Goal: Complete application form

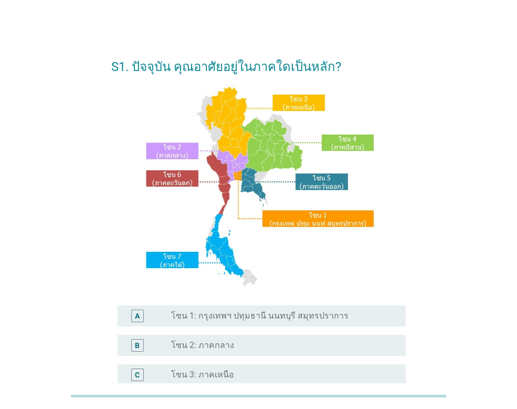
click at [233, 318] on label "โซน 1: กรุงเทพฯ ปทุมธานี นนทบุรี สมุทรปราการ" at bounding box center [260, 315] width 178 height 11
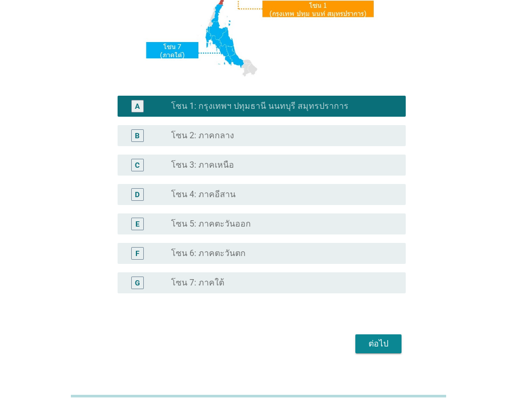
scroll to position [210, 0]
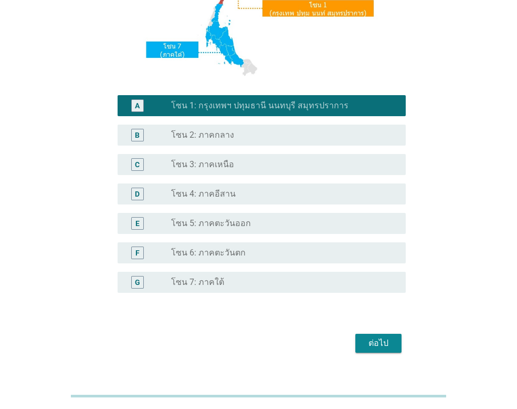
click at [388, 350] on button "ต่อไป" at bounding box center [379, 343] width 46 height 19
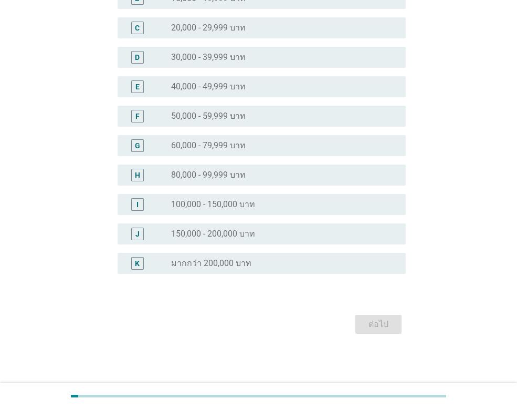
scroll to position [0, 0]
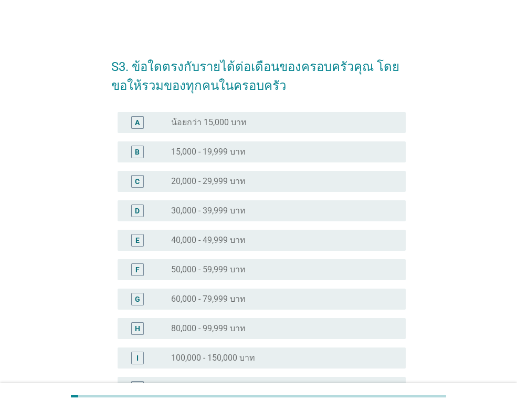
click at [236, 241] on label "40,000 - 49,999 บาท" at bounding box center [208, 240] width 75 height 11
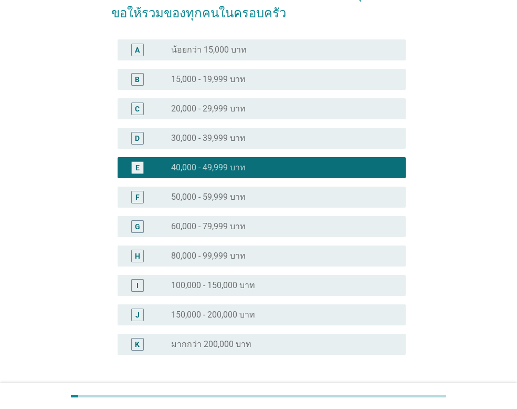
scroll to position [153, 0]
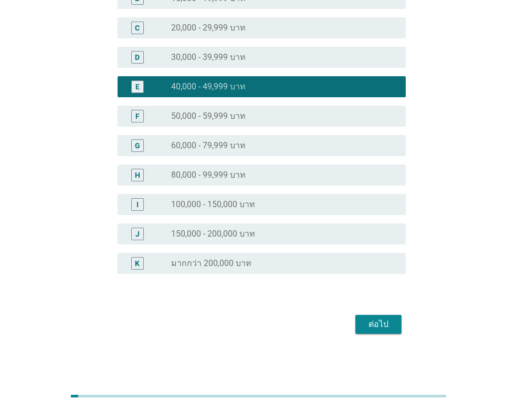
click at [378, 329] on div "ต่อไป" at bounding box center [378, 324] width 29 height 13
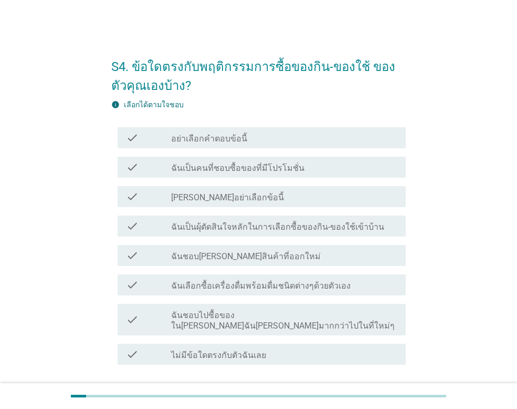
click at [319, 167] on div "check_box_outline_blank ฉันเป็นคนที่ชอบซื้อของที่มีโปรโมชั่น" at bounding box center [284, 167] width 226 height 13
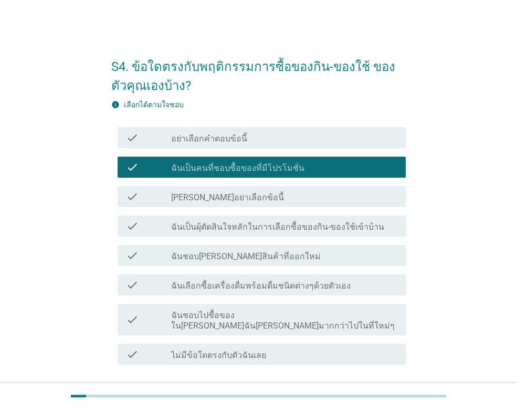
click at [294, 227] on label "ฉันเป็นผุ้ตัดสินใจหลักในการเลือกซื้อของกิน-ของใช้เข้าบ้าน" at bounding box center [277, 227] width 213 height 11
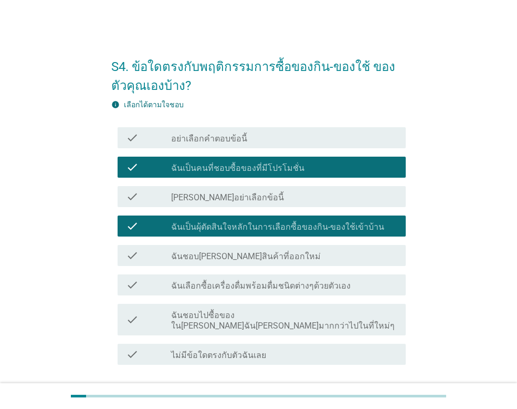
click at [295, 253] on div "check_box_outline_blank ฉันชอบ[PERSON_NAME]สินค้าที่ออกใหม่" at bounding box center [284, 255] width 226 height 13
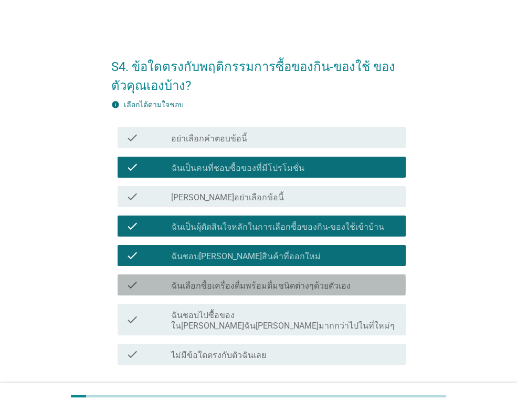
click at [313, 287] on label "ฉันเลือกซื้อเครื่องดื่มพร้อมดื่มชนิดต่างๆด้วยตัวเอง" at bounding box center [261, 286] width 180 height 11
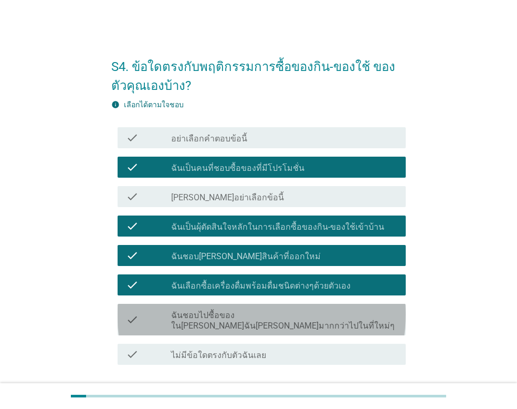
click at [301, 322] on div "check check_box_outline_blank ฉันชอบไปซื้อของใน[PERSON_NAME]ฉัน[PERSON_NAME]มาก…" at bounding box center [262, 320] width 288 height 32
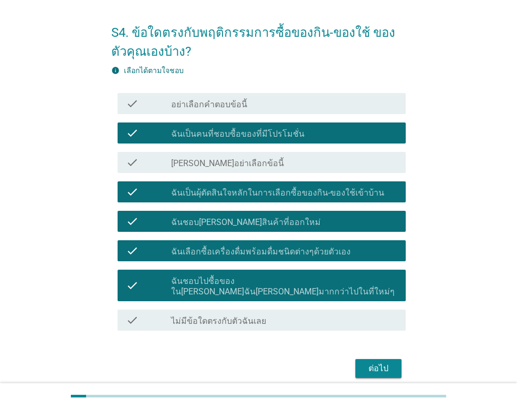
scroll to position [68, 0]
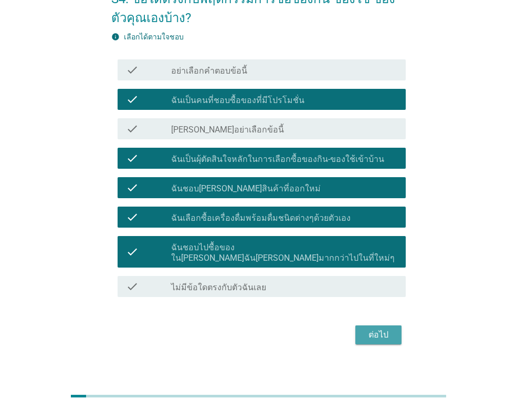
click at [371, 330] on div "ต่อไป" at bounding box center [378, 334] width 29 height 13
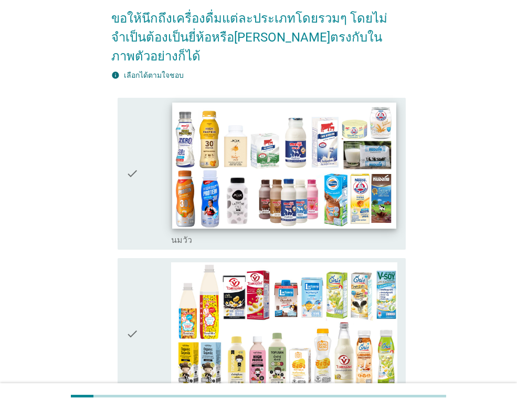
click at [276, 138] on img at bounding box center [284, 165] width 224 height 126
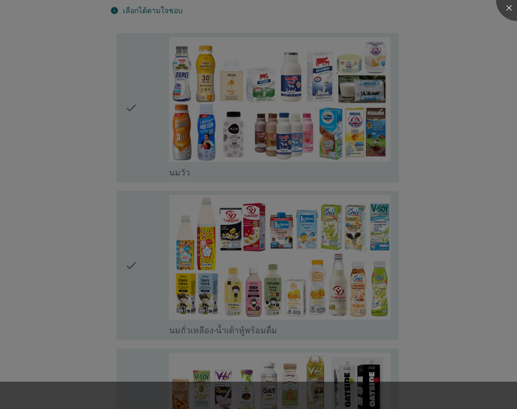
scroll to position [263, 0]
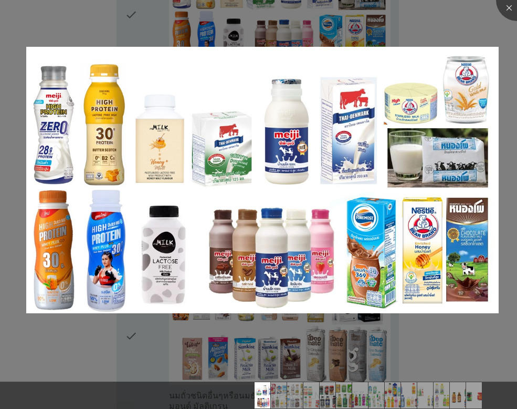
click at [468, 25] on div at bounding box center [258, 204] width 517 height 409
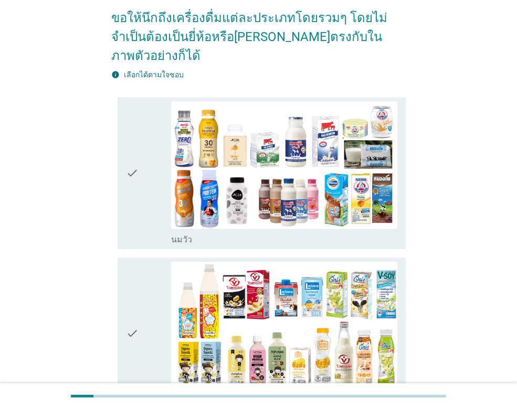
scroll to position [105, 0]
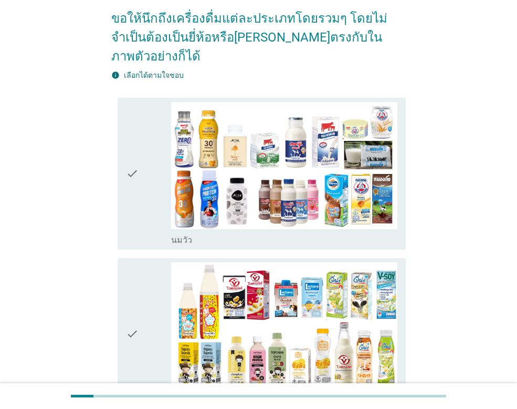
click at [132, 158] on icon "check" at bounding box center [132, 173] width 13 height 143
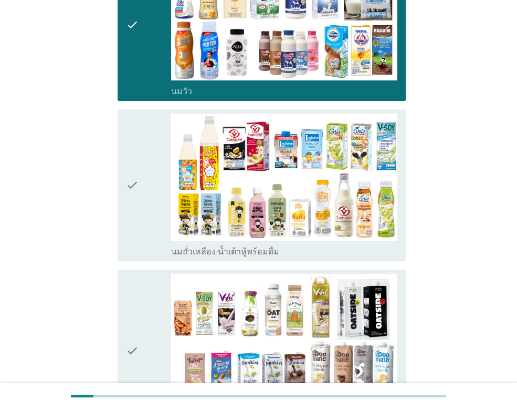
scroll to position [263, 0]
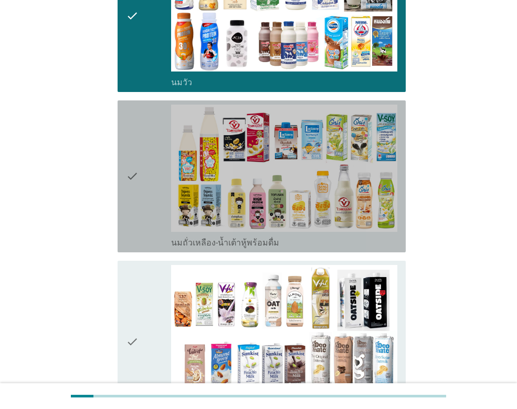
click at [131, 161] on icon "check" at bounding box center [132, 176] width 13 height 143
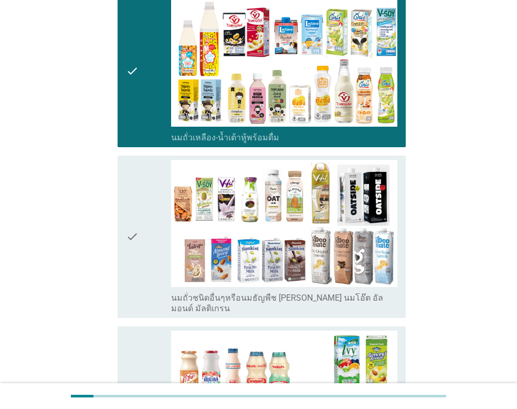
click at [130, 201] on icon "check" at bounding box center [132, 237] width 13 height 154
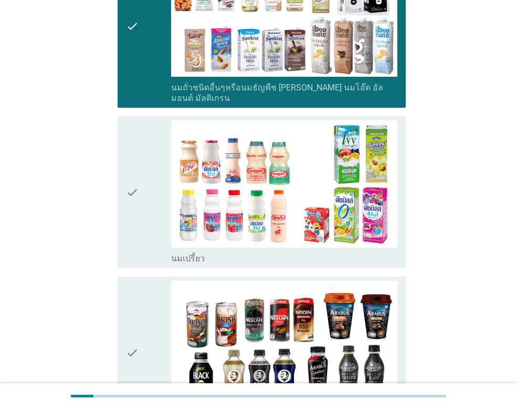
click at [128, 175] on icon "check" at bounding box center [132, 191] width 13 height 143
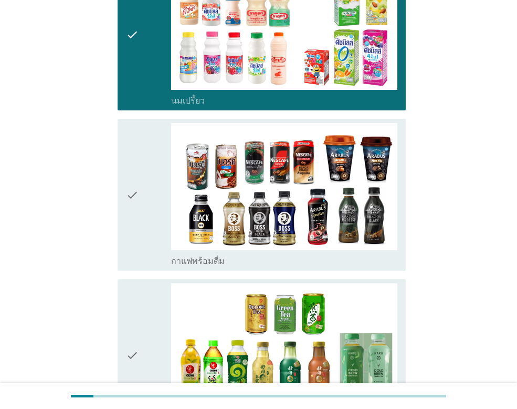
click at [130, 176] on icon "check" at bounding box center [132, 194] width 13 height 143
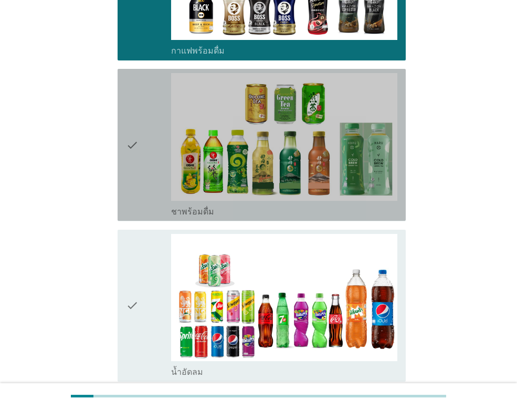
click at [129, 179] on icon "check" at bounding box center [132, 144] width 13 height 143
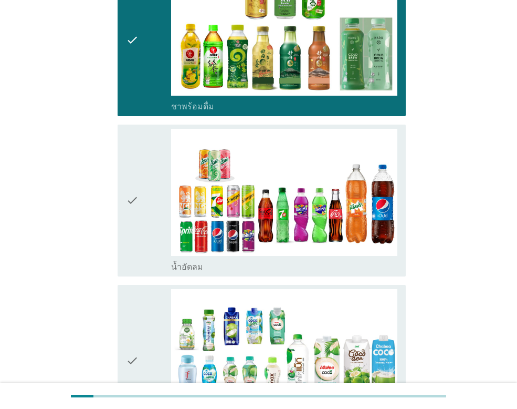
click at [130, 180] on icon "check" at bounding box center [132, 200] width 13 height 143
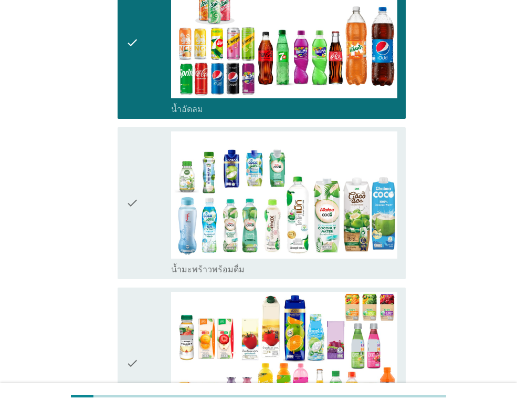
click at [131, 180] on icon "check" at bounding box center [132, 202] width 13 height 143
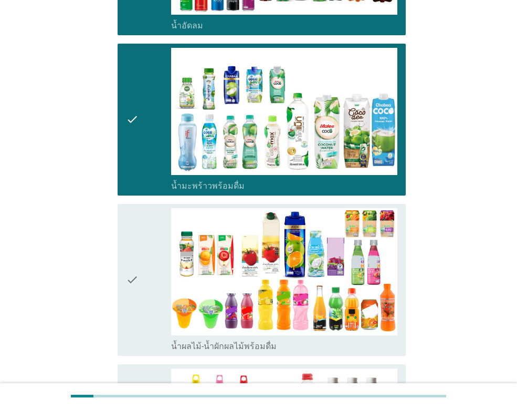
scroll to position [1418, 0]
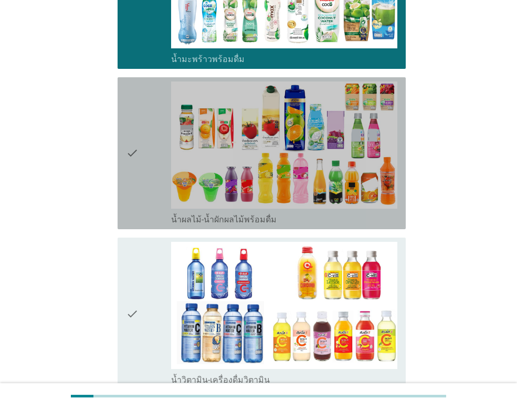
click at [137, 166] on icon "check" at bounding box center [132, 152] width 13 height 143
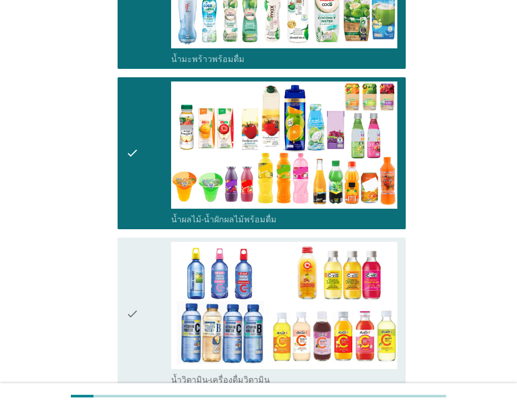
click at [123, 237] on div "check check_box_outline_blank น้ำวิตามิน-เครื่องดื่มวิตามิน" at bounding box center [262, 313] width 288 height 152
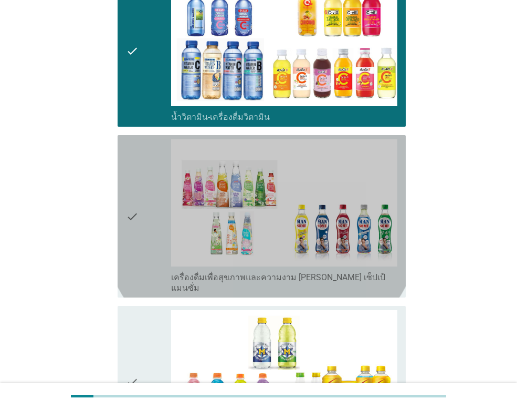
click at [130, 219] on icon "check" at bounding box center [132, 216] width 13 height 154
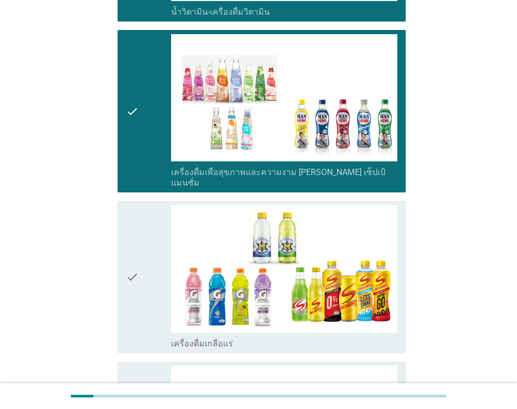
click at [130, 223] on icon "check" at bounding box center [132, 276] width 13 height 143
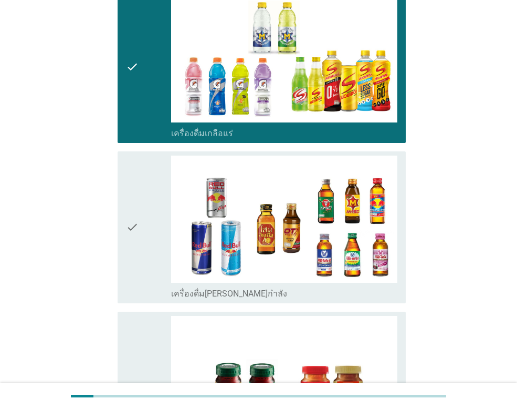
click at [134, 203] on icon "check" at bounding box center [132, 226] width 13 height 143
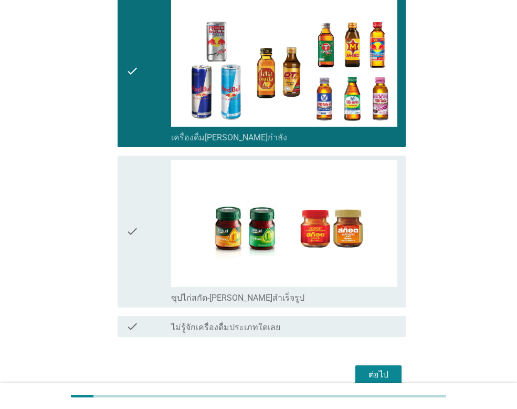
scroll to position [2154, 0]
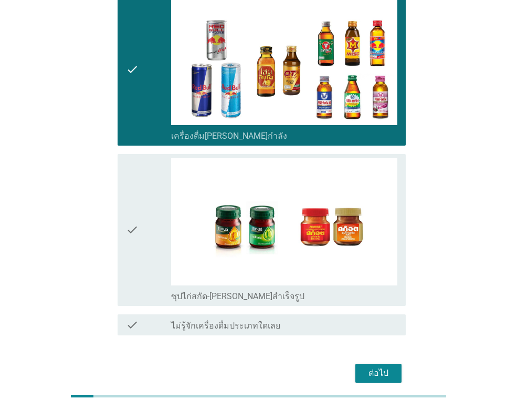
click at [134, 199] on icon "check" at bounding box center [132, 229] width 13 height 143
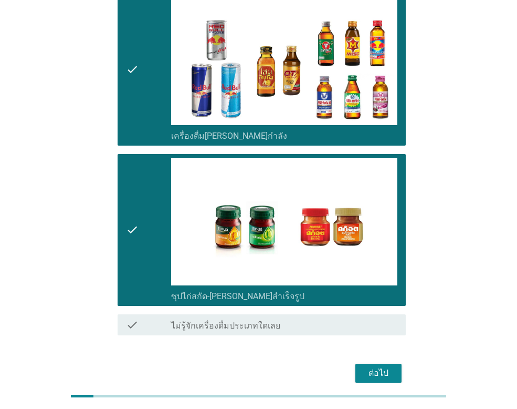
click at [379, 367] on div "ต่อไป" at bounding box center [378, 373] width 29 height 13
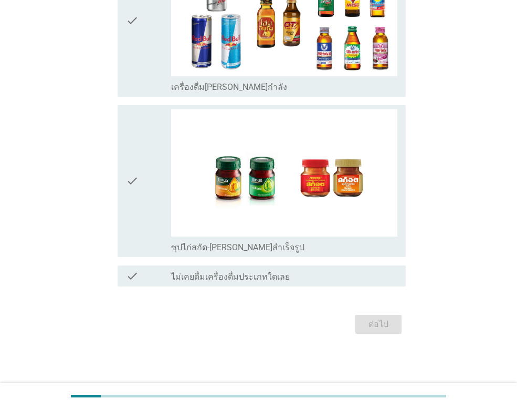
scroll to position [0, 0]
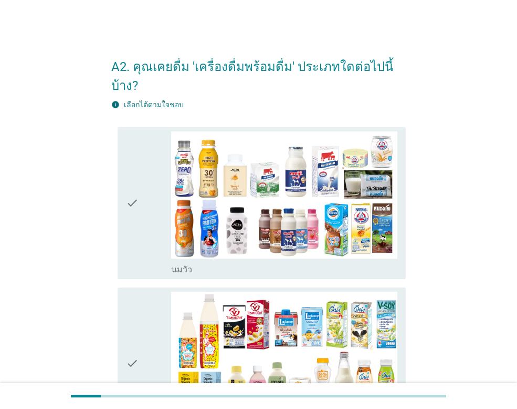
click at [137, 169] on icon "check" at bounding box center [132, 202] width 13 height 143
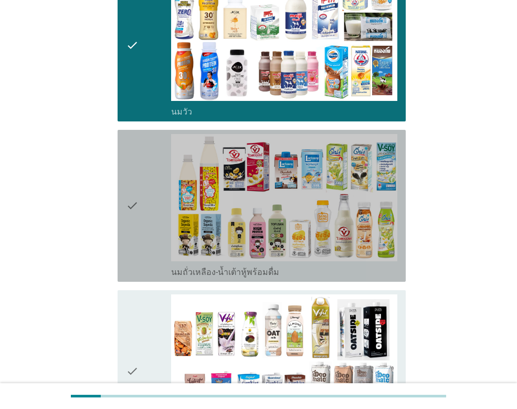
click at [138, 173] on icon "check" at bounding box center [132, 205] width 13 height 143
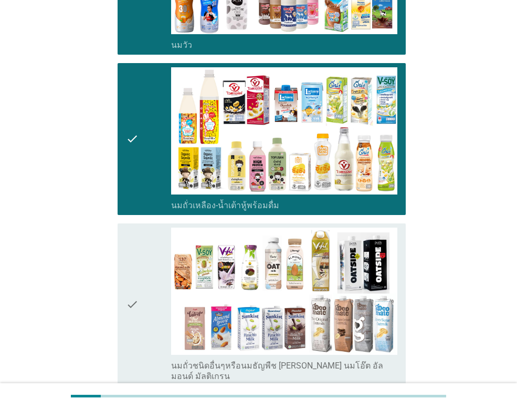
scroll to position [368, 0]
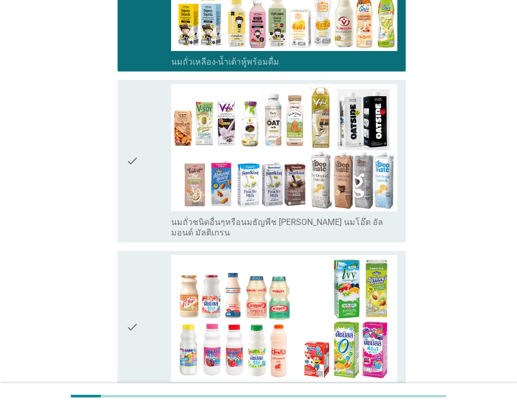
click at [137, 146] on icon "check" at bounding box center [132, 161] width 13 height 154
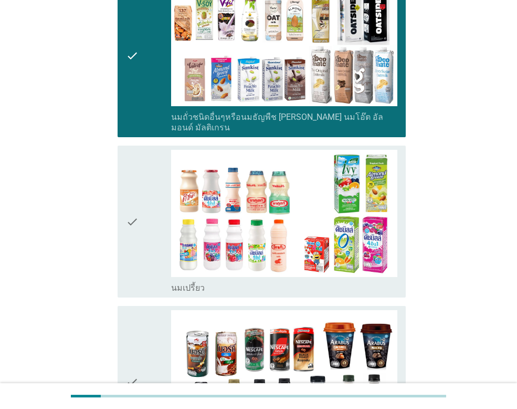
click at [136, 161] on icon "check" at bounding box center [132, 221] width 13 height 143
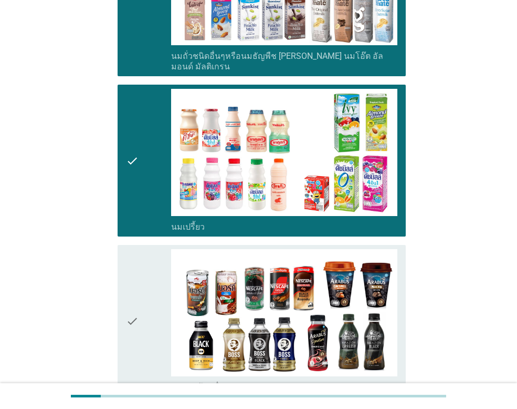
scroll to position [630, 0]
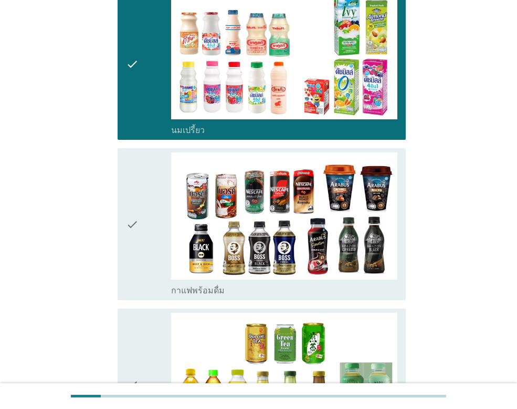
click at [134, 162] on icon "check" at bounding box center [132, 223] width 13 height 143
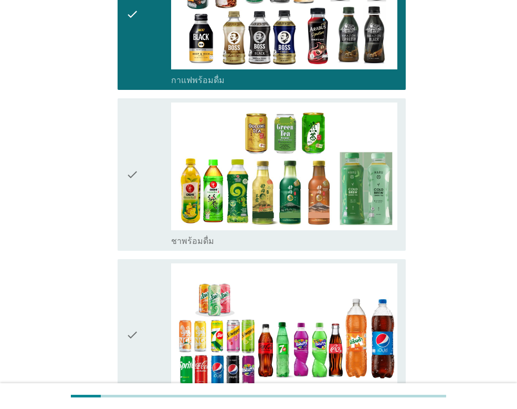
click at [134, 163] on icon "check" at bounding box center [132, 173] width 13 height 143
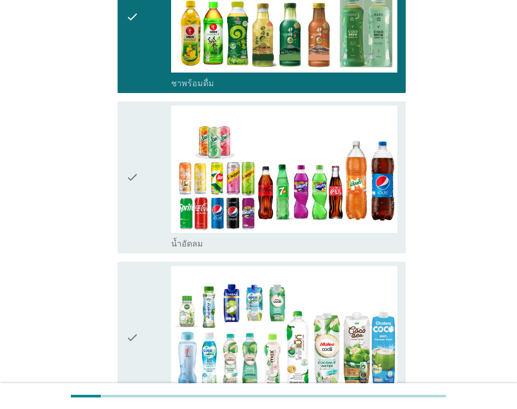
click at [133, 164] on icon "check" at bounding box center [132, 177] width 13 height 143
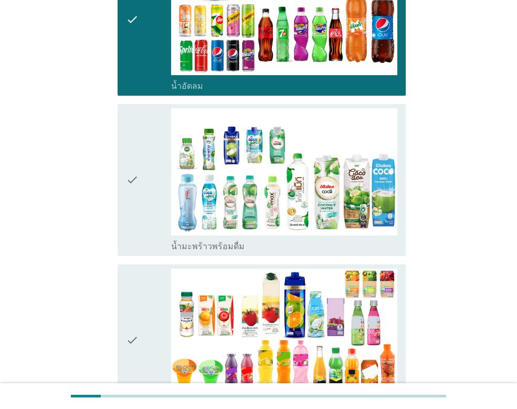
click at [133, 164] on icon "check" at bounding box center [132, 179] width 13 height 143
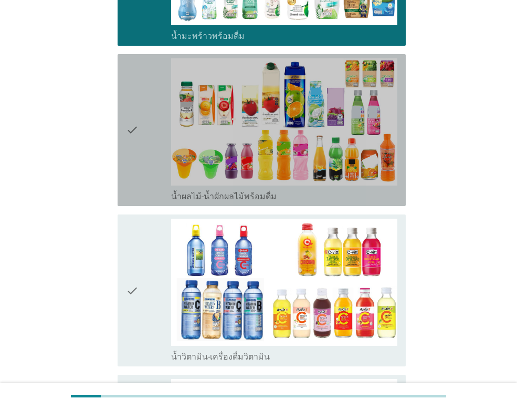
click at [133, 164] on icon "check" at bounding box center [132, 129] width 13 height 143
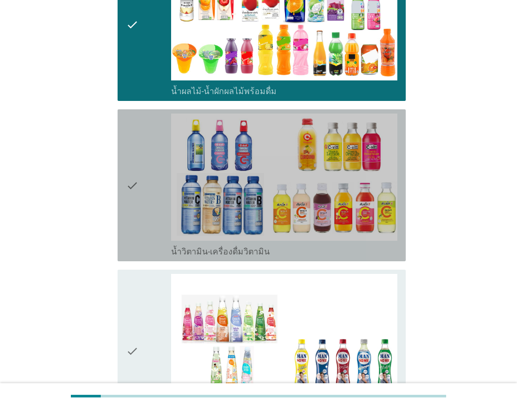
click at [133, 164] on icon "check" at bounding box center [132, 184] width 13 height 143
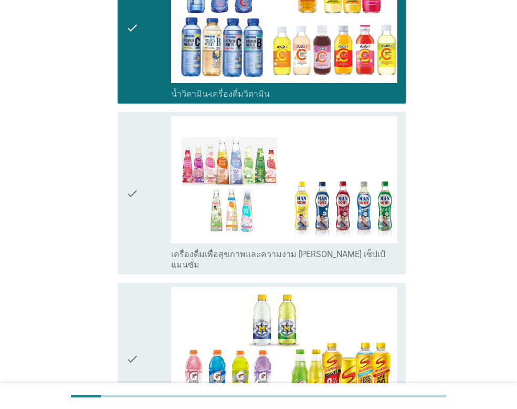
click at [133, 164] on icon "check" at bounding box center [132, 193] width 13 height 154
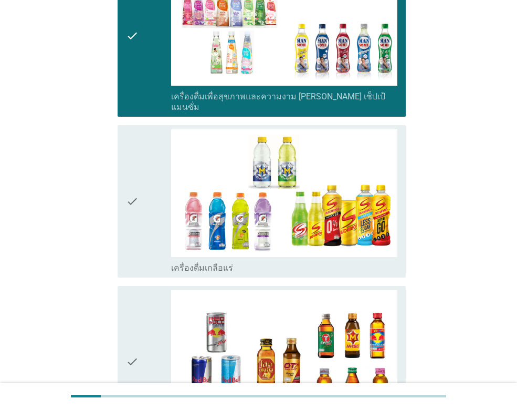
click at [133, 164] on icon "check" at bounding box center [132, 200] width 13 height 143
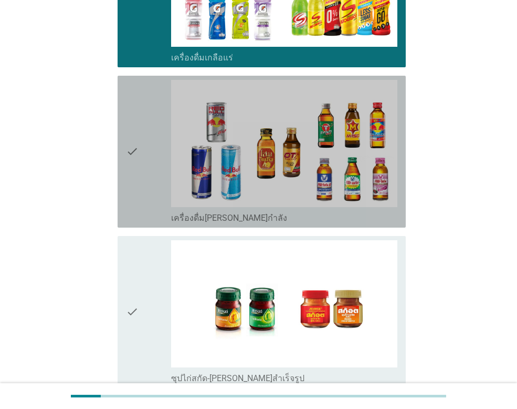
click at [134, 163] on icon "check" at bounding box center [132, 151] width 13 height 143
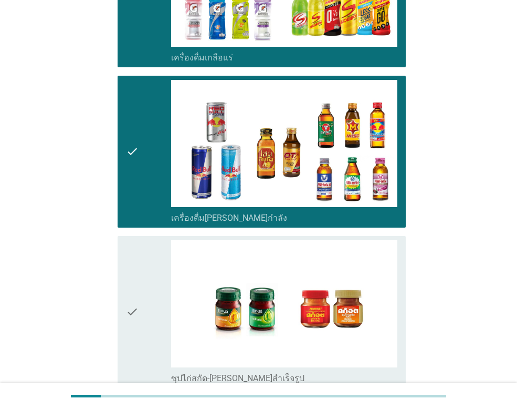
scroll to position [2087, 0]
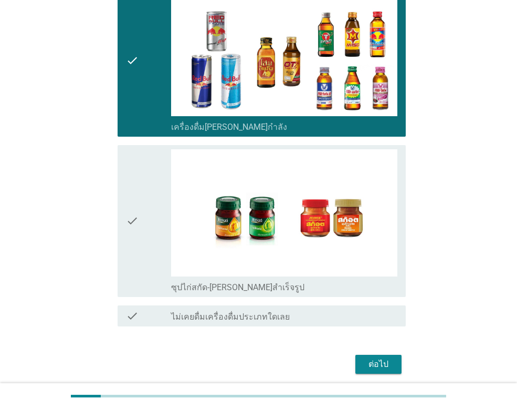
click at [134, 162] on icon "check" at bounding box center [132, 220] width 13 height 143
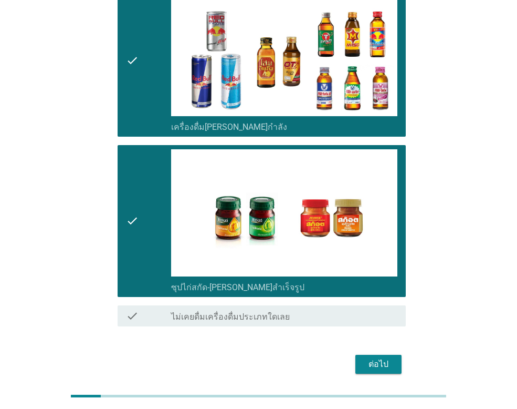
click at [398, 355] on button "ต่อไป" at bounding box center [379, 364] width 46 height 19
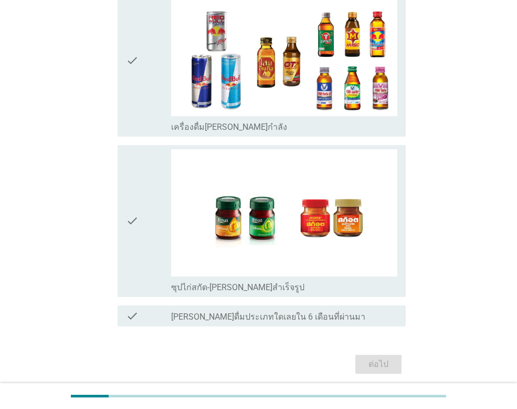
scroll to position [0, 0]
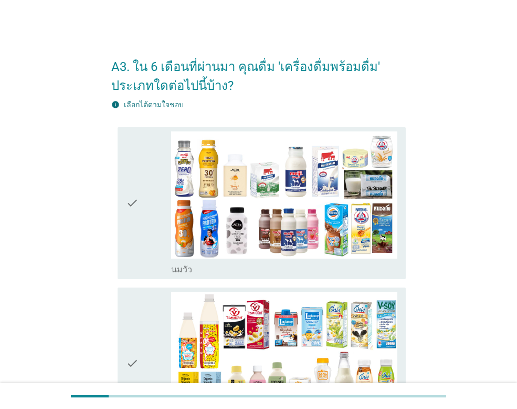
click at [132, 178] on icon "check" at bounding box center [132, 202] width 13 height 143
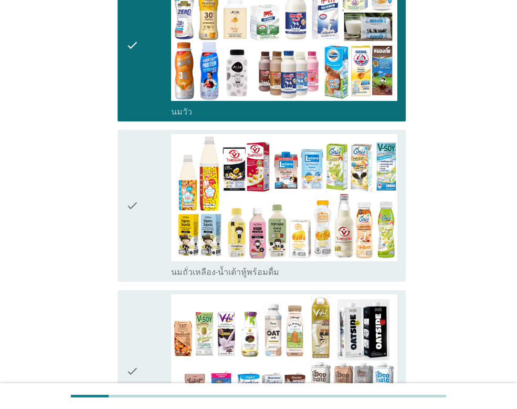
click at [127, 181] on icon "check" at bounding box center [132, 205] width 13 height 143
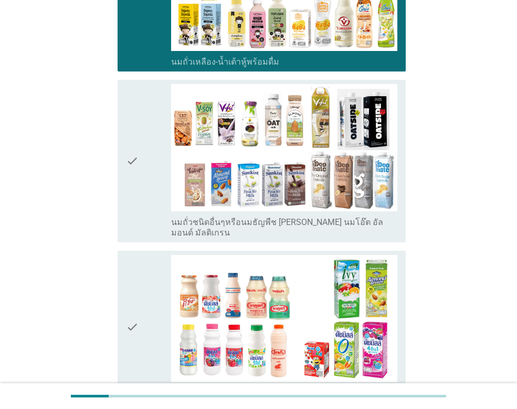
click at [132, 176] on icon "check" at bounding box center [132, 161] width 13 height 154
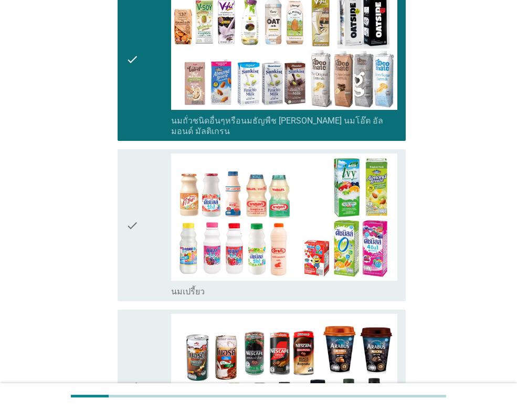
scroll to position [578, 0]
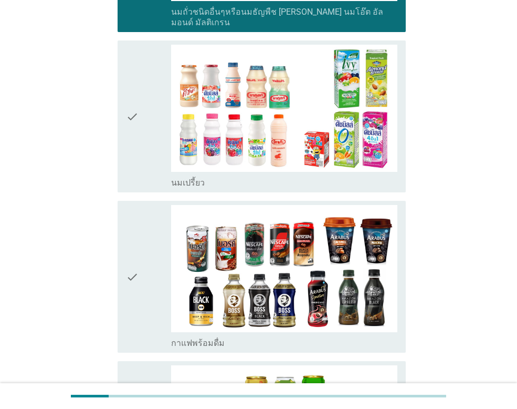
click at [138, 134] on icon "check" at bounding box center [132, 116] width 13 height 143
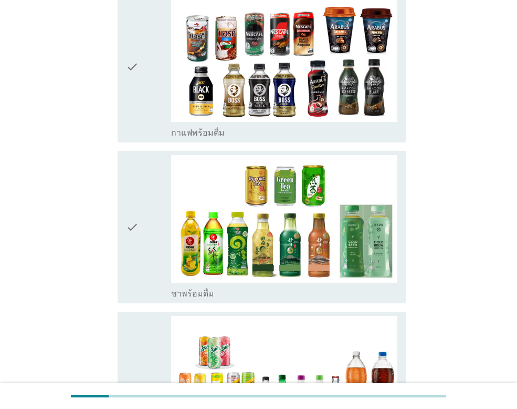
click at [137, 191] on icon "check" at bounding box center [132, 226] width 13 height 143
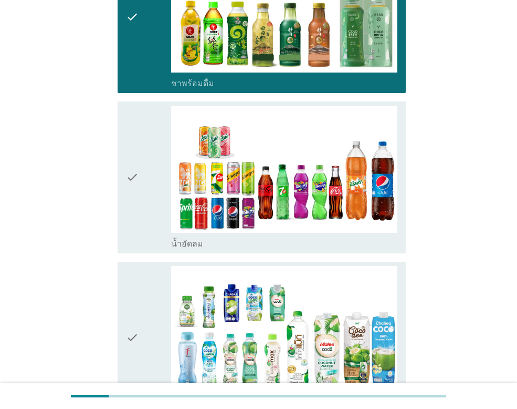
click at [138, 190] on icon "check" at bounding box center [132, 177] width 13 height 143
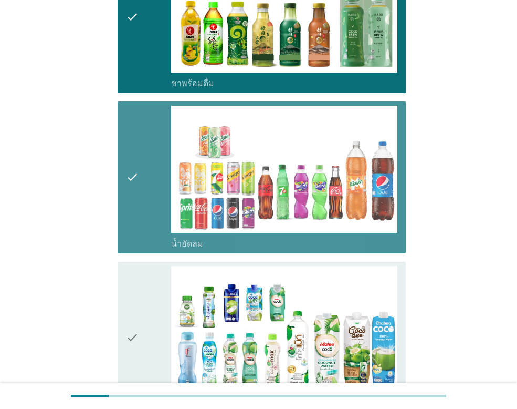
scroll to position [1156, 0]
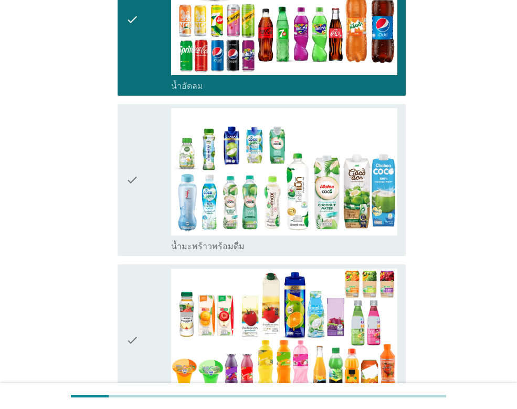
click at [140, 190] on div "check" at bounding box center [148, 179] width 45 height 143
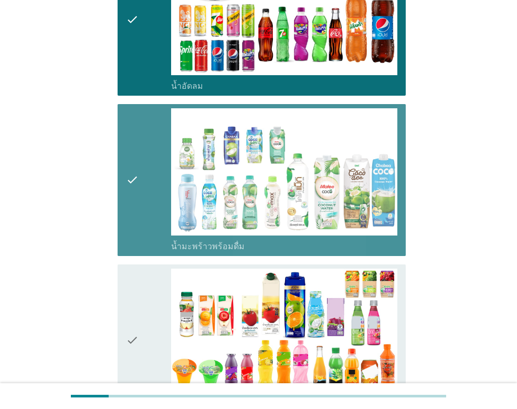
scroll to position [1313, 0]
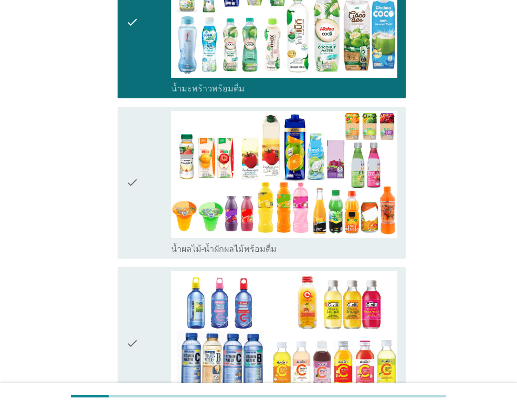
click at [139, 190] on div "check" at bounding box center [148, 182] width 45 height 143
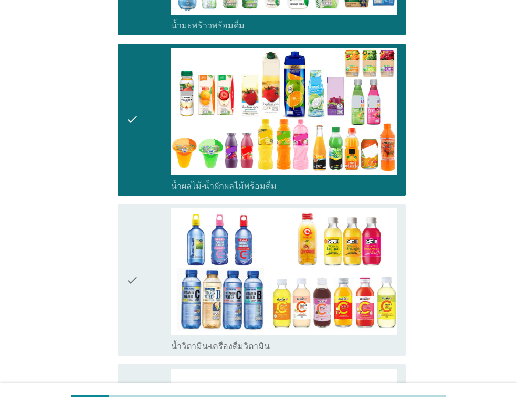
scroll to position [1471, 0]
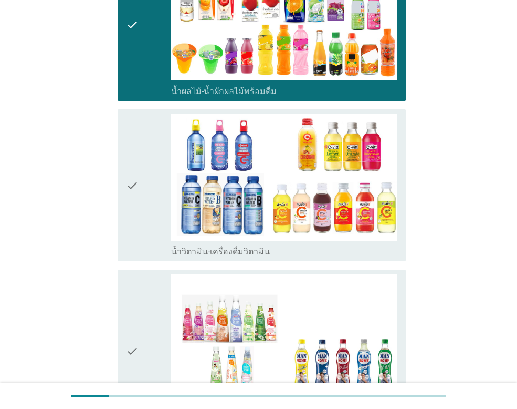
click at [139, 190] on div "check" at bounding box center [148, 184] width 45 height 143
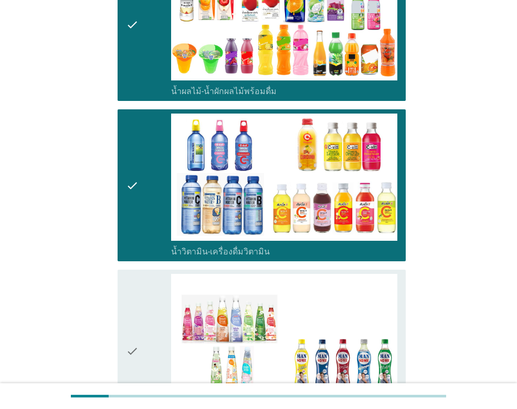
scroll to position [1628, 0]
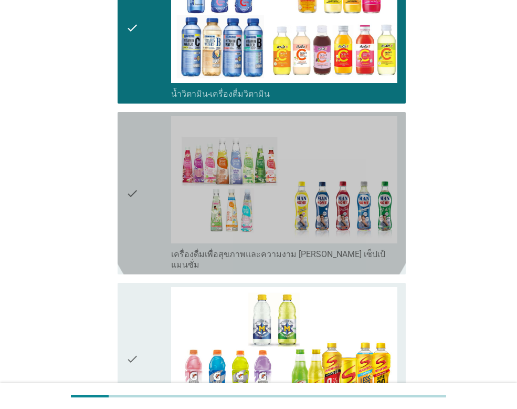
click at [139, 189] on div "check" at bounding box center [148, 193] width 45 height 154
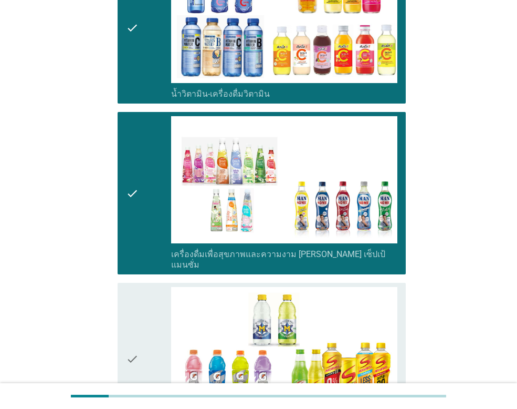
scroll to position [1838, 0]
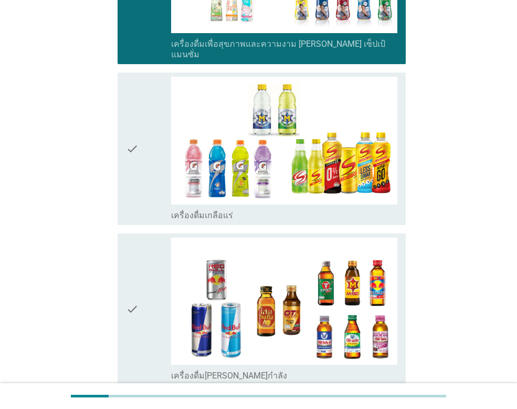
click at [140, 152] on div "check" at bounding box center [148, 148] width 45 height 143
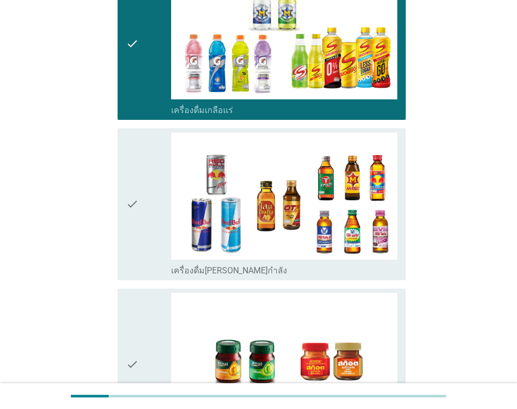
click at [140, 157] on div "check" at bounding box center [148, 203] width 45 height 143
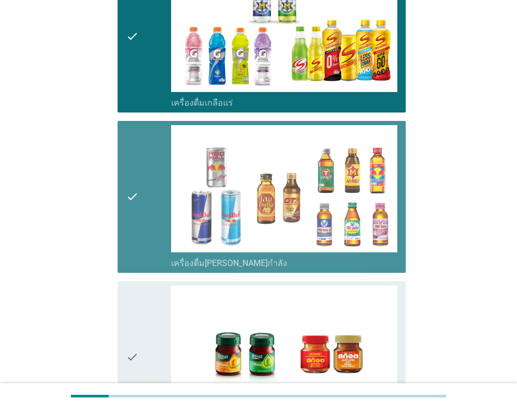
scroll to position [2049, 0]
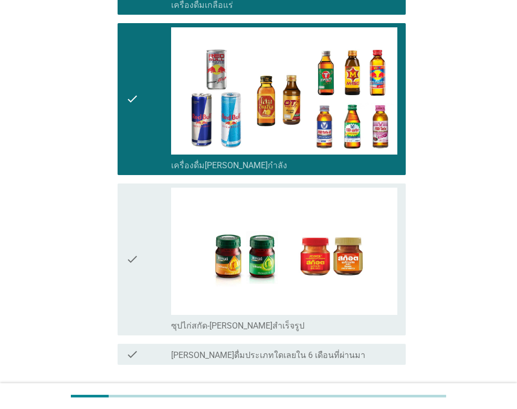
click at [121, 212] on div "check check_box_outline_blank ซุปไก่สกัด-[PERSON_NAME]สำเร็จรูป" at bounding box center [262, 259] width 288 height 152
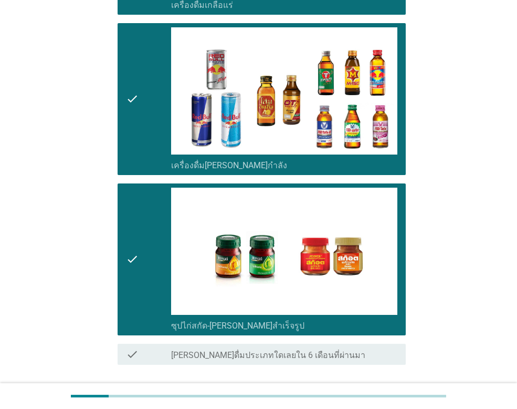
click at [371, 396] on div "ต่อไป" at bounding box center [378, 402] width 29 height 13
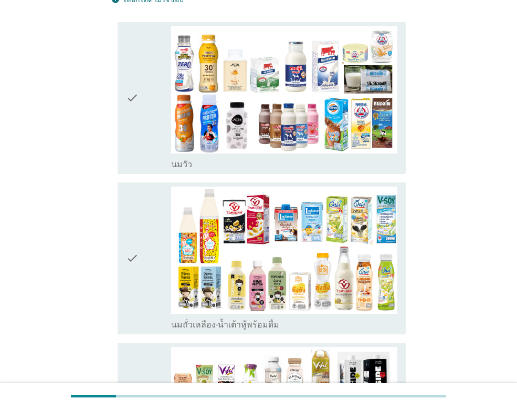
click at [148, 124] on div "check" at bounding box center [148, 97] width 45 height 143
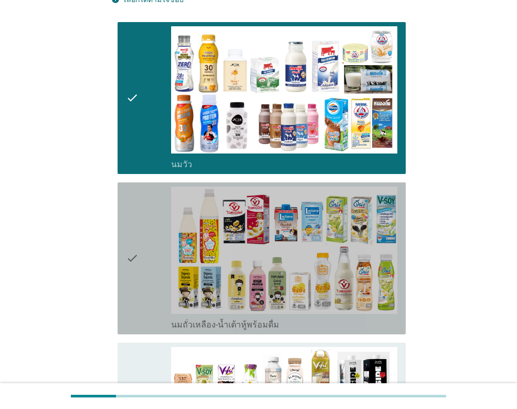
click at [128, 215] on icon "check" at bounding box center [132, 257] width 13 height 143
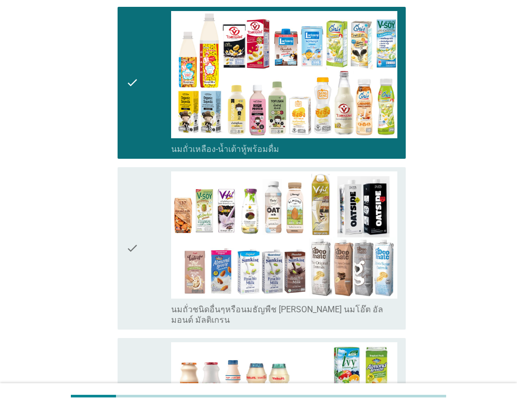
scroll to position [368, 0]
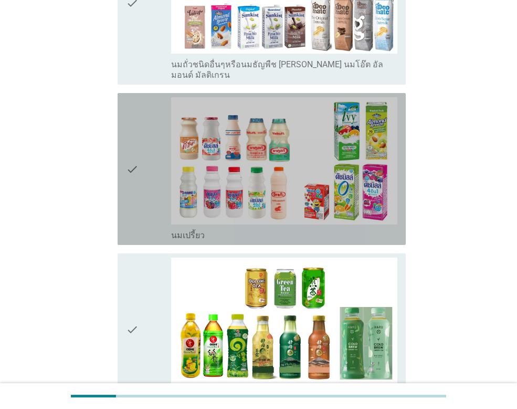
click at [136, 149] on icon "check" at bounding box center [132, 168] width 13 height 143
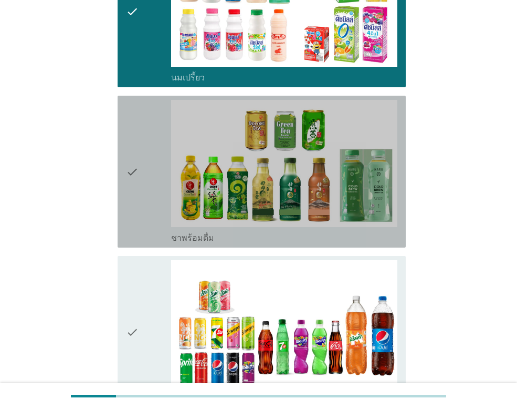
click at [133, 178] on icon "check" at bounding box center [132, 171] width 13 height 143
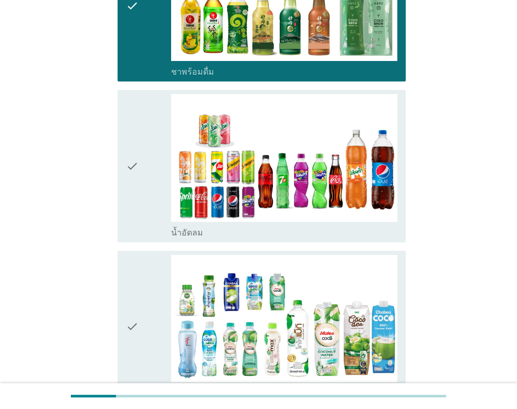
scroll to position [788, 0]
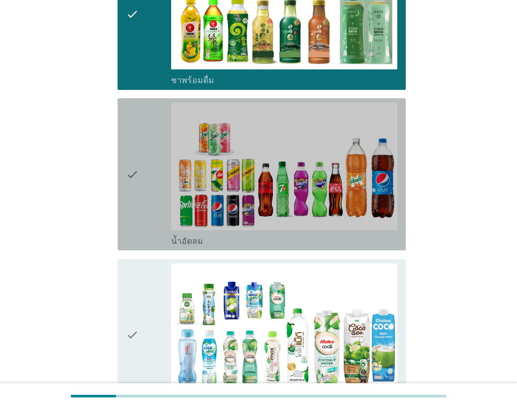
click at [131, 153] on icon "check" at bounding box center [132, 173] width 13 height 143
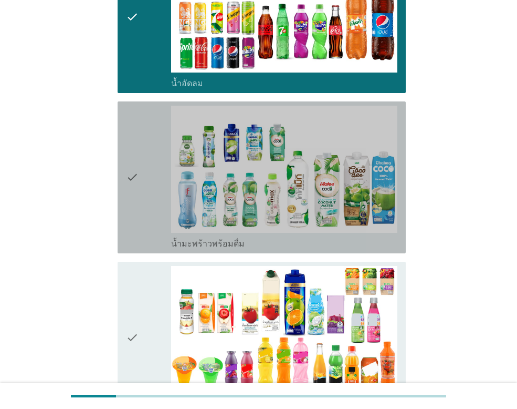
click at [131, 153] on icon "check" at bounding box center [132, 177] width 13 height 143
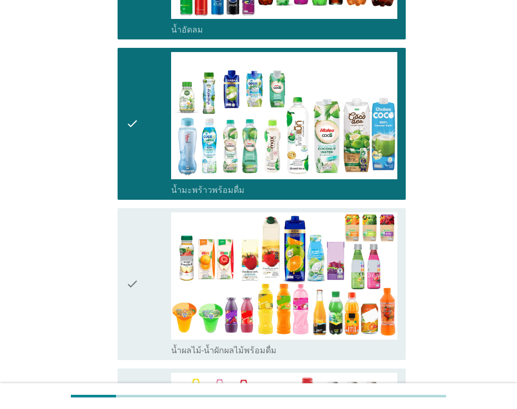
scroll to position [1156, 0]
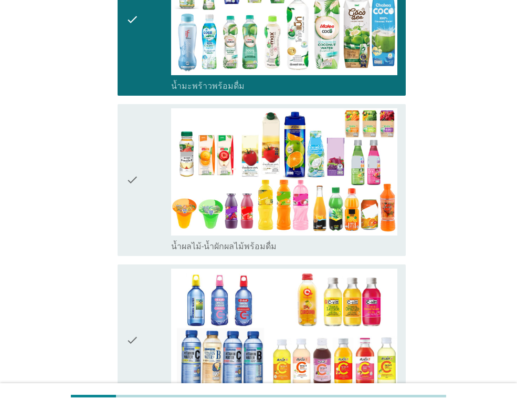
click at [131, 153] on icon "check" at bounding box center [132, 179] width 13 height 143
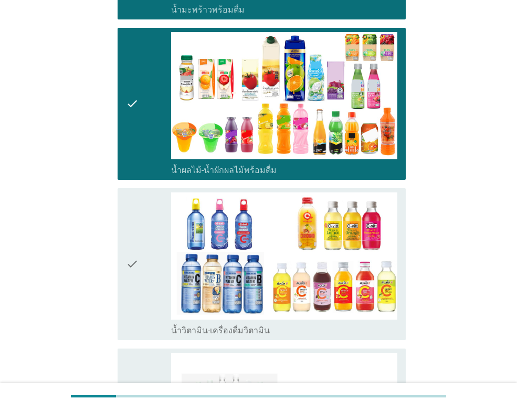
scroll to position [1313, 0]
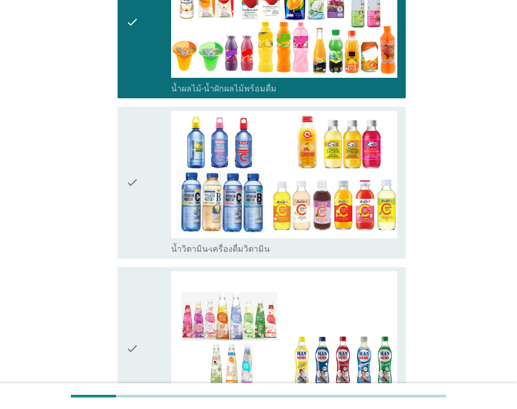
click at [131, 153] on icon "check" at bounding box center [132, 182] width 13 height 143
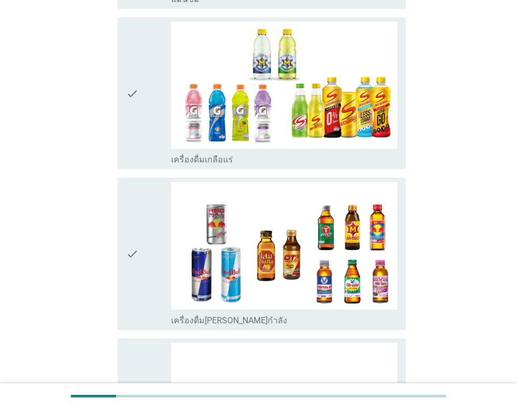
click at [132, 182] on icon "check" at bounding box center [132, 253] width 13 height 143
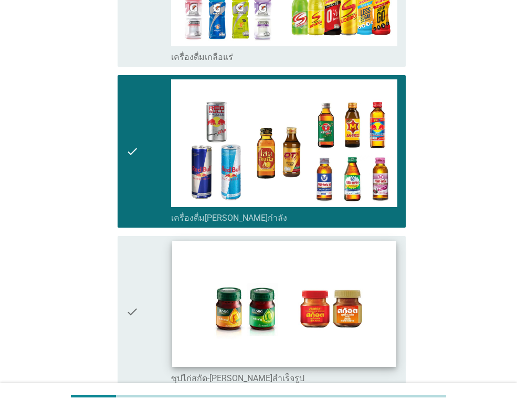
scroll to position [1838, 0]
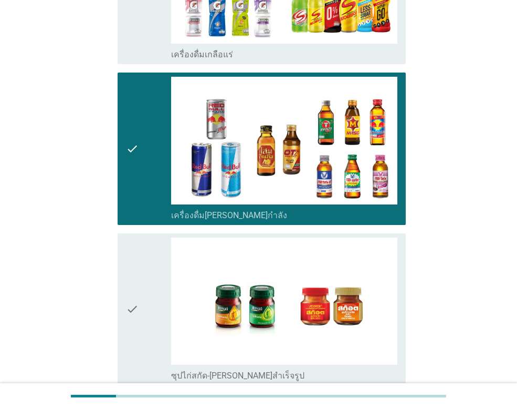
click at [122, 236] on div "check check_box ซุปไก่สกัด-[PERSON_NAME]สำเร็จรูป" at bounding box center [262, 309] width 288 height 152
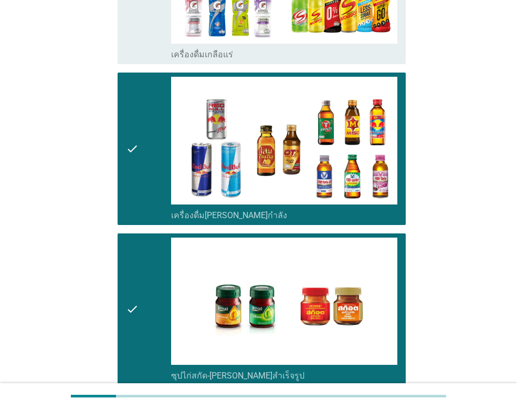
scroll to position [1946, 0]
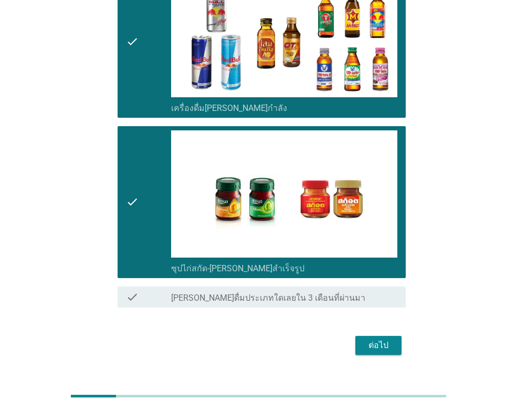
click at [374, 339] on div "ต่อไป" at bounding box center [378, 345] width 29 height 13
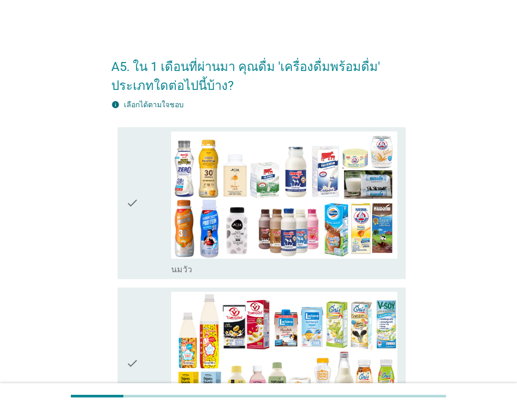
click at [139, 193] on div "check" at bounding box center [148, 202] width 45 height 143
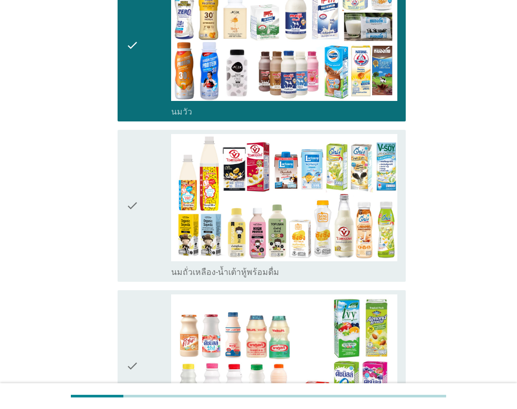
click at [134, 195] on icon "check" at bounding box center [132, 205] width 13 height 143
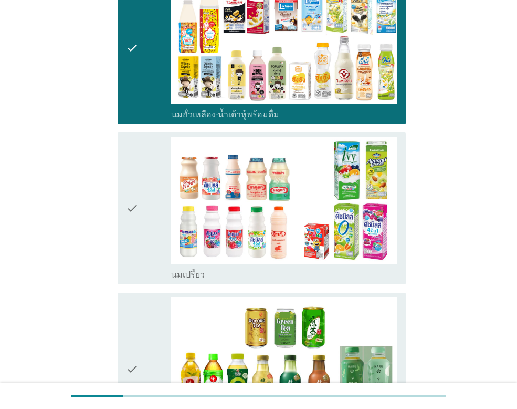
click at [134, 194] on icon "check" at bounding box center [132, 208] width 13 height 143
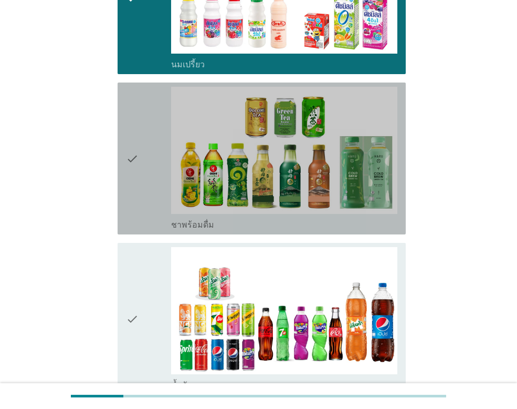
click at [136, 192] on icon "check" at bounding box center [132, 158] width 13 height 143
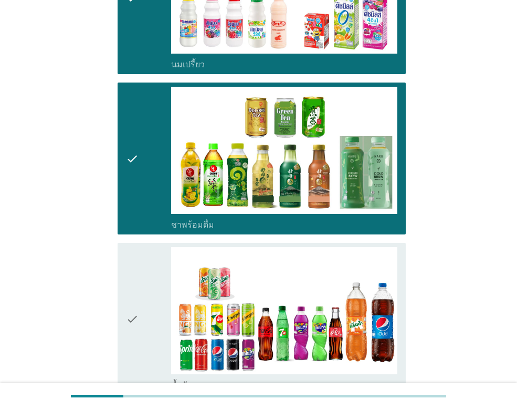
scroll to position [735, 0]
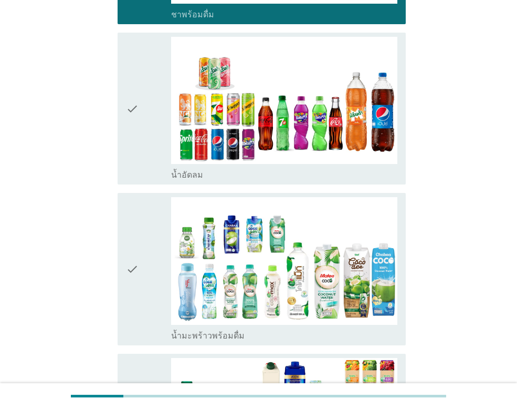
click at [137, 131] on icon "check" at bounding box center [132, 108] width 13 height 143
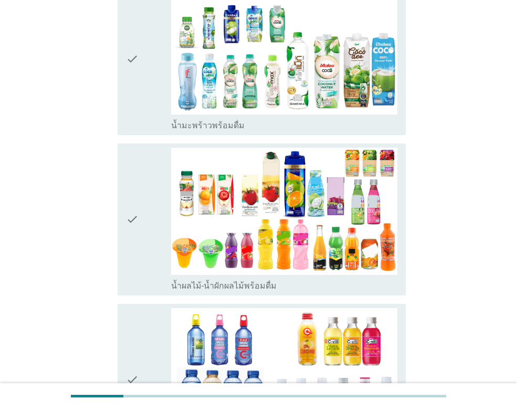
drag, startPoint x: 149, startPoint y: 85, endPoint x: 150, endPoint y: 108, distance: 23.1
click at [149, 85] on div "check" at bounding box center [148, 58] width 45 height 143
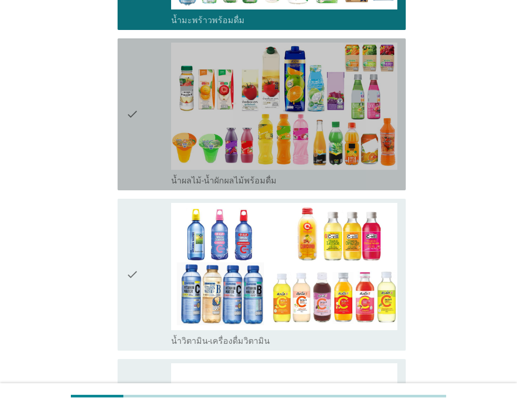
click at [132, 122] on icon "check" at bounding box center [132, 114] width 13 height 143
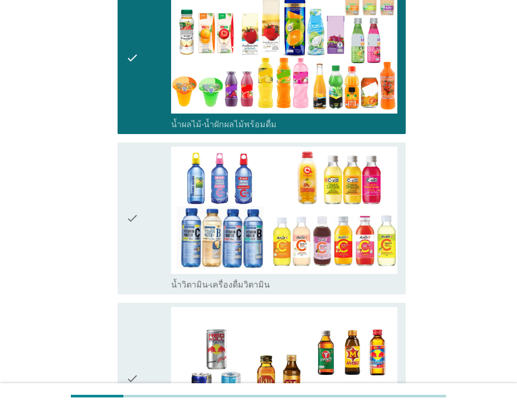
scroll to position [1208, 0]
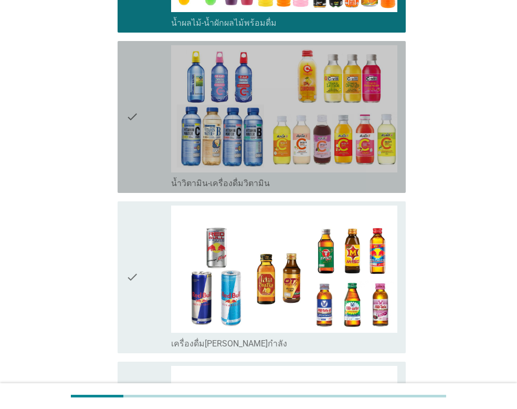
click at [136, 131] on icon "check" at bounding box center [132, 116] width 13 height 143
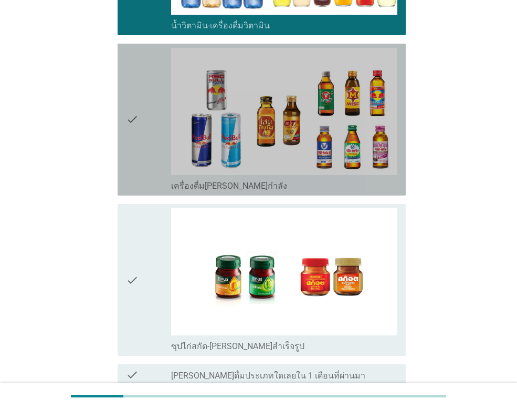
click at [136, 131] on icon "check" at bounding box center [132, 119] width 13 height 143
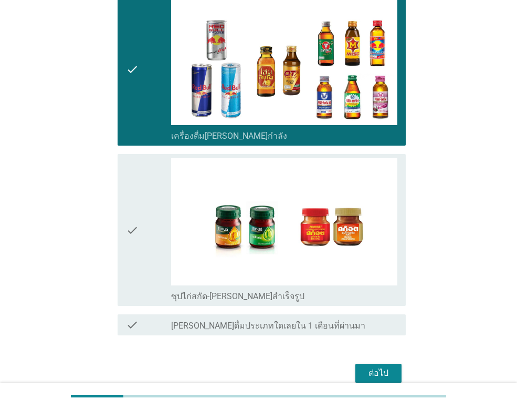
scroll to position [1465, 0]
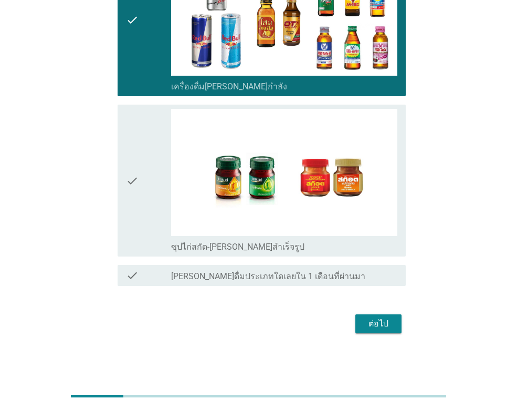
click at [397, 329] on button "ต่อไป" at bounding box center [379, 323] width 46 height 19
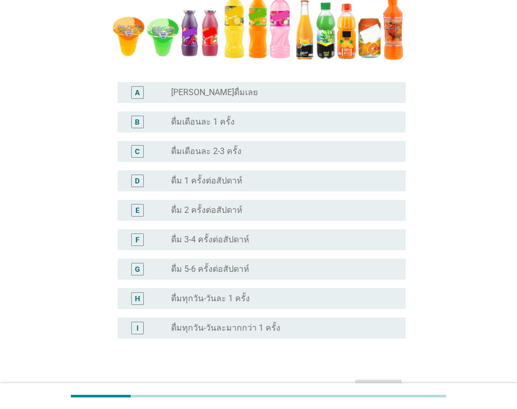
scroll to position [263, 0]
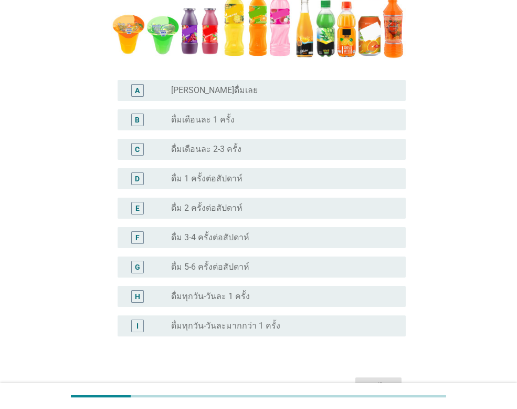
click at [237, 210] on label "ดื่ม 2 ครั้งต่อสัปดาห์" at bounding box center [206, 208] width 71 height 11
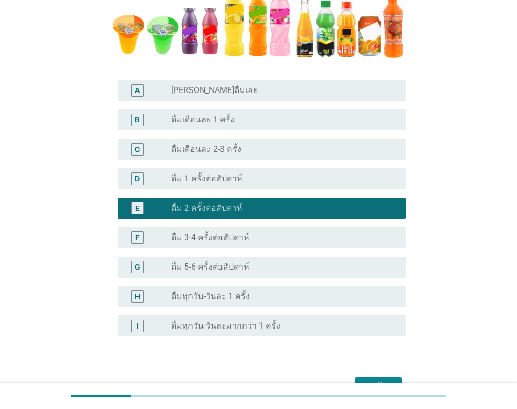
click at [389, 378] on button "ต่อไป" at bounding box center [379, 386] width 46 height 19
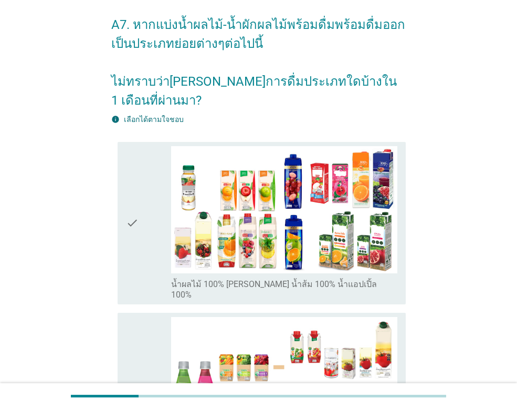
scroll to position [105, 0]
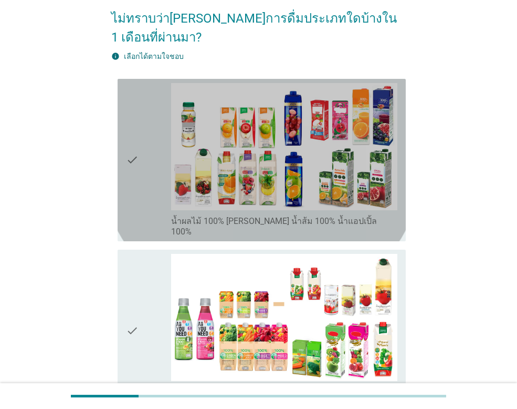
click at [128, 150] on icon "check" at bounding box center [132, 160] width 13 height 154
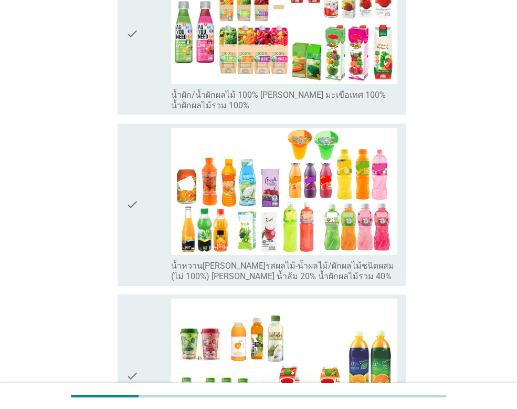
scroll to position [420, 0]
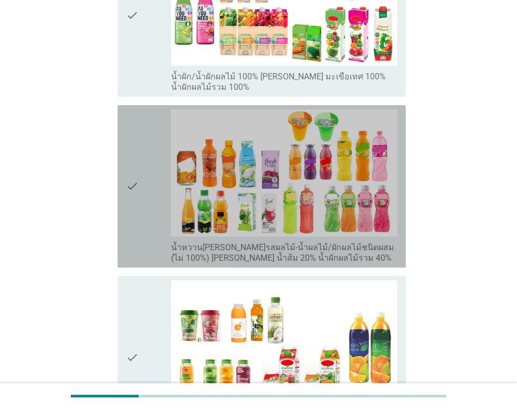
click at [137, 193] on icon "check" at bounding box center [132, 186] width 13 height 154
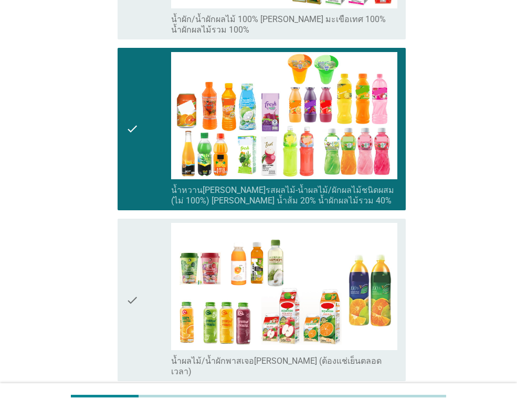
scroll to position [578, 0]
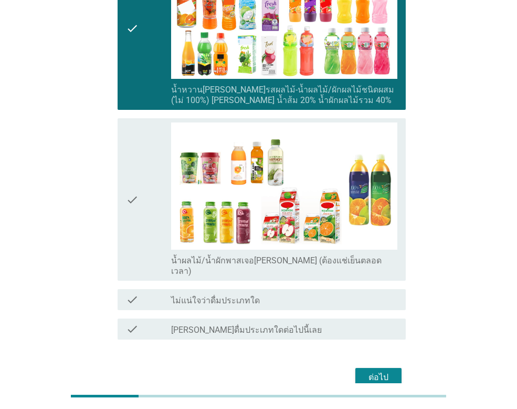
click at [376, 371] on div "ต่อไป" at bounding box center [378, 377] width 29 height 13
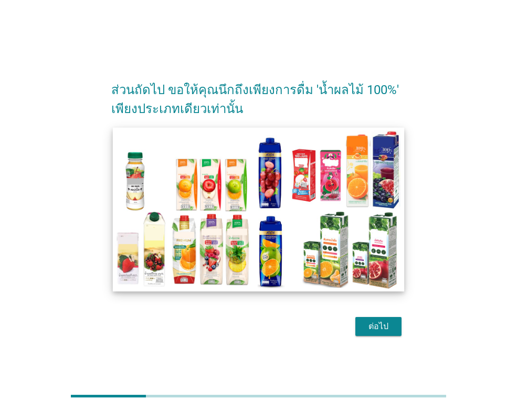
scroll to position [26, 0]
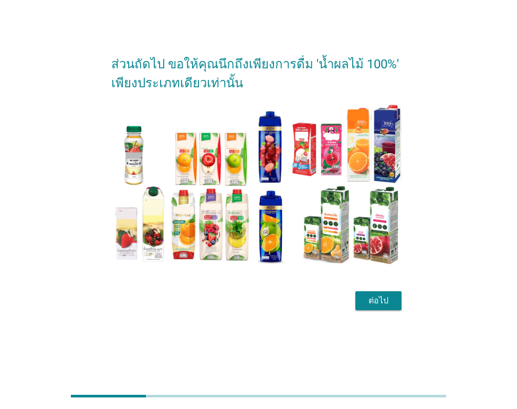
click at [104, 205] on div "ส่วนถัดไป ขอให้คุณนึกถึงเพียงการดื่ม 'น้ำผลไม้ 100%' เพียงประเภทเดียวเท่านั้น ต…" at bounding box center [258, 178] width 311 height 285
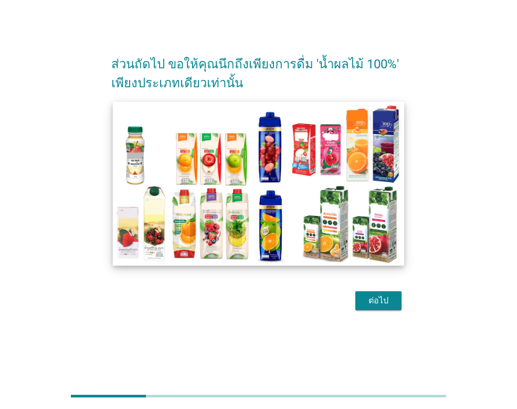
click at [242, 201] on img at bounding box center [259, 184] width 292 height 164
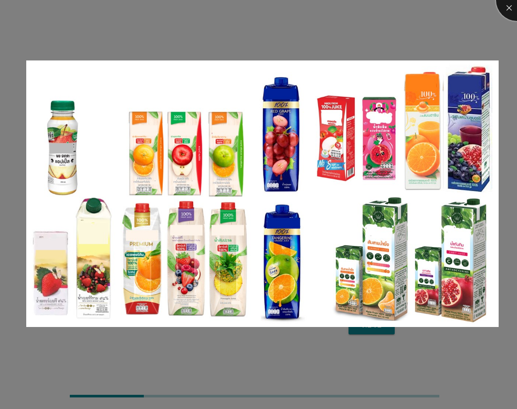
click at [506, 17] on div at bounding box center [517, 0] width 42 height 42
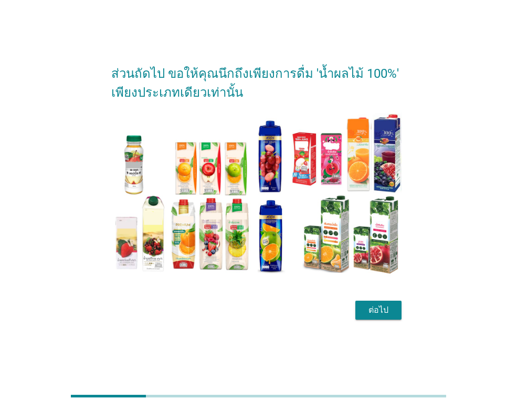
scroll to position [26, 0]
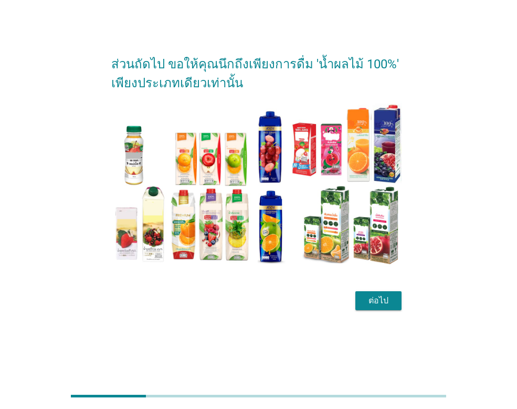
click at [369, 307] on button "ต่อไป" at bounding box center [379, 300] width 46 height 19
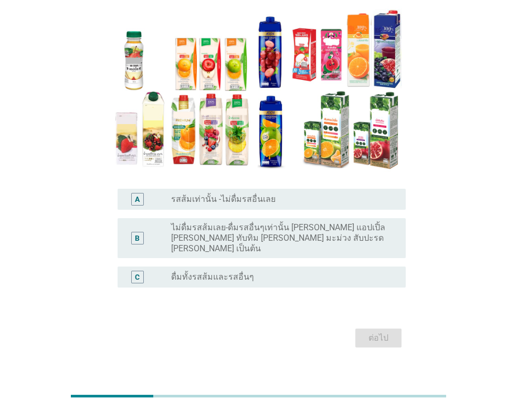
scroll to position [100, 0]
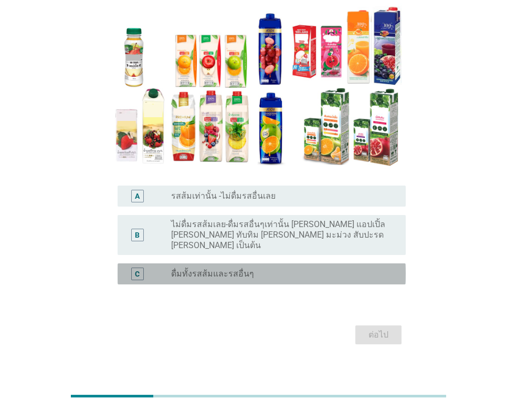
click at [169, 269] on div "C radio_button_unchecked ดื่มทั้งรสส้มและรสอื่นๆ" at bounding box center [262, 273] width 288 height 21
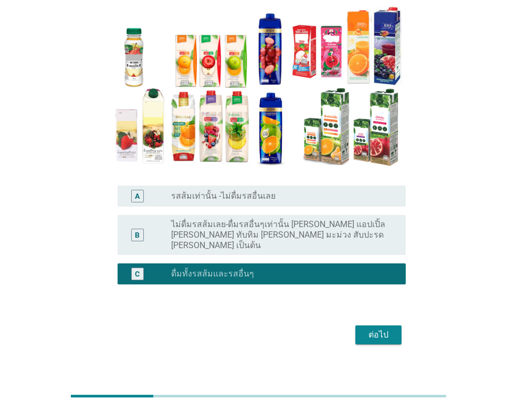
click at [396, 325] on button "ต่อไป" at bounding box center [379, 334] width 46 height 19
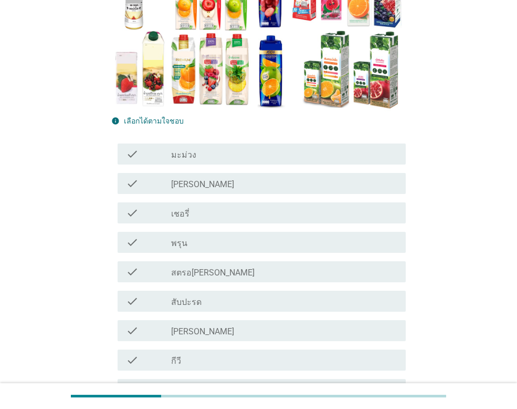
scroll to position [210, 0]
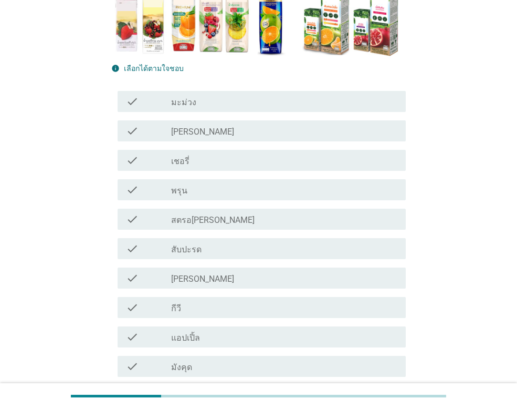
click at [194, 160] on div "check_box_outline_blank เชอรี่" at bounding box center [284, 160] width 226 height 13
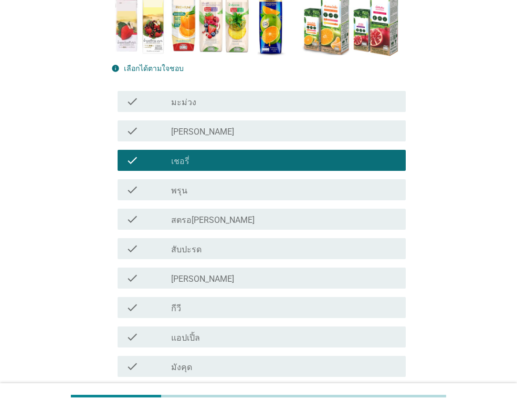
scroll to position [263, 0]
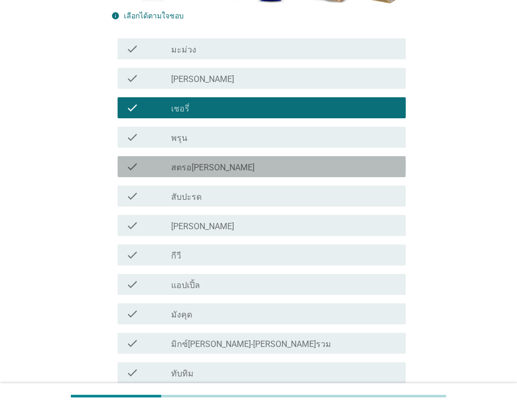
click at [219, 161] on div "check_box_outline_blank สตรอ[PERSON_NAME]" at bounding box center [284, 166] width 226 height 13
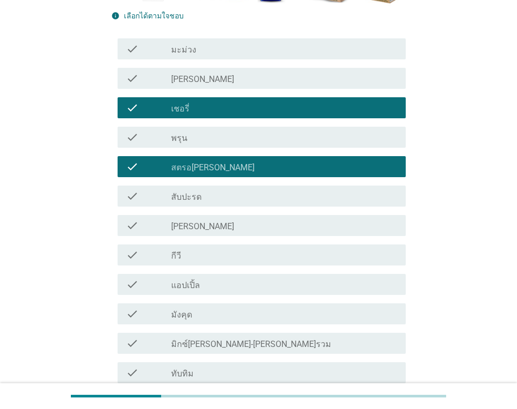
click at [219, 164] on div "check_box_outline_blank สตรอ[PERSON_NAME]" at bounding box center [284, 166] width 226 height 13
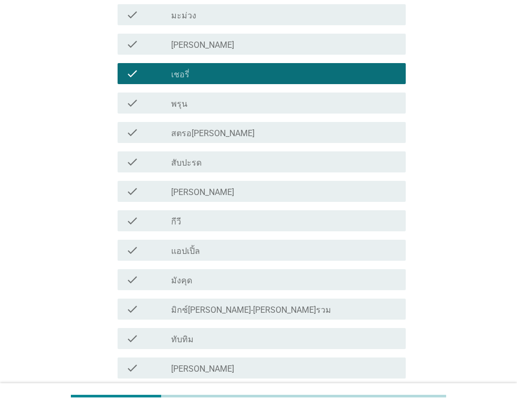
scroll to position [315, 0]
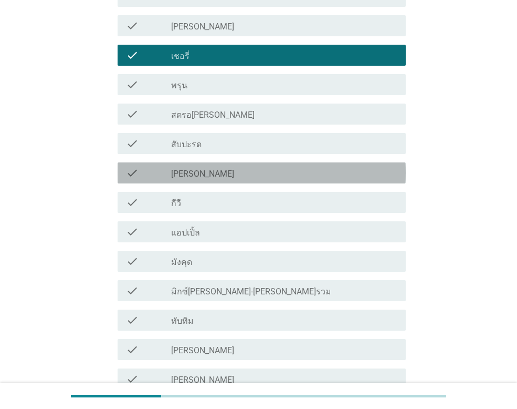
click at [194, 174] on div "check_box_outline_blank [PERSON_NAME]" at bounding box center [284, 173] width 226 height 13
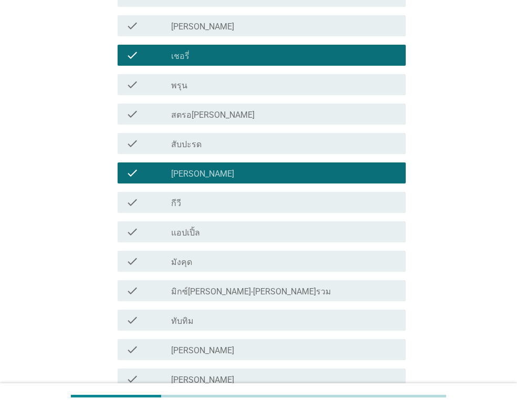
click at [200, 210] on div "check check_box_outline_blank กีวี" at bounding box center [262, 202] width 288 height 21
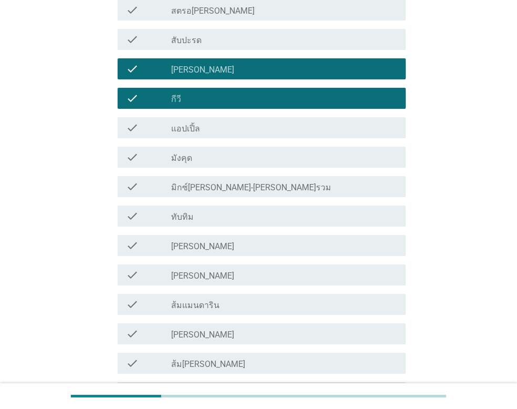
scroll to position [420, 0]
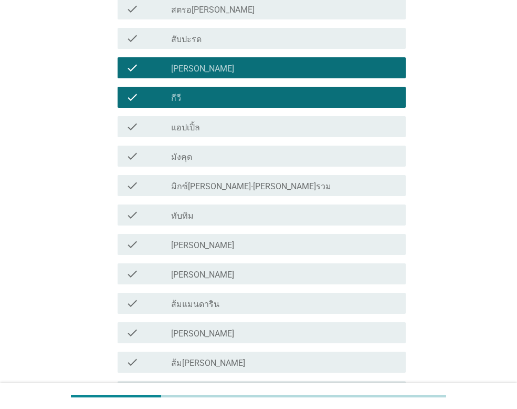
click at [209, 132] on div "check_box_outline_blank แอปเปิ้ล" at bounding box center [284, 126] width 226 height 13
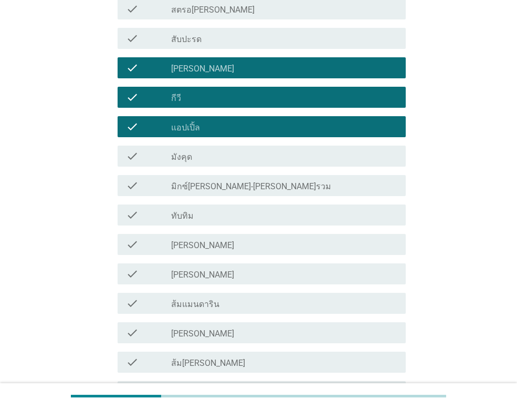
click at [212, 98] on div "check_box_outline_blank กีวี" at bounding box center [284, 97] width 226 height 13
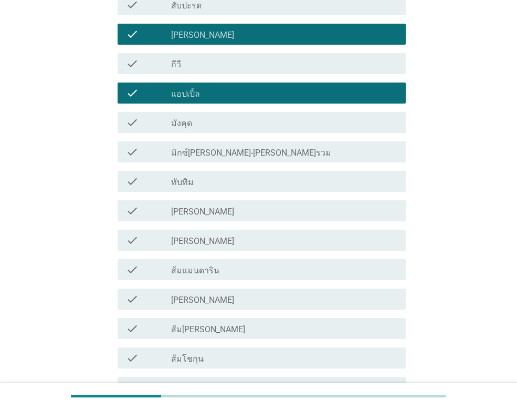
scroll to position [473, 0]
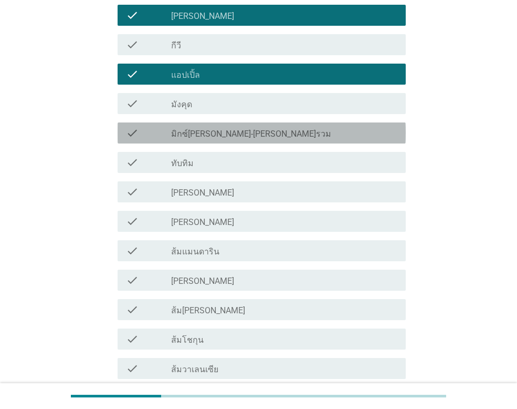
click at [232, 138] on label "มิกซ์[PERSON_NAME]-[PERSON_NAME]รวม" at bounding box center [251, 134] width 160 height 11
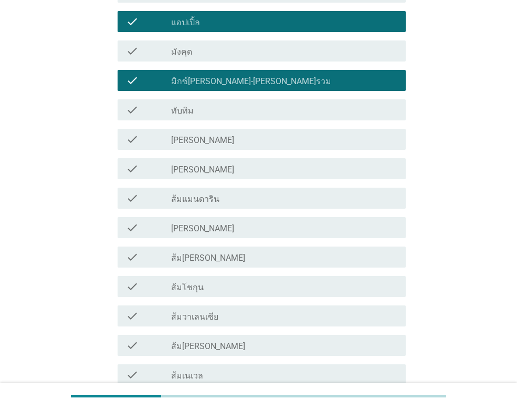
click at [217, 114] on div "check_box_outline_blank ทับทิม" at bounding box center [284, 109] width 226 height 13
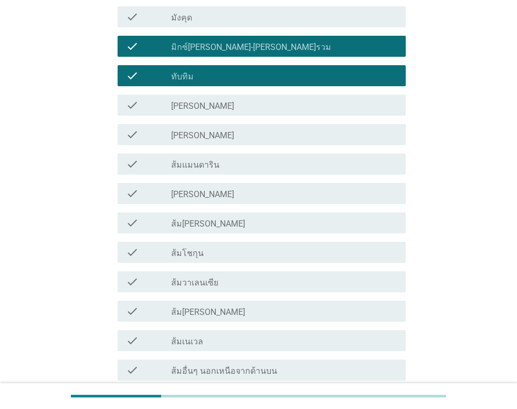
scroll to position [578, 0]
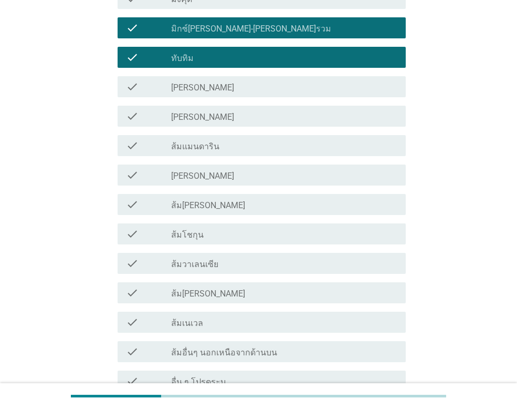
click at [224, 116] on div "check_box_outline_blank [PERSON_NAME]" at bounding box center [284, 116] width 226 height 13
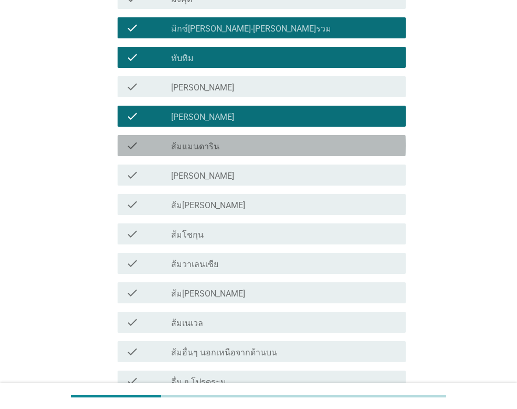
click at [228, 147] on div "check_box_outline_blank ส้มแมนดาริน" at bounding box center [284, 145] width 226 height 13
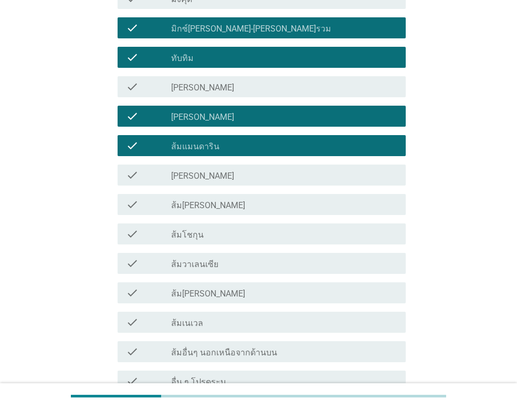
click at [228, 172] on div "check_box_outline_blank [PERSON_NAME]" at bounding box center [284, 175] width 226 height 13
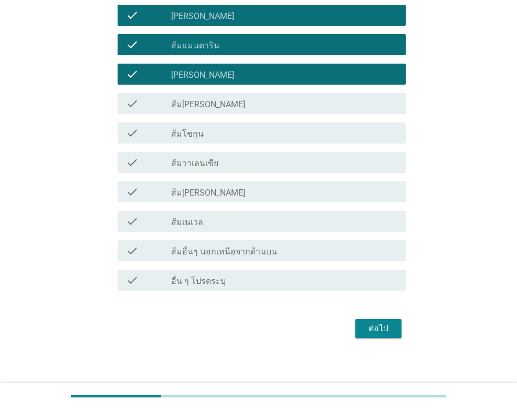
scroll to position [683, 0]
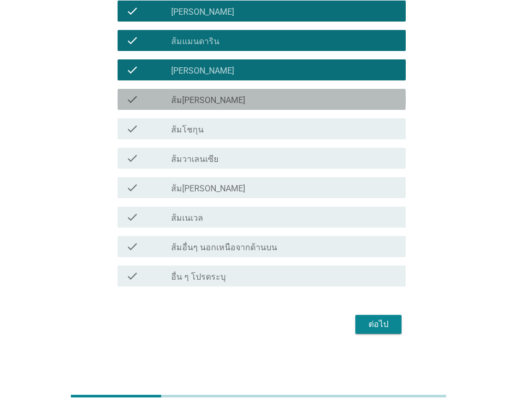
click at [233, 97] on div "check_box_outline_blank ส้ม[PERSON_NAME]" at bounding box center [284, 99] width 226 height 13
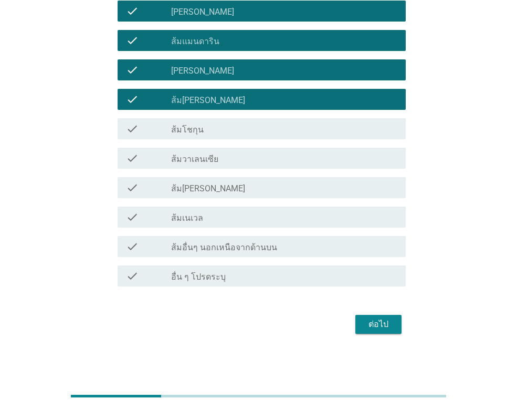
click at [223, 132] on div "check_box_outline_blank ส้มโชกุน" at bounding box center [284, 128] width 226 height 13
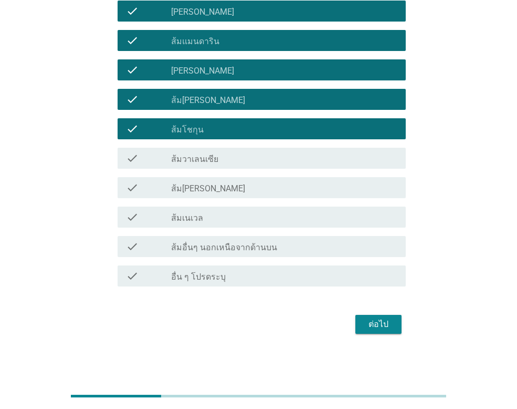
click at [385, 323] on div "ต่อไป" at bounding box center [378, 324] width 29 height 13
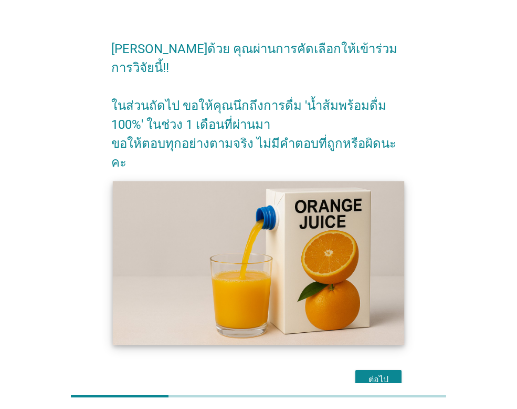
scroll to position [35, 0]
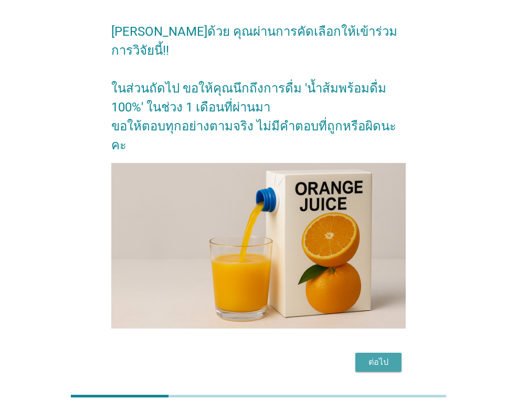
click at [385, 356] on div "ต่อไป" at bounding box center [378, 362] width 29 height 13
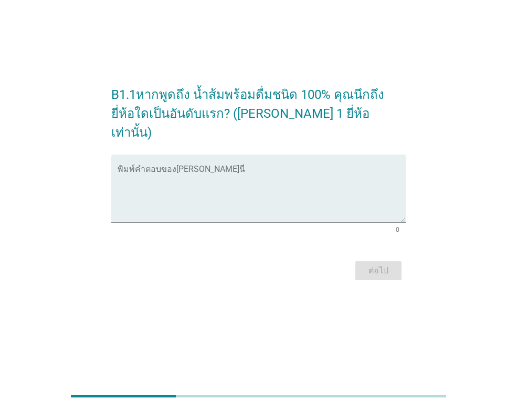
scroll to position [0, 0]
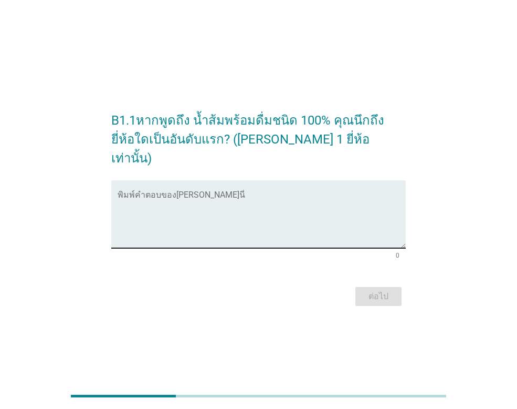
click at [265, 211] on textarea "พิมพ์คำตอบของคุณ ที่นี่" at bounding box center [262, 220] width 288 height 55
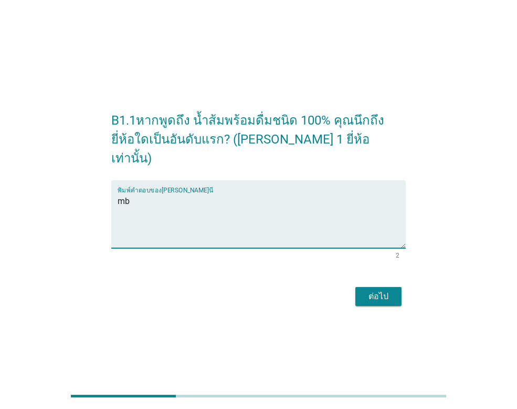
type textarea "m"
type textarea "ทิปโก้"
click at [387, 295] on button "ต่อไป" at bounding box center [379, 296] width 46 height 19
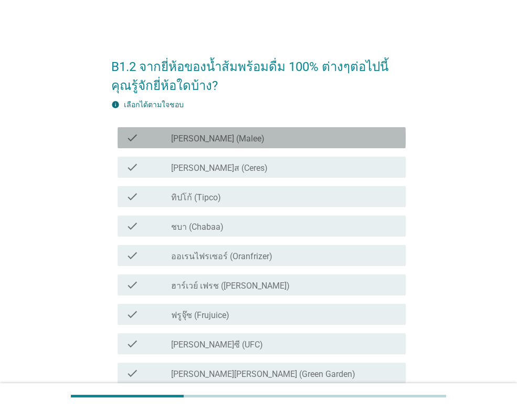
click at [243, 137] on div "check_box_outline_blank [PERSON_NAME] (Malee)" at bounding box center [284, 137] width 226 height 13
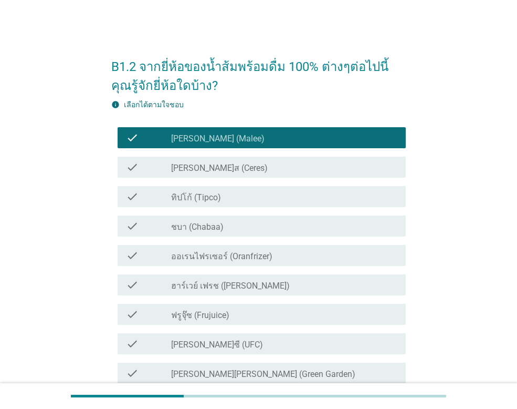
scroll to position [53, 0]
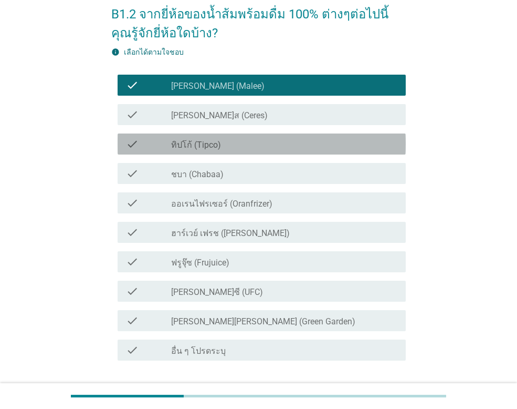
click at [232, 140] on div "check_box_outline_blank ทิปโก้ (Tipco)" at bounding box center [284, 144] width 226 height 13
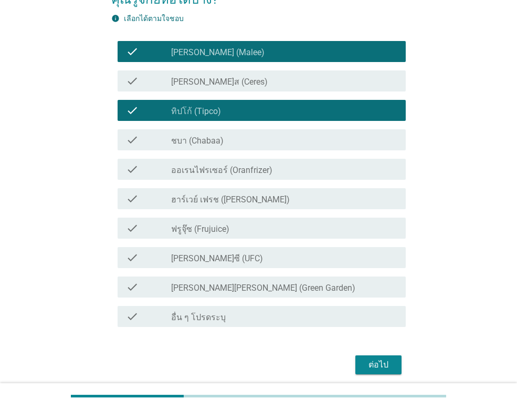
scroll to position [105, 0]
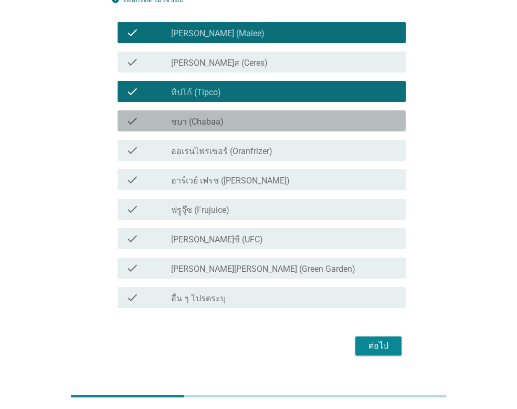
click at [221, 126] on label "ชบา (Chabaa)" at bounding box center [197, 122] width 53 height 11
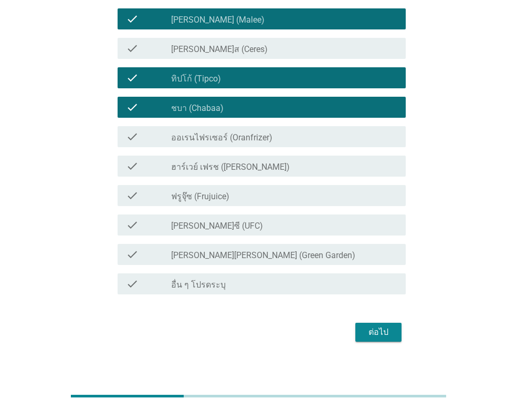
scroll to position [127, 0]
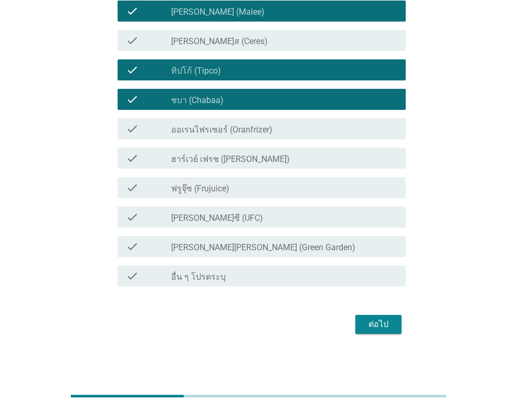
click at [216, 213] on label "[PERSON_NAME]ซี (UFC)" at bounding box center [217, 218] width 92 height 11
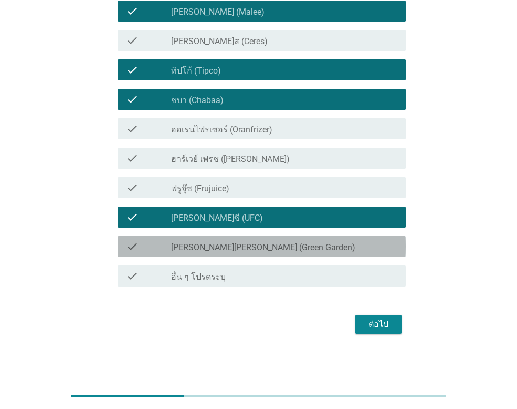
click at [234, 242] on label "[PERSON_NAME][PERSON_NAME] (Green Garden)" at bounding box center [263, 247] width 184 height 11
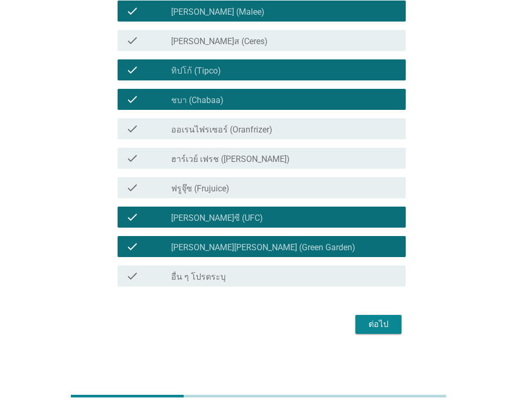
click at [369, 328] on div "ต่อไป" at bounding box center [378, 324] width 29 height 13
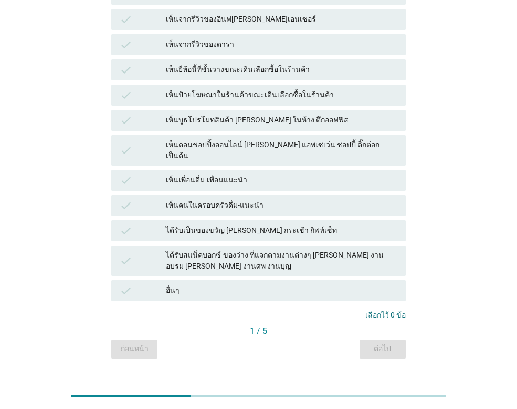
scroll to position [222, 0]
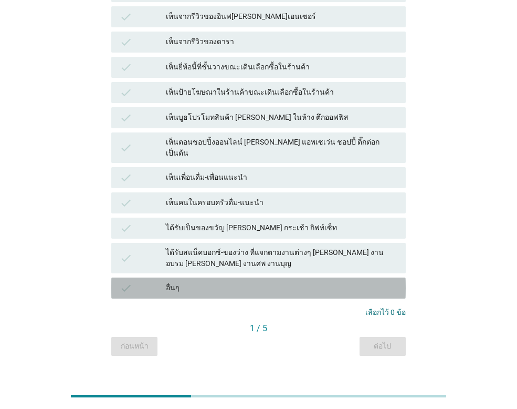
click at [222, 282] on div "อื่นๆ" at bounding box center [282, 288] width 232 height 13
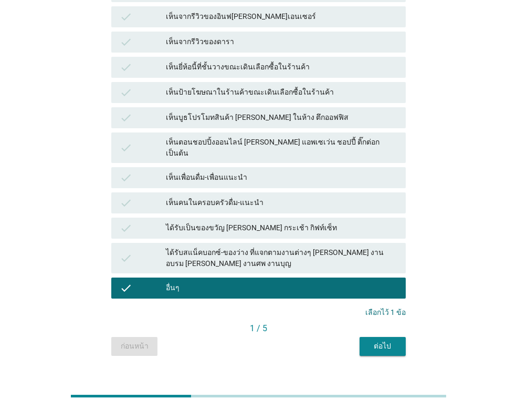
click at [368, 337] on button "ต่อไป" at bounding box center [383, 346] width 46 height 19
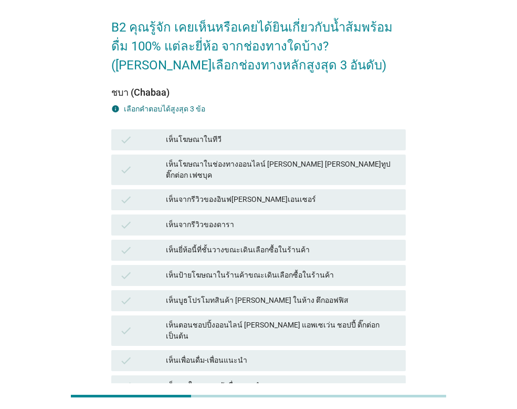
scroll to position [0, 0]
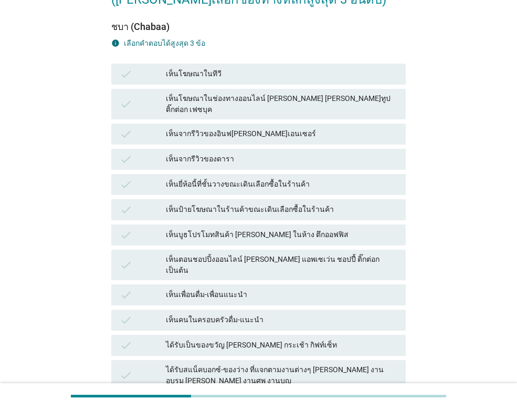
click at [303, 97] on div "เห็นโฆษณาในช่องทางออนไลน์ [PERSON_NAME] [PERSON_NAME]ทูป ติ๊กต่อก เฟซบุค" at bounding box center [282, 104] width 232 height 22
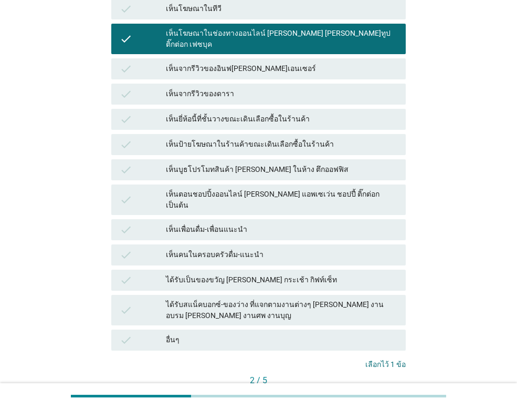
scroll to position [222, 0]
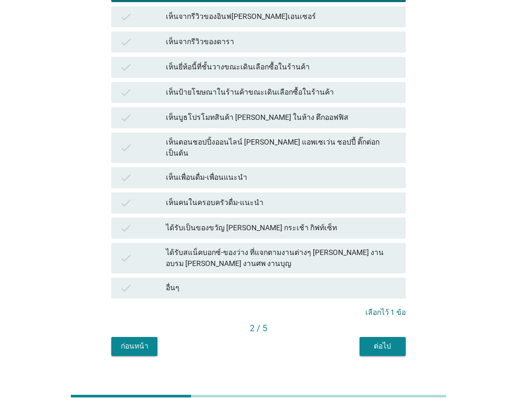
click at [362, 337] on button "ต่อไป" at bounding box center [383, 346] width 46 height 19
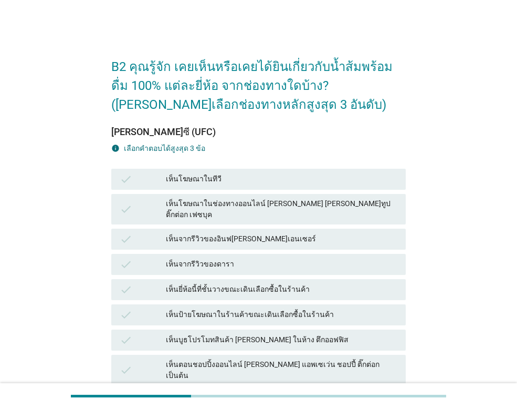
click at [276, 204] on div "เห็นโฆษณาในช่องทางออนไลน์ [PERSON_NAME] [PERSON_NAME]ทูป ติ๊กต่อก เฟซบุค" at bounding box center [282, 209] width 232 height 22
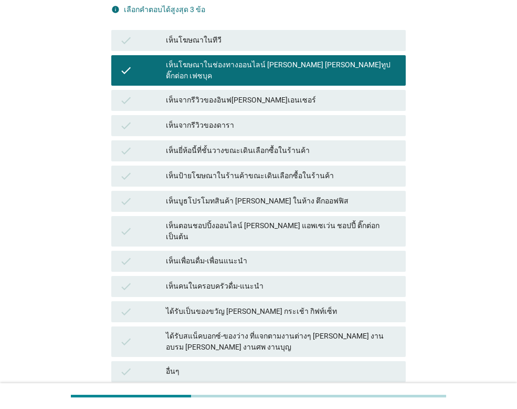
scroll to position [222, 0]
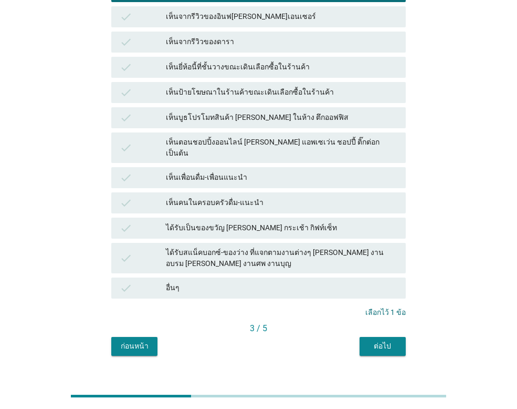
click at [390, 322] on div "3 / 5" at bounding box center [258, 328] width 295 height 13
click at [390, 337] on button "ต่อไป" at bounding box center [383, 346] width 46 height 19
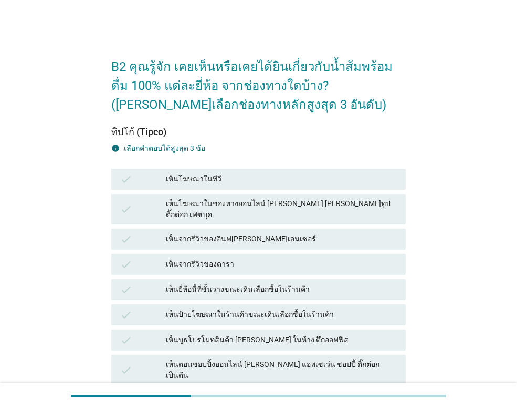
click at [271, 195] on div "check เห็นโฆษณาในช่องทางออนไลน์ [PERSON_NAME] [PERSON_NAME]ทูป ติ๊กต่อก เฟซบุค" at bounding box center [258, 209] width 295 height 30
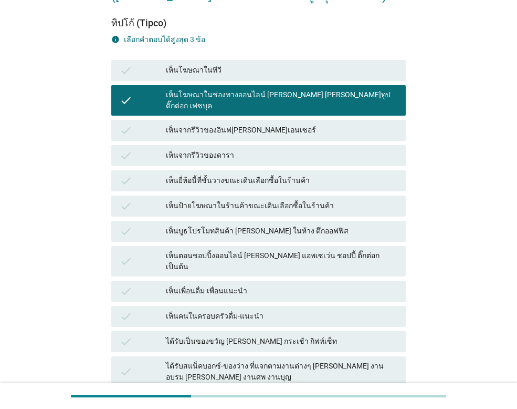
scroll to position [222, 0]
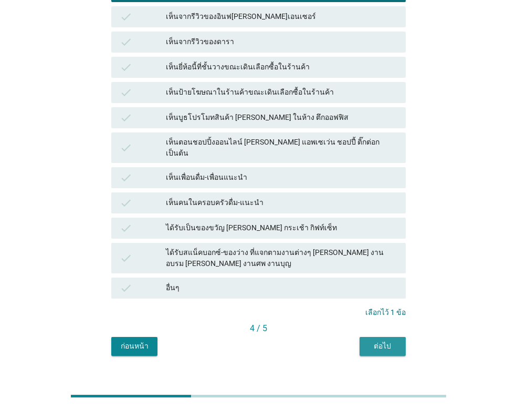
click at [380, 340] on div "ต่อไป" at bounding box center [382, 345] width 29 height 11
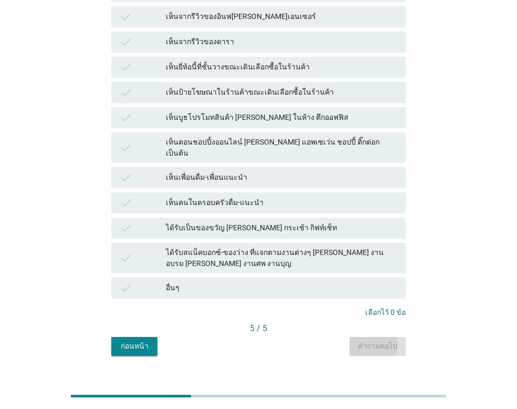
scroll to position [0, 0]
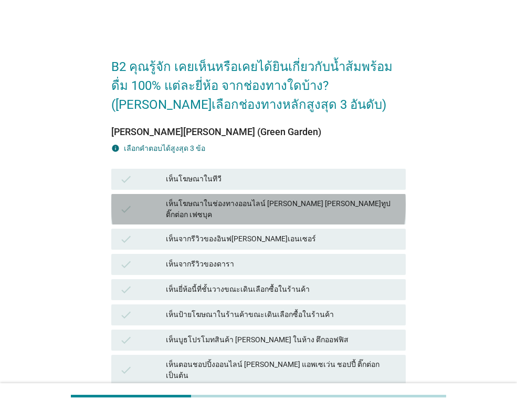
click at [295, 200] on div "เห็นโฆษณาในช่องทางออนไลน์ [PERSON_NAME] [PERSON_NAME]ทูป ติ๊กต่อก เฟซบุค" at bounding box center [282, 209] width 232 height 22
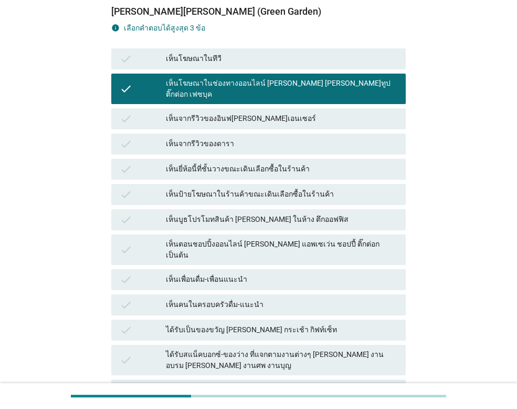
scroll to position [222, 0]
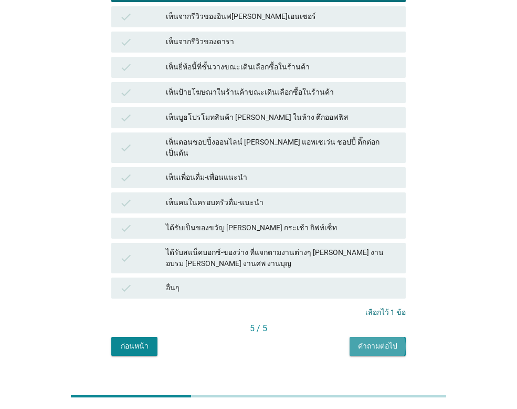
drag, startPoint x: 375, startPoint y: 325, endPoint x: 369, endPoint y: 321, distance: 6.8
click at [374, 340] on div "คำถามต่อไป" at bounding box center [377, 345] width 39 height 11
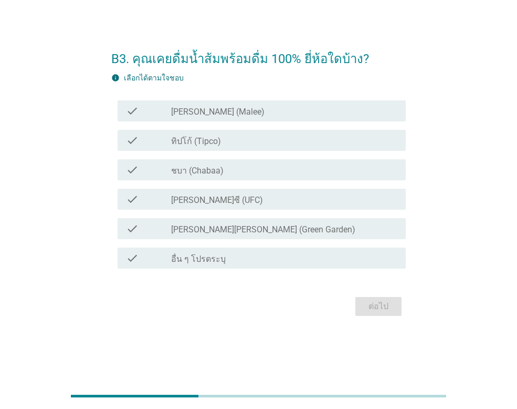
scroll to position [0, 0]
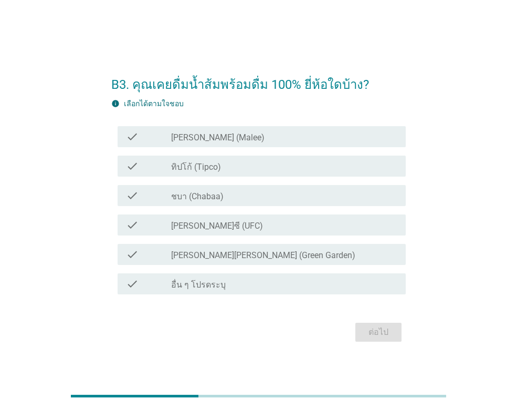
drag, startPoint x: 229, startPoint y: 138, endPoint x: 215, endPoint y: 160, distance: 26.2
click at [228, 138] on div "check_box_outline_blank [PERSON_NAME] (Malee)" at bounding box center [284, 136] width 226 height 13
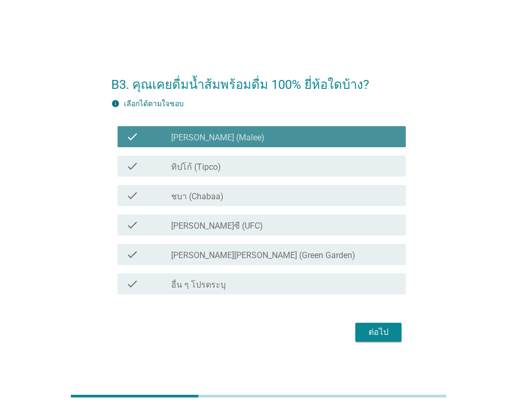
drag, startPoint x: 213, startPoint y: 163, endPoint x: 213, endPoint y: 172, distance: 8.4
click at [213, 164] on label "ทิปโก้ (Tipco)" at bounding box center [196, 167] width 50 height 11
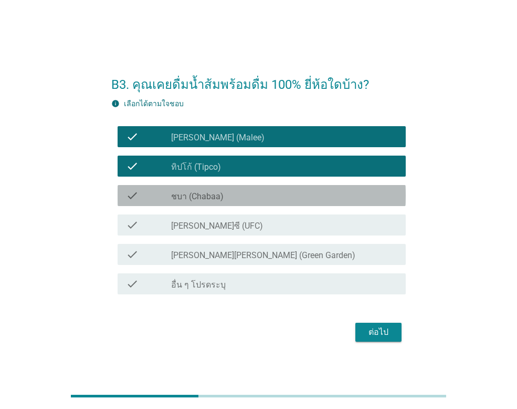
click at [210, 202] on div "check check_box_outline_blank ชบา (Chabaa)" at bounding box center [262, 195] width 288 height 21
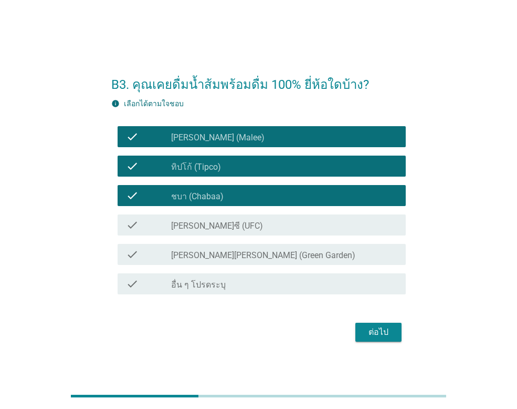
click at [201, 232] on div "check check_box_outline_blank [PERSON_NAME]ซี (UFC)" at bounding box center [262, 224] width 288 height 21
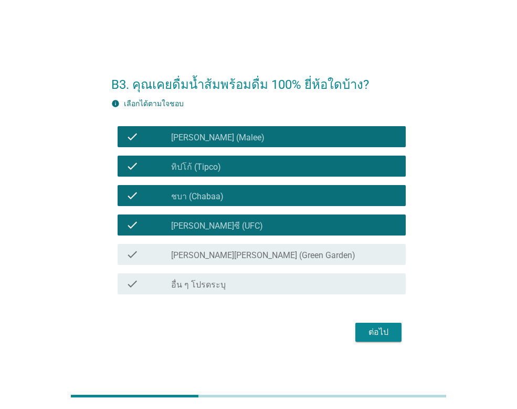
drag, startPoint x: 204, startPoint y: 250, endPoint x: 212, endPoint y: 278, distance: 29.3
click at [204, 251] on label "[PERSON_NAME][PERSON_NAME] (Green Garden)" at bounding box center [263, 255] width 184 height 11
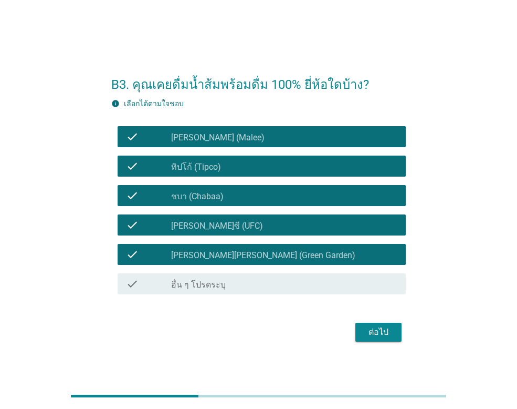
click at [375, 326] on div "ต่อไป" at bounding box center [378, 332] width 29 height 13
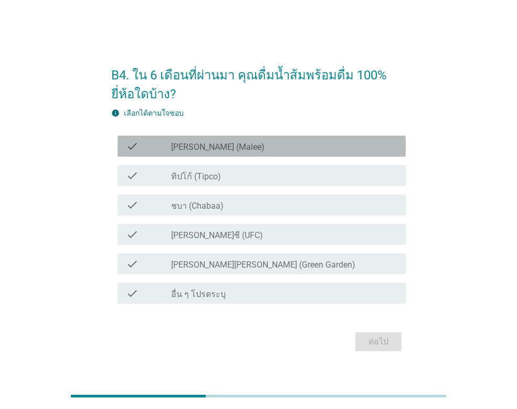
drag, startPoint x: 206, startPoint y: 146, endPoint x: 202, endPoint y: 164, distance: 18.3
click at [206, 146] on label "[PERSON_NAME] (Malee)" at bounding box center [218, 147] width 94 height 11
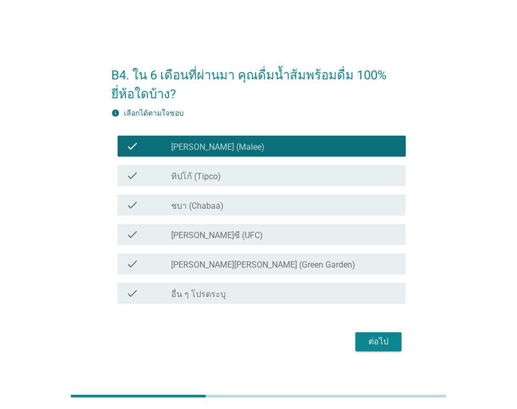
click at [199, 174] on label "ทิปโก้ (Tipco)" at bounding box center [196, 176] width 50 height 11
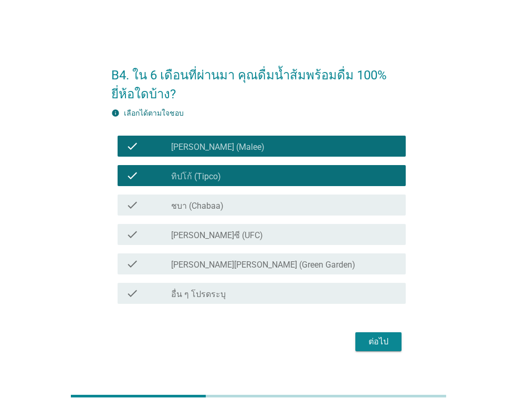
click at [205, 210] on label "ชบา (Chabaa)" at bounding box center [197, 206] width 53 height 11
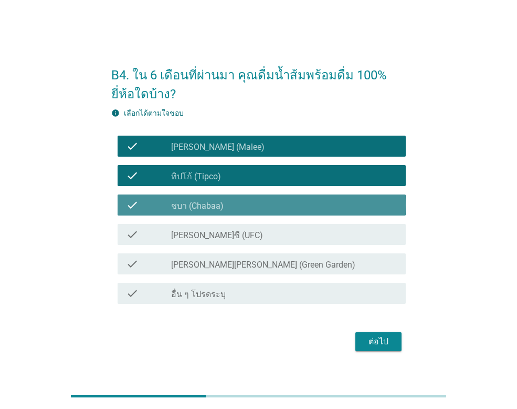
click at [201, 239] on label "[PERSON_NAME]ซี (UFC)" at bounding box center [217, 235] width 92 height 11
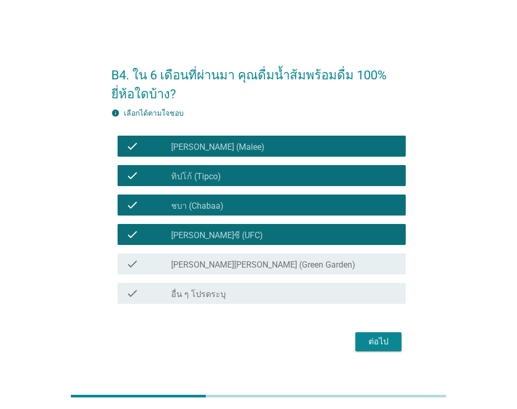
click at [205, 264] on label "[PERSON_NAME][PERSON_NAME] (Green Garden)" at bounding box center [263, 264] width 184 height 11
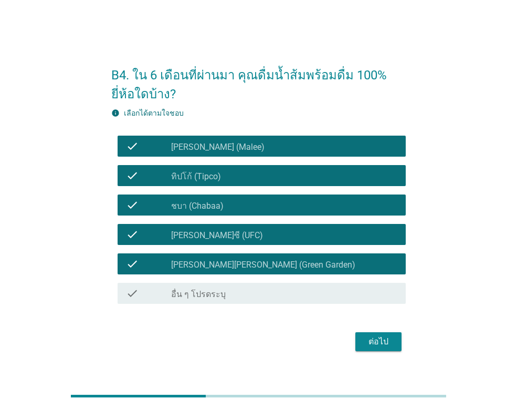
click at [382, 349] on button "ต่อไป" at bounding box center [379, 341] width 46 height 19
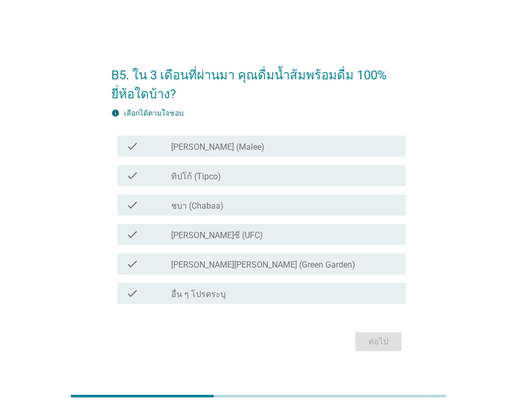
drag, startPoint x: 202, startPoint y: 145, endPoint x: 192, endPoint y: 183, distance: 39.6
click at [201, 151] on label "[PERSON_NAME] (Malee)" at bounding box center [218, 147] width 94 height 11
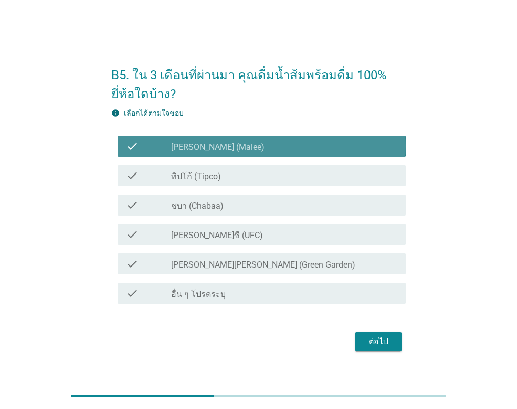
click at [191, 185] on div "check check_box_outline_blank ทิปโก้ (Tipco)" at bounding box center [262, 175] width 288 height 21
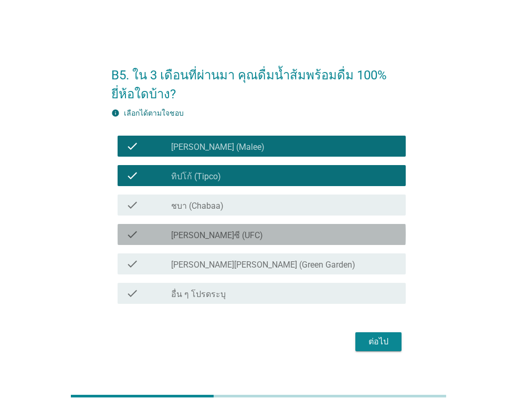
click at [205, 236] on label "[PERSON_NAME]ซี (UFC)" at bounding box center [217, 235] width 92 height 11
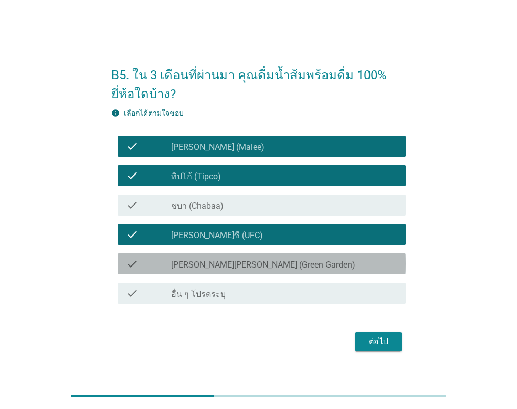
click at [223, 262] on label "[PERSON_NAME][PERSON_NAME] (Green Garden)" at bounding box center [263, 264] width 184 height 11
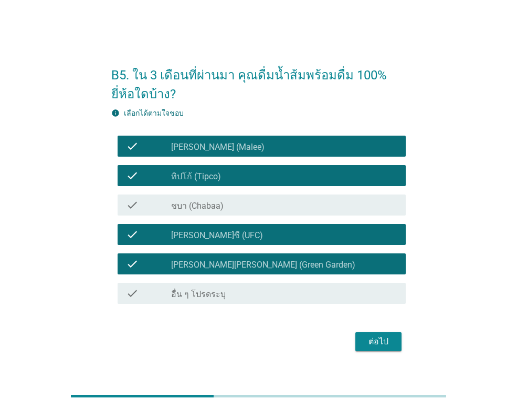
drag, startPoint x: 230, startPoint y: 261, endPoint x: 254, endPoint y: 271, distance: 26.4
click at [230, 262] on label "[PERSON_NAME][PERSON_NAME] (Green Garden)" at bounding box center [263, 264] width 184 height 11
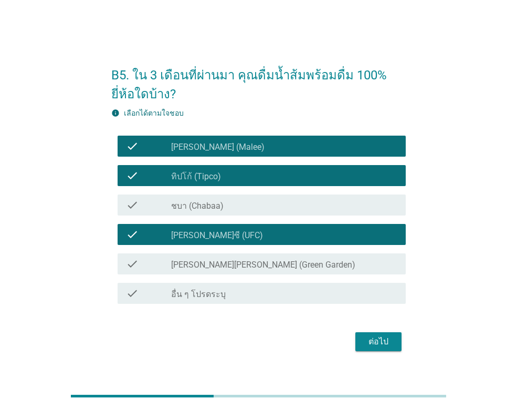
click at [371, 337] on div "ต่อไป" at bounding box center [378, 341] width 29 height 13
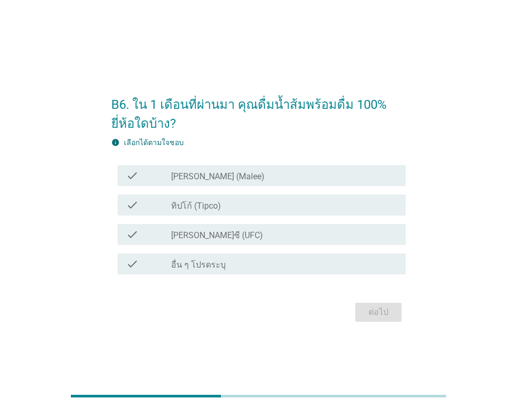
click at [203, 179] on label "[PERSON_NAME] (Malee)" at bounding box center [218, 176] width 94 height 11
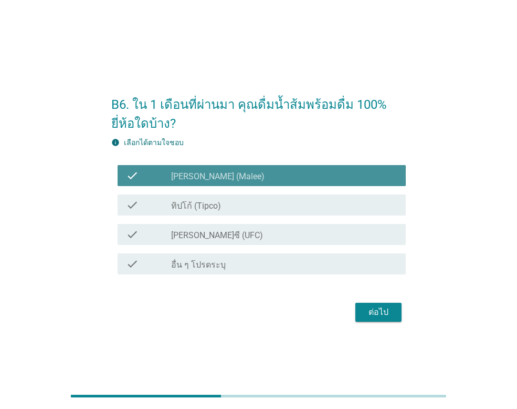
drag, startPoint x: 197, startPoint y: 193, endPoint x: 199, endPoint y: 201, distance: 8.0
click at [196, 194] on div "check check_box_outline_blank ทิปโก้ (Tipco)" at bounding box center [258, 204] width 295 height 29
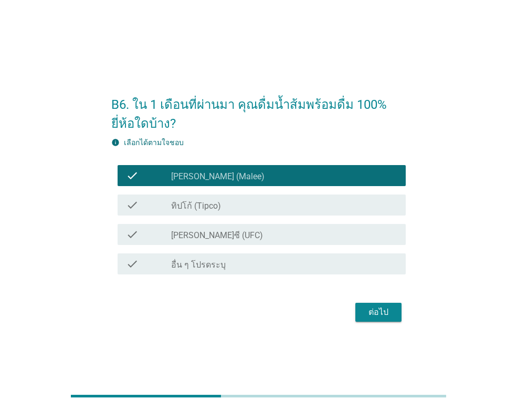
click at [199, 201] on label "ทิปโก้ (Tipco)" at bounding box center [196, 206] width 50 height 11
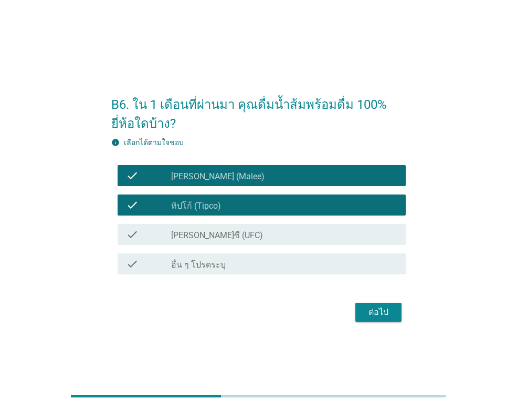
click at [361, 314] on button "ต่อไป" at bounding box center [379, 312] width 46 height 19
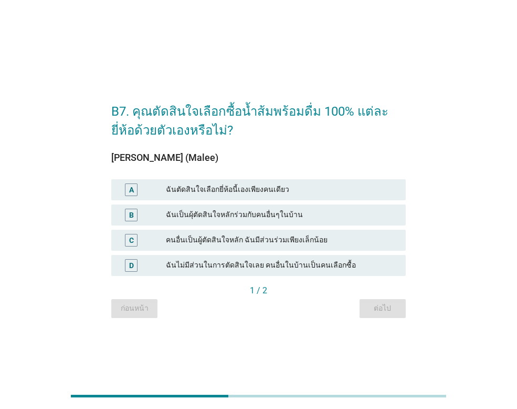
click at [222, 215] on div "ฉันเป็นผุ้ตัดสินใจหลักร่วมกับคนอื่นๆในบ้าน" at bounding box center [282, 215] width 232 height 13
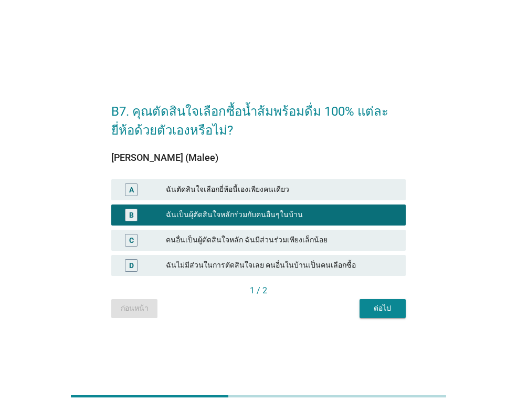
click at [394, 323] on div "B7. คุณตัดสินใจเลือกซื้อน้ำส้มพร้อมดื่ม 100% แต่ละยี่ห้อด้วยตัวเองหรือไม่? [PER…" at bounding box center [258, 204] width 311 height 243
click at [391, 317] on button "ต่อไป" at bounding box center [383, 308] width 46 height 19
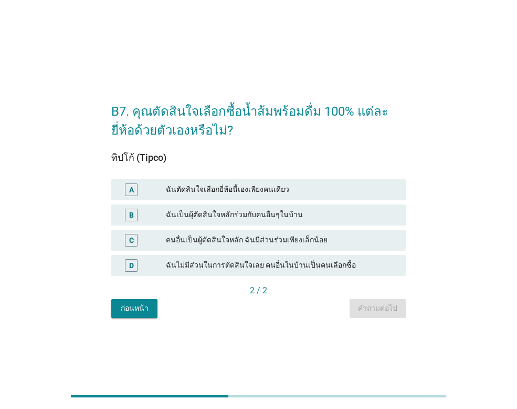
click at [202, 216] on div "ฉันเป็นผุ้ตัดสินใจหลักร่วมกับคนอื่นๆในบ้าน" at bounding box center [282, 215] width 232 height 13
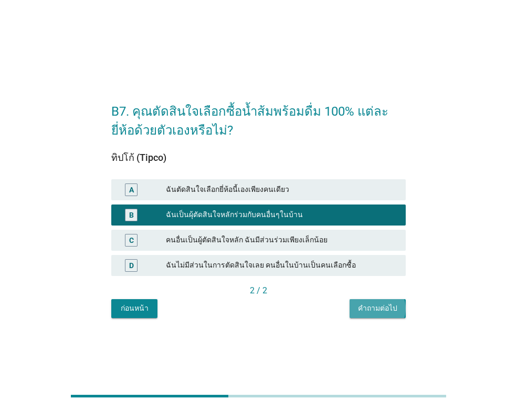
click at [372, 311] on div "คำถามต่อไป" at bounding box center [377, 308] width 39 height 11
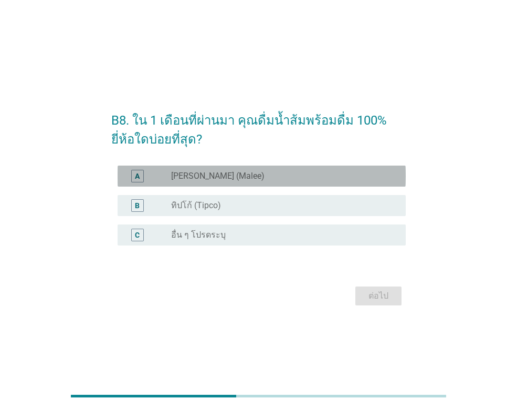
click at [240, 175] on div "radio_button_unchecked [PERSON_NAME] (Malee)" at bounding box center [280, 176] width 218 height 11
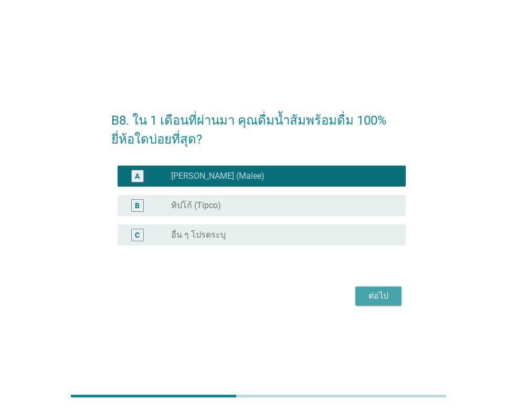
click at [380, 295] on div "ต่อไป" at bounding box center [378, 295] width 29 height 13
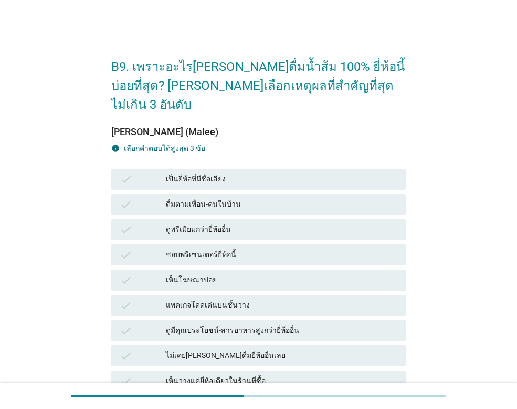
scroll to position [53, 0]
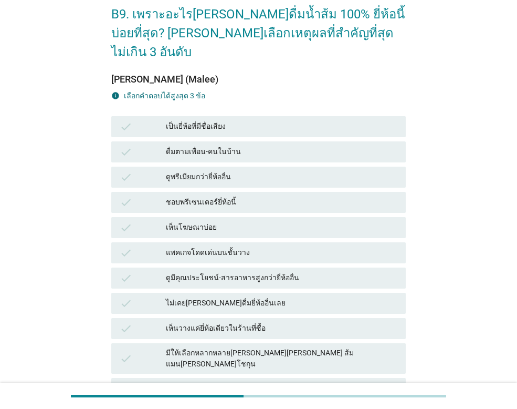
click at [242, 146] on div "ดื่มตามเพื่อน-คนในบ้าน" at bounding box center [282, 152] width 232 height 13
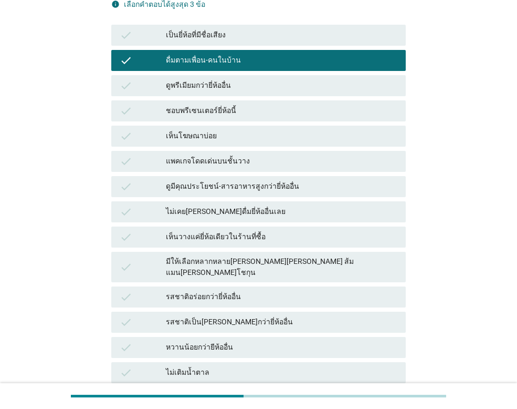
scroll to position [158, 0]
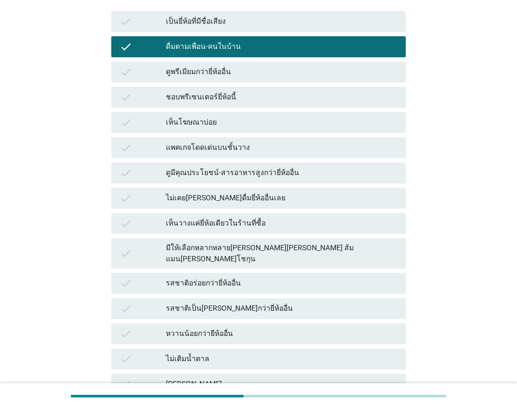
drag, startPoint x: 253, startPoint y: 22, endPoint x: 251, endPoint y: 28, distance: 6.6
click at [253, 40] on div "ดื่มตามเพื่อน-คนในบ้าน" at bounding box center [282, 46] width 232 height 13
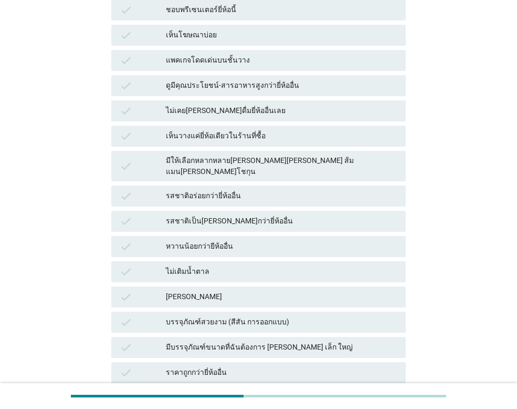
scroll to position [263, 0]
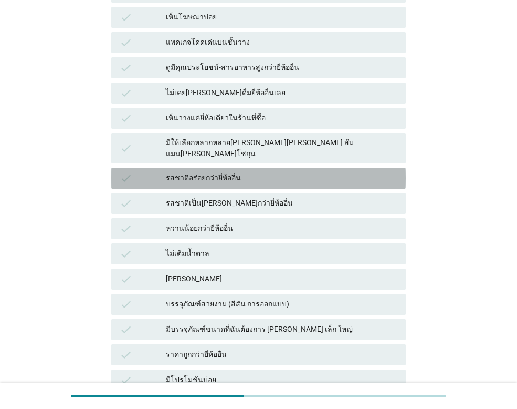
click at [242, 172] on div "รสชาติอร่อยกว่ายี่ห้ออื่น" at bounding box center [282, 178] width 232 height 13
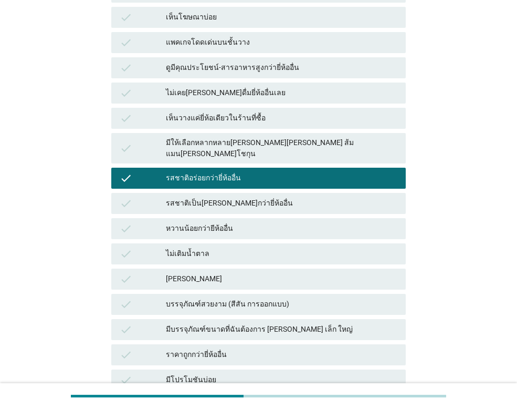
click at [233, 197] on div "รสชาติเป็น[PERSON_NAME]กว่ายี่ห้ออื่น" at bounding box center [282, 203] width 232 height 13
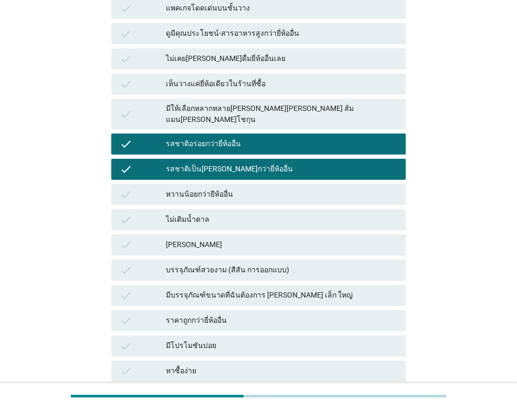
scroll to position [315, 0]
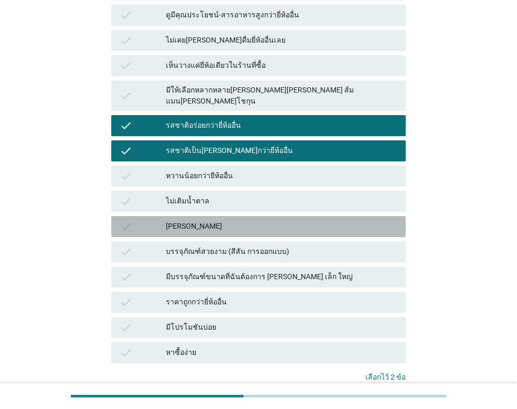
click at [244, 220] on div "[PERSON_NAME]" at bounding box center [282, 226] width 232 height 13
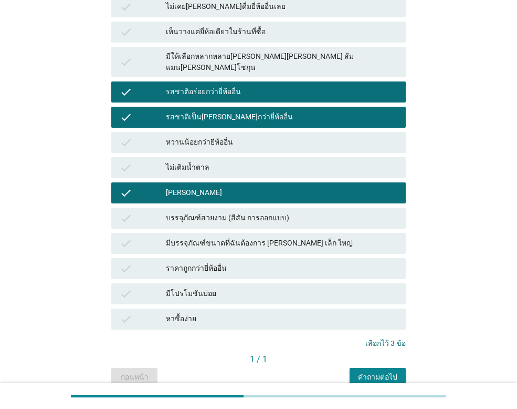
scroll to position [368, 0]
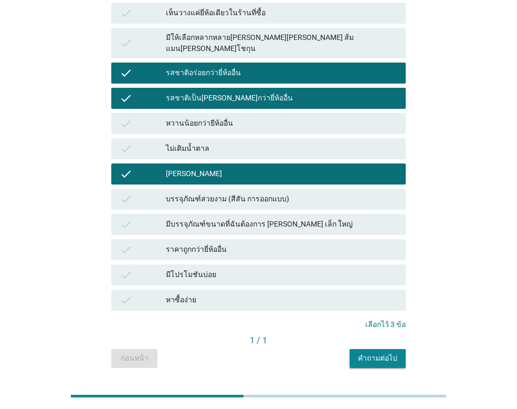
click at [375, 352] on div "คำถามต่อไป" at bounding box center [377, 357] width 39 height 11
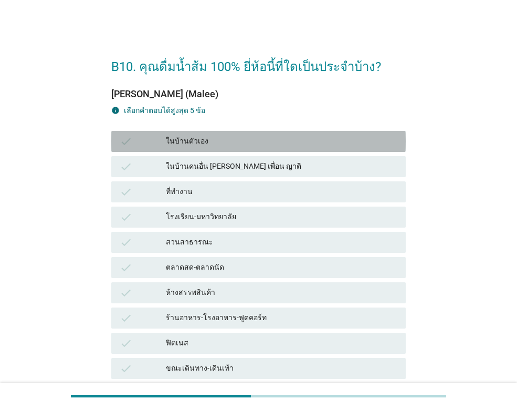
click at [218, 140] on div "ในบ้านตัวเอง" at bounding box center [282, 141] width 232 height 13
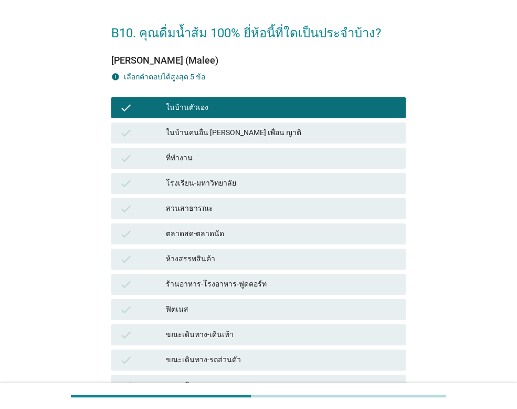
scroll to position [53, 0]
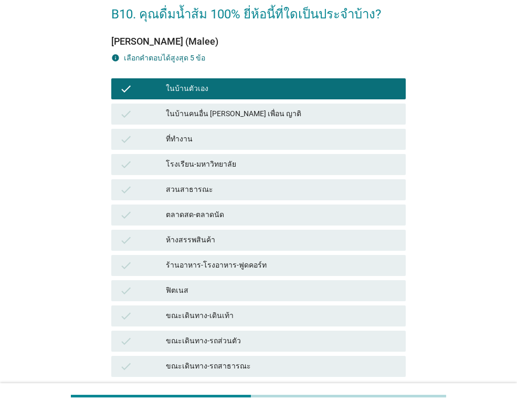
click at [222, 137] on div "ที่ทำงาน" at bounding box center [282, 139] width 232 height 13
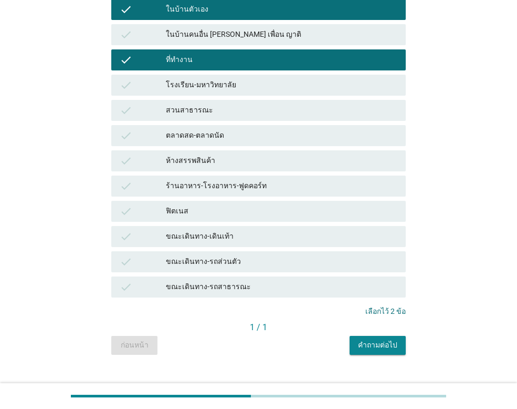
scroll to position [150, 0]
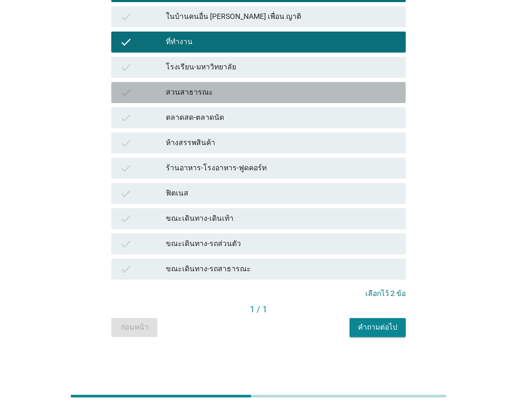
click at [237, 98] on div "สวนสาธารณะ" at bounding box center [282, 92] width 232 height 13
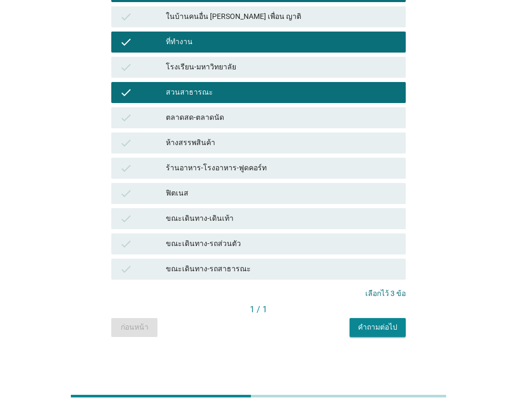
click at [231, 121] on div "ตลาดสด-ตลาดนัด" at bounding box center [282, 117] width 232 height 13
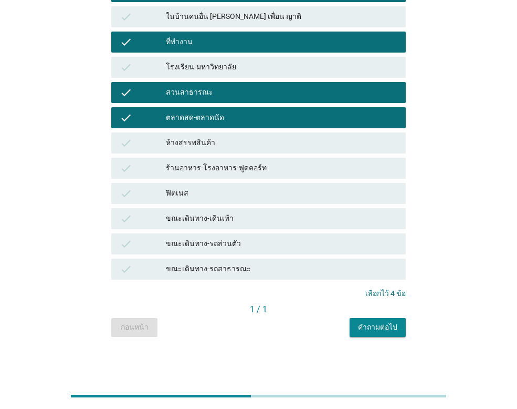
click at [234, 119] on div "ตลาดสด-ตลาดนัด" at bounding box center [282, 117] width 232 height 13
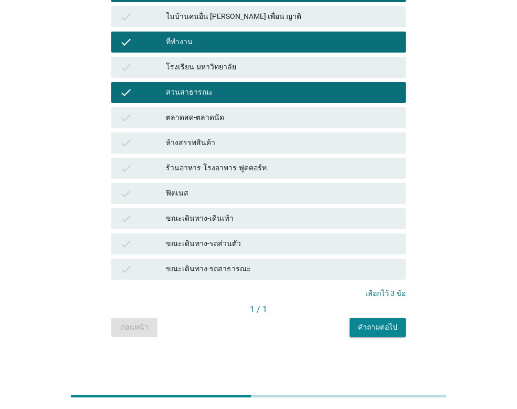
click at [238, 139] on div "ห้างสรรพสินค้า" at bounding box center [282, 143] width 232 height 13
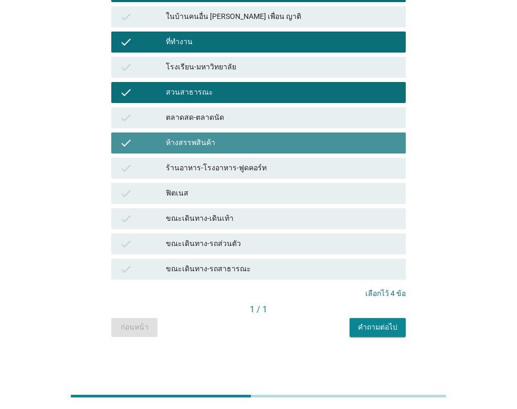
click at [238, 139] on div "ห้างสรรพสินค้า" at bounding box center [282, 143] width 232 height 13
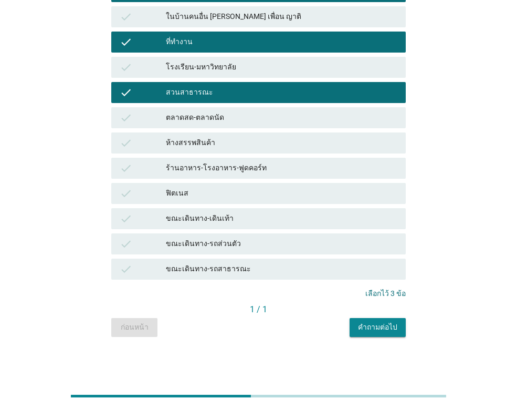
click at [362, 318] on button "คำถามต่อไป" at bounding box center [378, 327] width 56 height 19
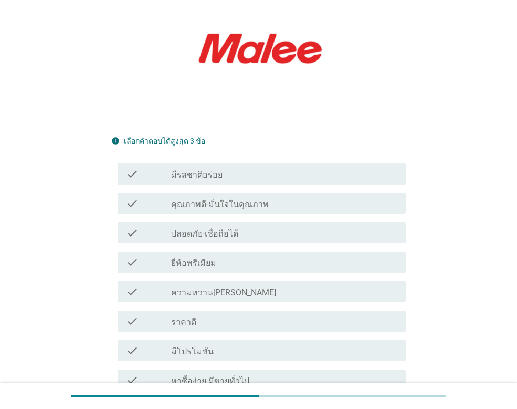
scroll to position [158, 0]
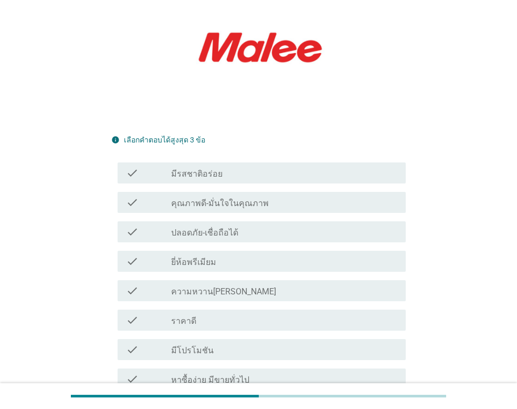
click at [241, 167] on div "check_box_outline_blank มีรสชาติอร่อย" at bounding box center [284, 173] width 226 height 13
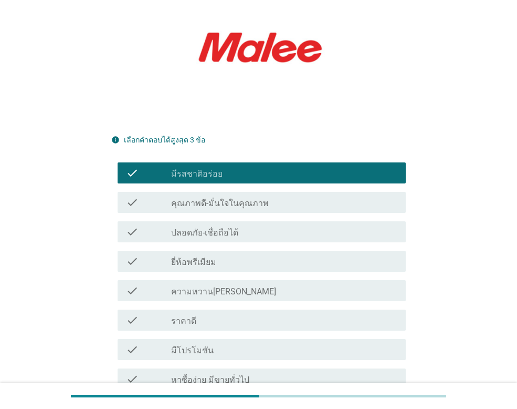
click at [237, 198] on label "คุณภาพดี-มั่นใจในคุณภาพ" at bounding box center [220, 203] width 98 height 11
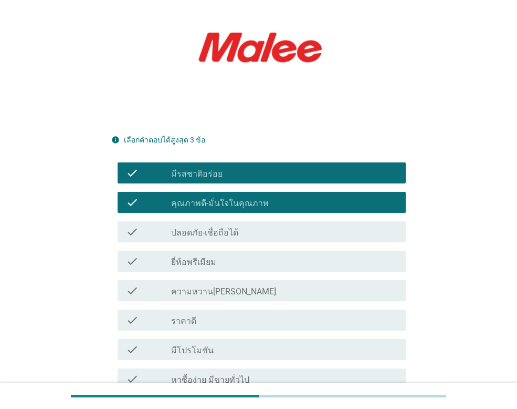
click at [242, 221] on div "check check_box_outline_blank ปลอดภัย-เชื่อถือได้" at bounding box center [262, 231] width 288 height 21
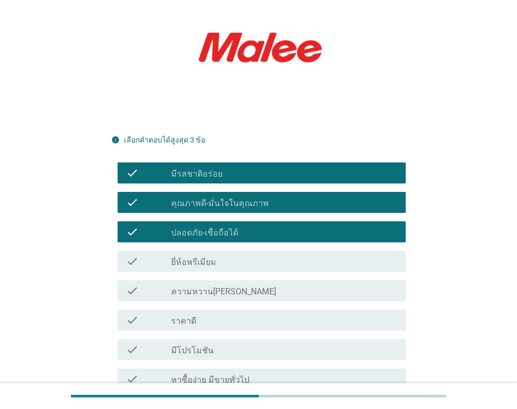
click at [233, 255] on div "check_box_outline_blank ยี่ห้อพรีเมียม" at bounding box center [284, 261] width 226 height 13
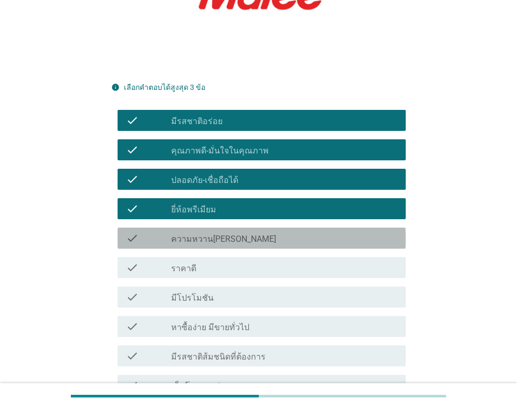
click at [235, 232] on div "check_box_outline_blank ความหวาน[PERSON_NAME]" at bounding box center [284, 238] width 226 height 13
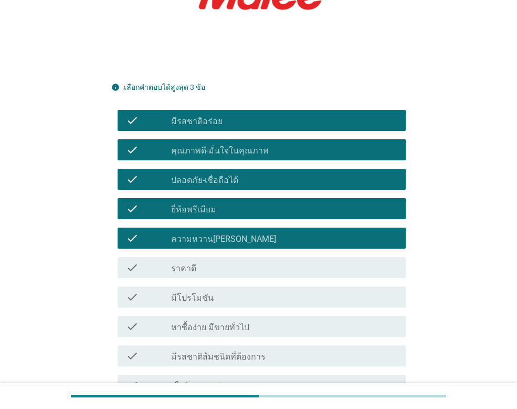
click at [219, 261] on div "check_box_outline_blank ราคาดี" at bounding box center [284, 267] width 226 height 13
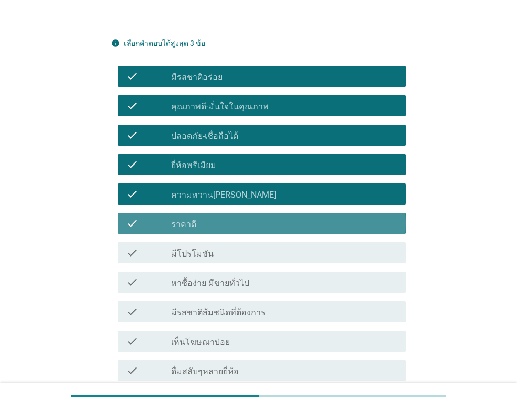
scroll to position [315, 0]
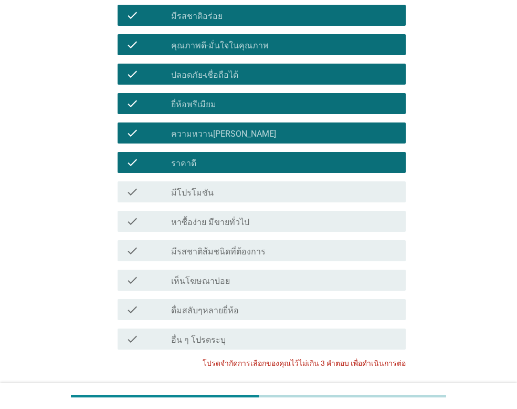
click at [254, 185] on div "check_box_outline_blank มีโปรโมชัน" at bounding box center [284, 191] width 226 height 13
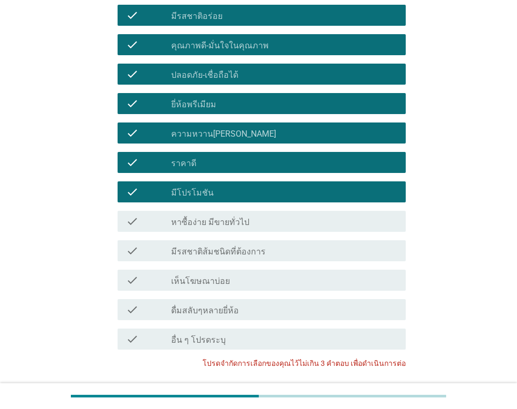
click at [244, 217] on label "หาซื้อง่าย มีขายทั่วไป" at bounding box center [210, 222] width 78 height 11
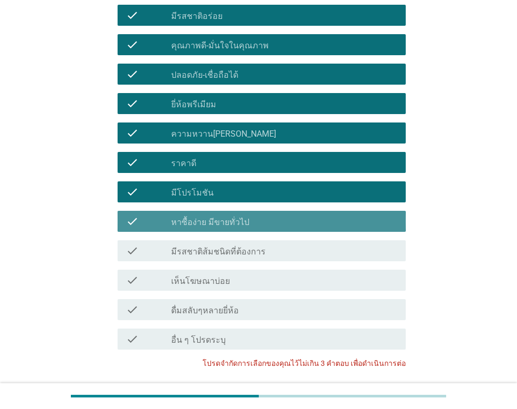
click at [245, 240] on div "check check_box_outline_blank มีรสชาติส้มชนิดที่ต้องการ" at bounding box center [262, 250] width 288 height 21
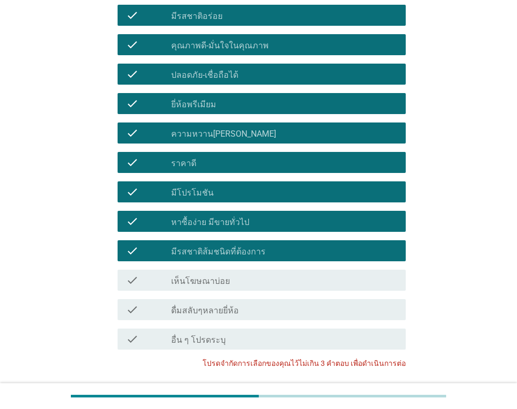
click at [231, 274] on div "check_box_outline_blank เห็นโฆษณาบ่อย" at bounding box center [284, 280] width 226 height 13
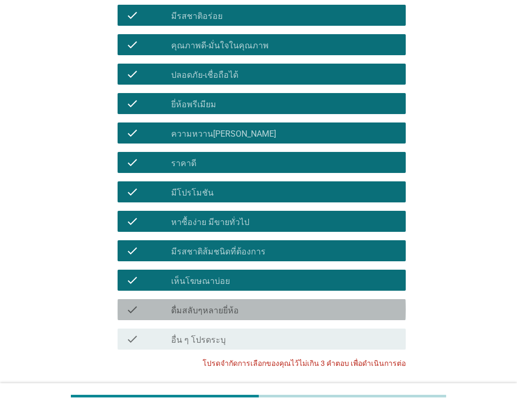
click at [227, 305] on label "ดื่มสลับๆหลายยี่ห้อ" at bounding box center [205, 310] width 68 height 11
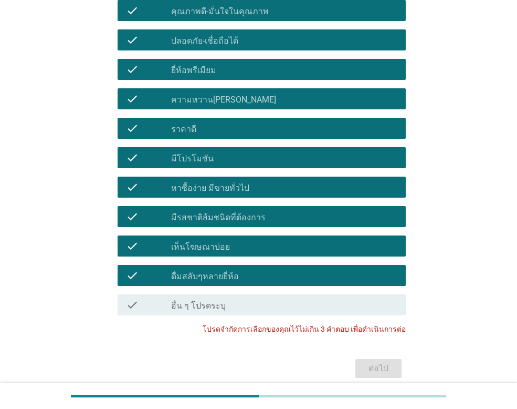
scroll to position [368, 0]
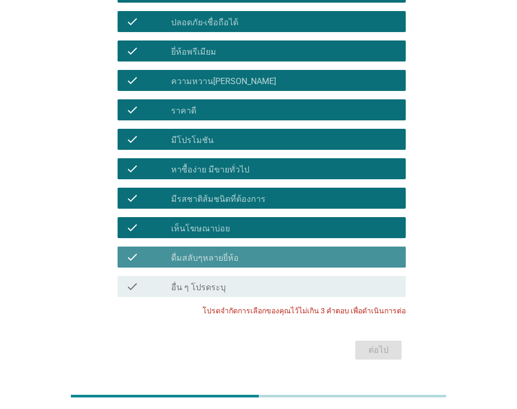
drag, startPoint x: 232, startPoint y: 237, endPoint x: 227, endPoint y: 209, distance: 28.8
click at [231, 253] on label "ดื่มสลับๆหลายยี่ห้อ" at bounding box center [205, 258] width 68 height 11
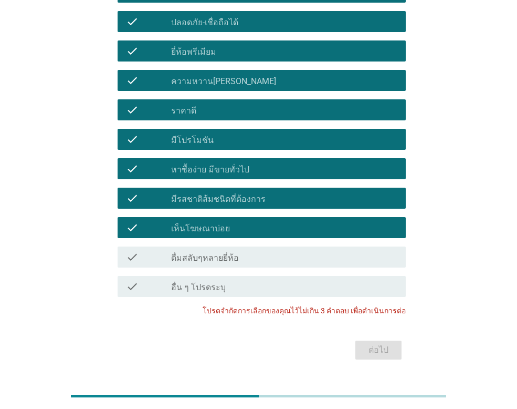
drag, startPoint x: 227, startPoint y: 209, endPoint x: 230, endPoint y: 177, distance: 32.1
click at [227, 221] on div "check_box_outline_blank เห็นโฆษณาบ่อย" at bounding box center [284, 227] width 226 height 13
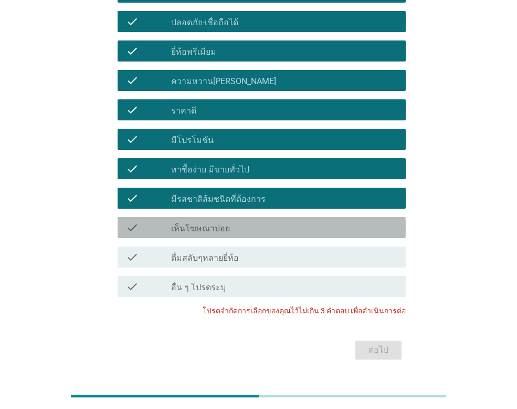
drag, startPoint x: 230, startPoint y: 177, endPoint x: 232, endPoint y: 150, distance: 26.8
click at [230, 194] on label "มีรสชาติส้มชนิดที่ต้องการ" at bounding box center [218, 199] width 95 height 11
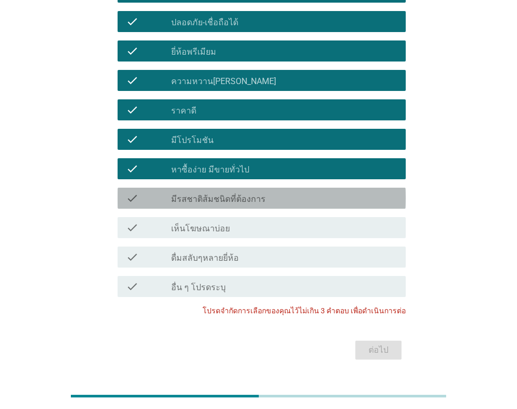
drag, startPoint x: 232, startPoint y: 150, endPoint x: 240, endPoint y: 110, distance: 40.7
click at [232, 164] on label "หาซื้อง่าย มีขายทั่วไป" at bounding box center [210, 169] width 78 height 11
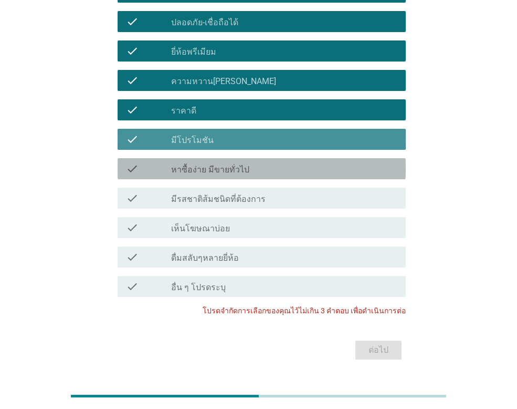
click at [240, 129] on div "check check_box_outline_blank มีโปรโมชัน" at bounding box center [262, 139] width 288 height 21
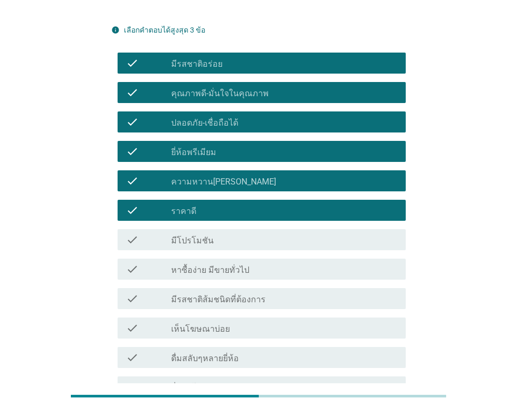
scroll to position [263, 0]
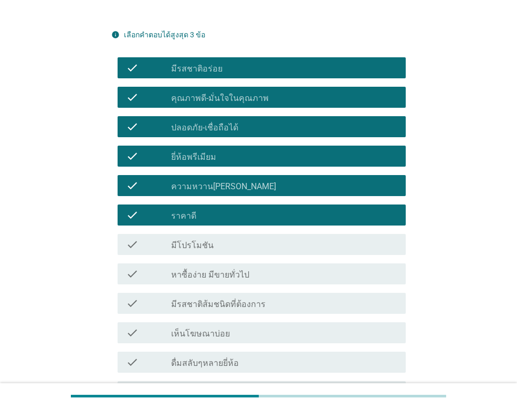
click at [234, 150] on div "check_box_outline_blank ยี่ห้อพรีเมียม" at bounding box center [284, 156] width 226 height 13
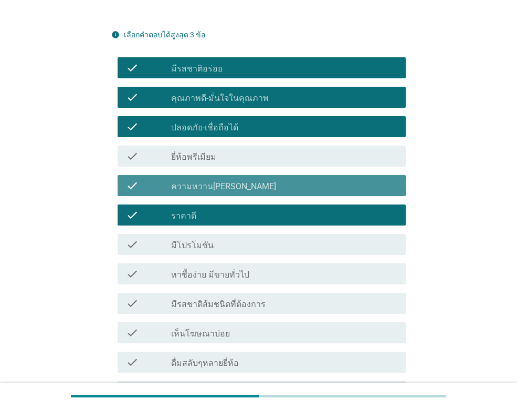
click at [250, 179] on div "check_box_outline_blank ความหวาน[PERSON_NAME]" at bounding box center [284, 185] width 226 height 13
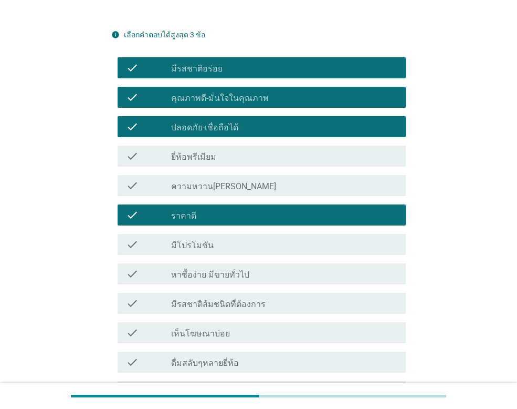
drag, startPoint x: 202, startPoint y: 186, endPoint x: 227, endPoint y: 203, distance: 30.3
click at [203, 204] on div "check check_box_outline_blank ราคาดี" at bounding box center [262, 214] width 288 height 21
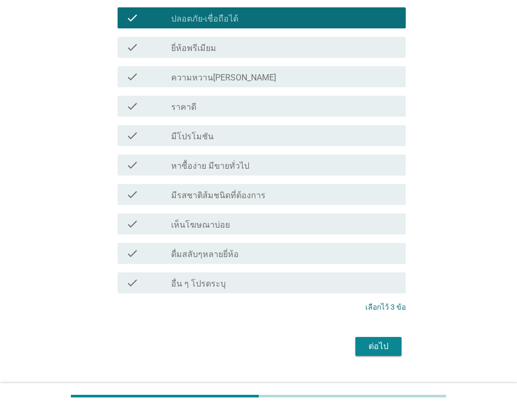
scroll to position [375, 0]
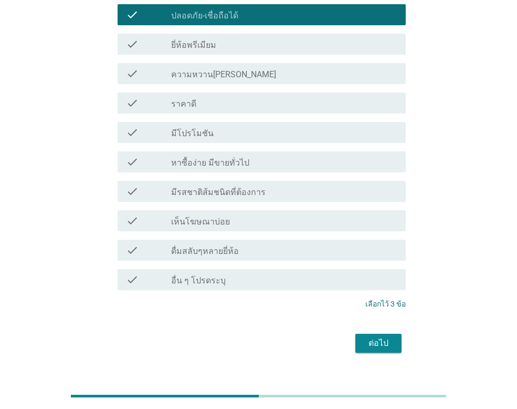
click at [363, 334] on button "ต่อไป" at bounding box center [379, 343] width 46 height 19
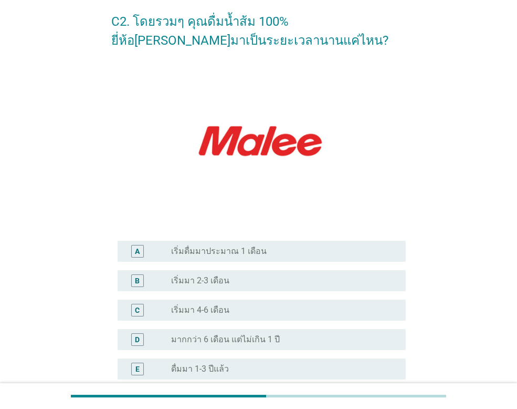
scroll to position [105, 0]
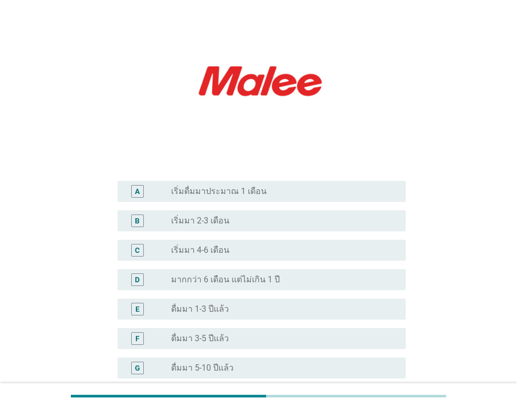
click at [227, 190] on label "เริ่มดื่มมาประมาณ 1 เดือน" at bounding box center [219, 191] width 96 height 11
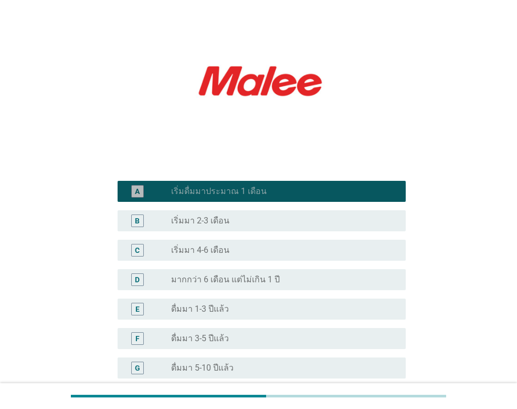
click at [238, 192] on label "เริ่มดื่มมาประมาณ 1 เดือน" at bounding box center [219, 191] width 96 height 11
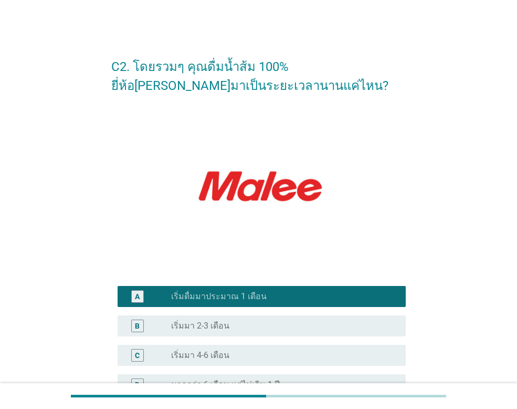
scroll to position [239, 0]
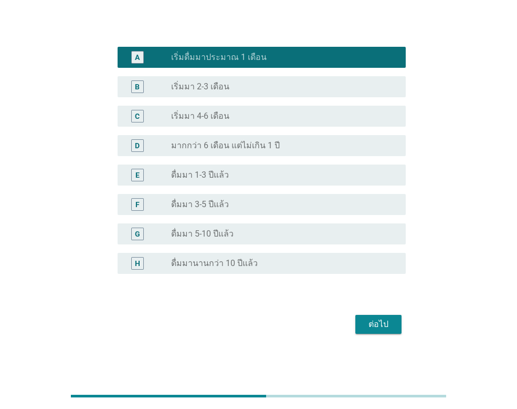
click at [244, 236] on div "radio_button_unchecked ดื่มมา 5-10 ปีแล้ว" at bounding box center [280, 233] width 218 height 11
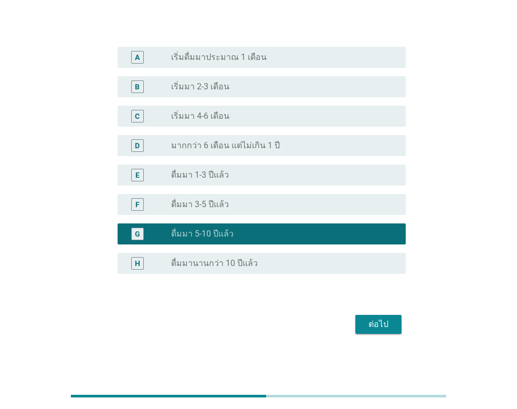
click at [366, 323] on div "ต่อไป" at bounding box center [378, 324] width 29 height 13
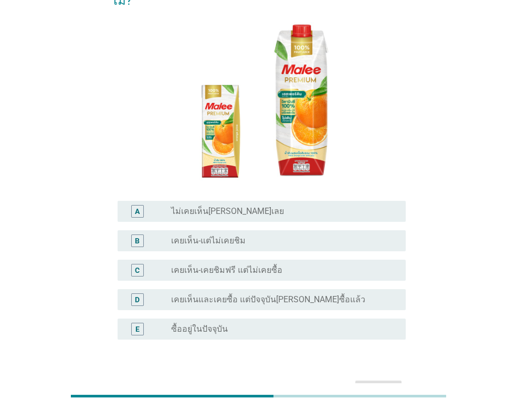
scroll to position [105, 0]
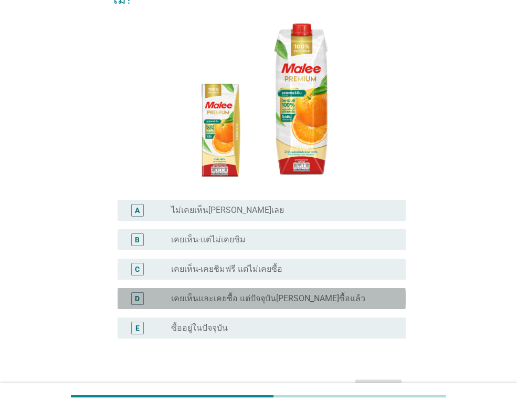
click at [211, 293] on label "เคยเห็นและเคยซื้อ แต่ปัจจุบัน[PERSON_NAME]ซื้อแล้ว" at bounding box center [268, 298] width 194 height 11
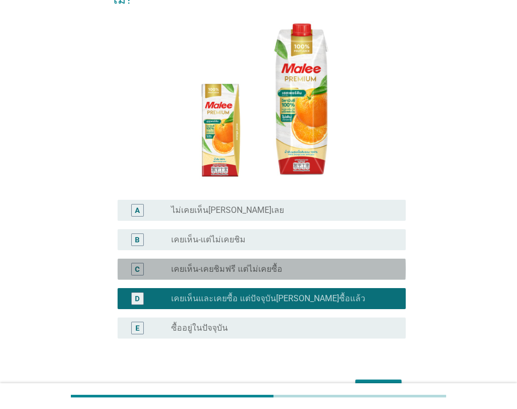
click at [270, 264] on label "เคยเห็น-เคยชิมฟรี แต่ไม่เคยซื้อ" at bounding box center [226, 269] width 111 height 11
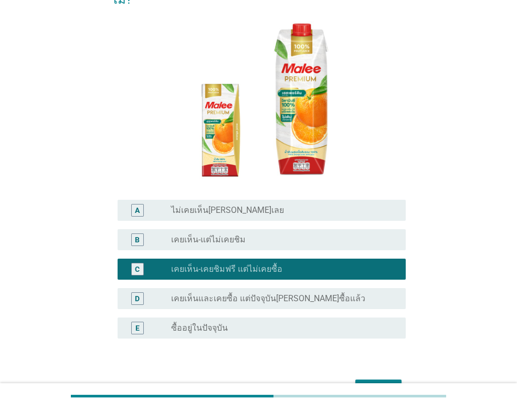
click at [297, 293] on label "เคยเห็นและเคยซื้อ แต่ปัจจุบัน[PERSON_NAME]ซื้อแล้ว" at bounding box center [268, 298] width 194 height 11
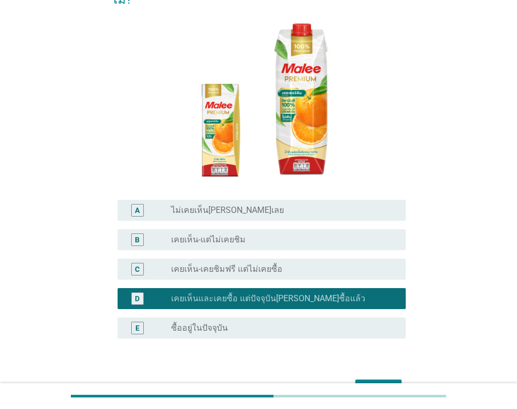
click at [382, 376] on div "ต่อไป" at bounding box center [258, 388] width 295 height 25
click at [380, 382] on div "ต่อไป" at bounding box center [378, 388] width 29 height 13
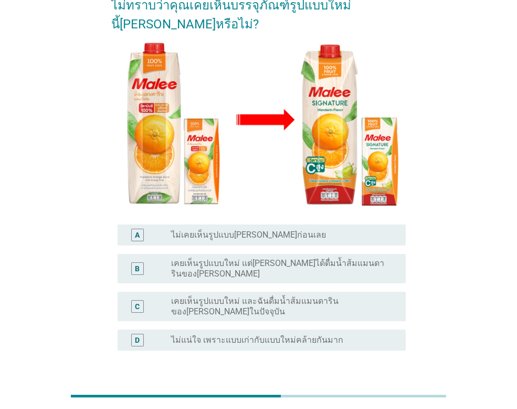
scroll to position [126, 0]
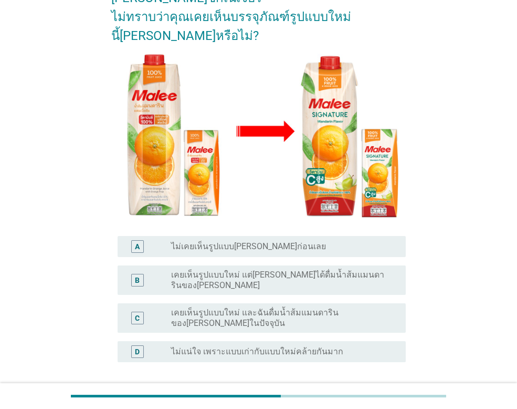
drag, startPoint x: 258, startPoint y: 291, endPoint x: 290, endPoint y: 327, distance: 48.0
click at [259, 307] on label "เคยเห็นรูปแบบใหม่ และฉันดื่มน้ำส้มแมนดารินของ[PERSON_NAME]ในปัจจุบัน" at bounding box center [280, 317] width 218 height 21
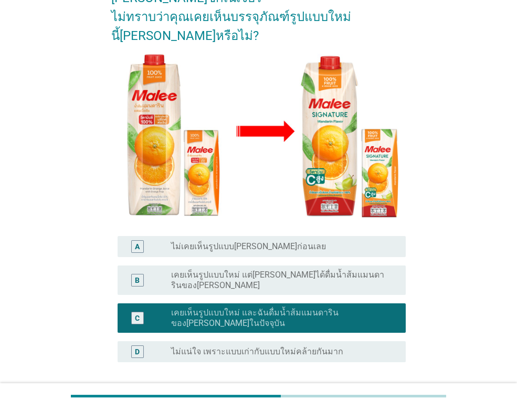
click at [387, 406] on div "ต่อไป" at bounding box center [378, 412] width 29 height 13
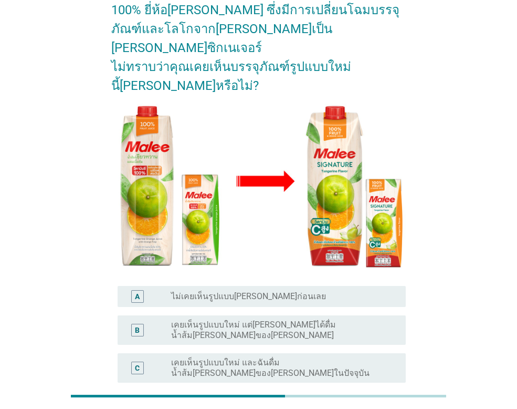
scroll to position [158, 0]
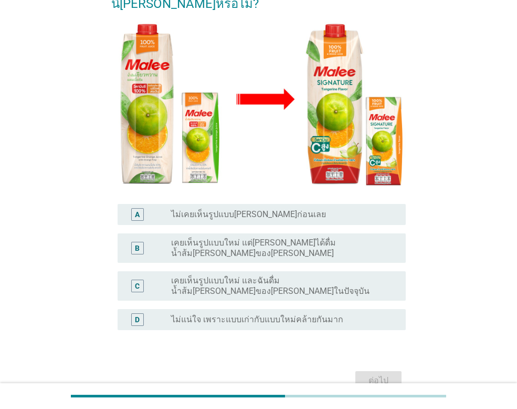
click at [216, 275] on label "เคยเห็นรูปแบบใหม่ และฉันดื่มน้ำส้ม[PERSON_NAME]ของ[PERSON_NAME]ในปัจจุบัน" at bounding box center [280, 285] width 218 height 21
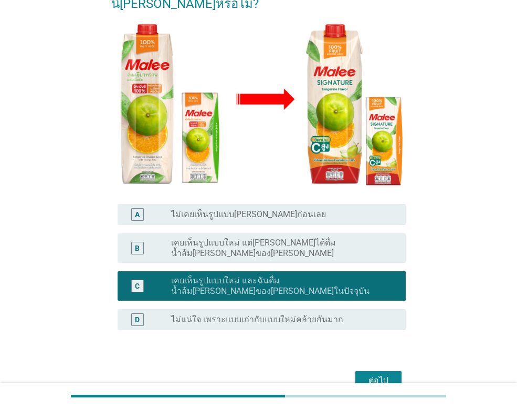
click at [385, 374] on div "ต่อไป" at bounding box center [378, 380] width 29 height 13
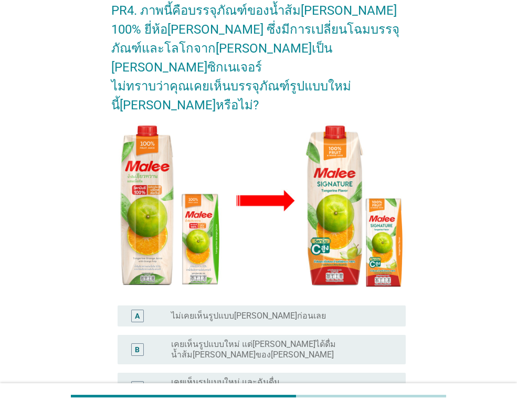
scroll to position [178, 0]
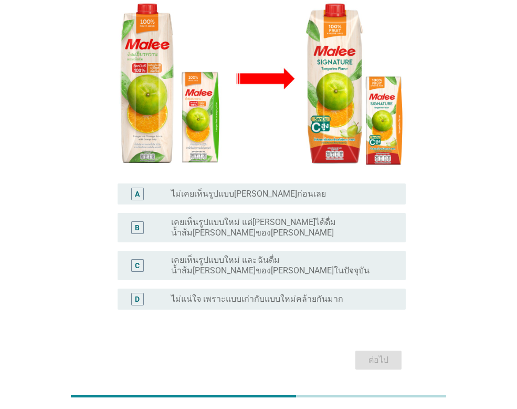
click at [245, 255] on label "เคยเห็นรูปแบบใหม่ และฉันดื่มน้ำส้ม[PERSON_NAME]ของ[PERSON_NAME]ในปัจจุบัน" at bounding box center [280, 265] width 218 height 21
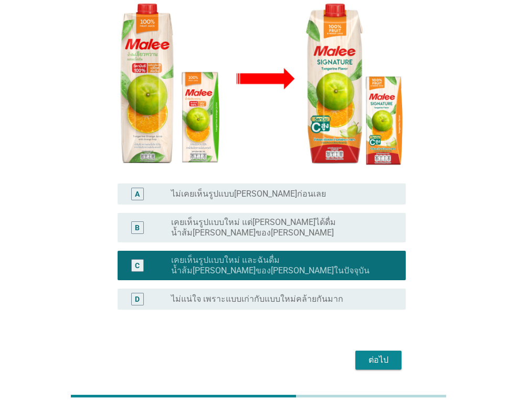
click at [370, 354] on div "ต่อไป" at bounding box center [378, 360] width 29 height 13
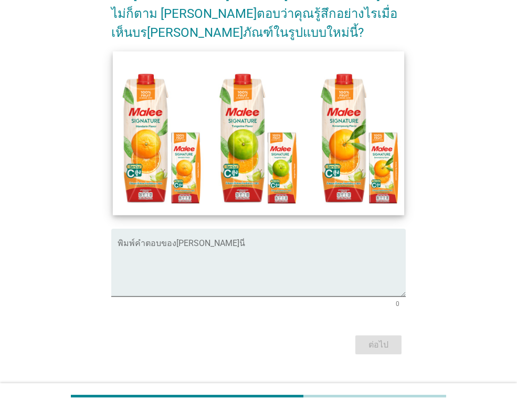
scroll to position [92, 0]
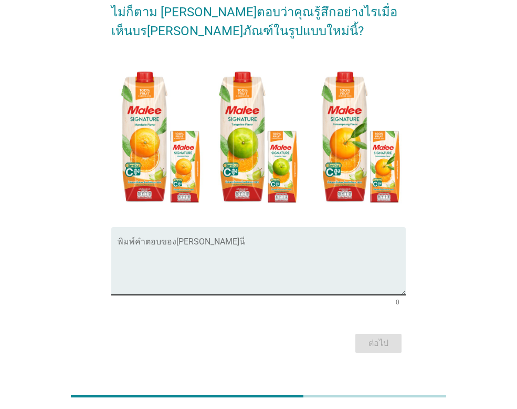
click at [264, 244] on textarea "พิมพ์คำตอบของคุณ ที่นี่" at bounding box center [262, 267] width 288 height 55
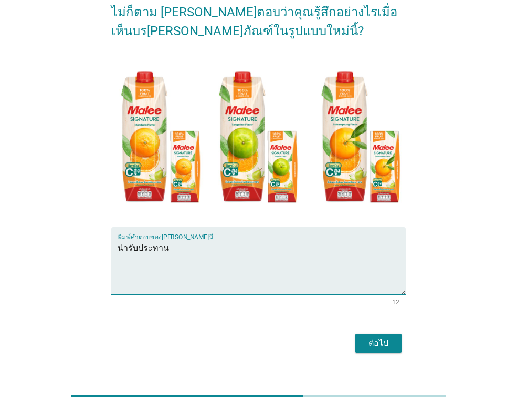
type textarea "น่ารับประทาน"
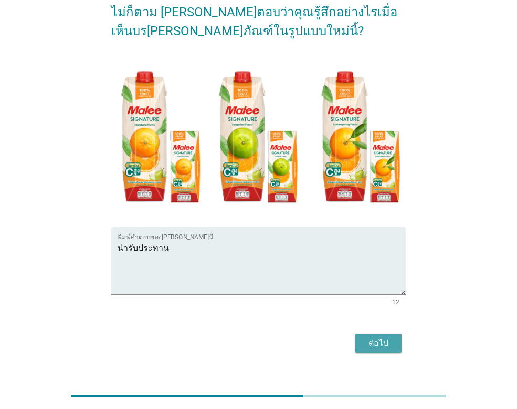
click at [375, 337] on div "ต่อไป" at bounding box center [378, 343] width 29 height 13
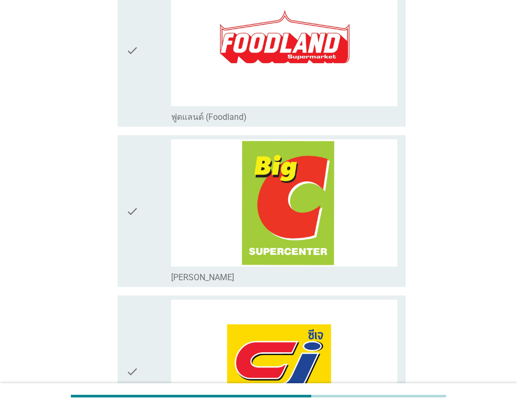
click at [294, 173] on img at bounding box center [284, 202] width 226 height 127
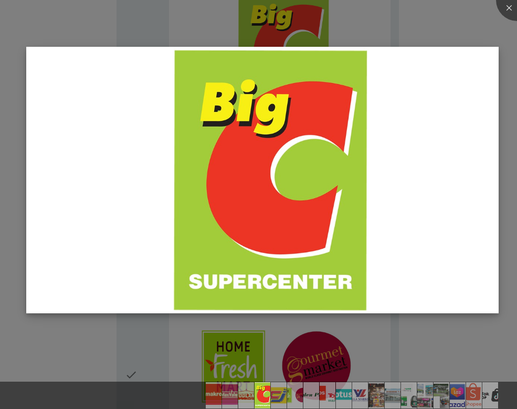
scroll to position [630, 0]
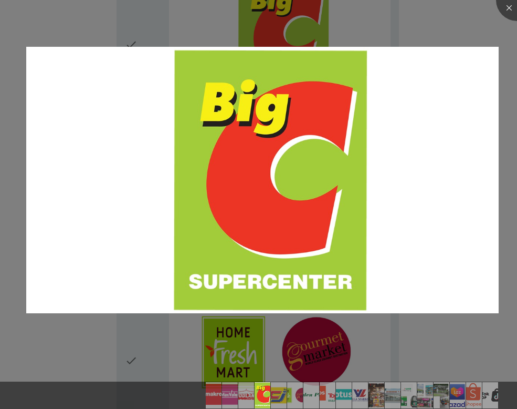
click at [442, 33] on div at bounding box center [258, 204] width 517 height 409
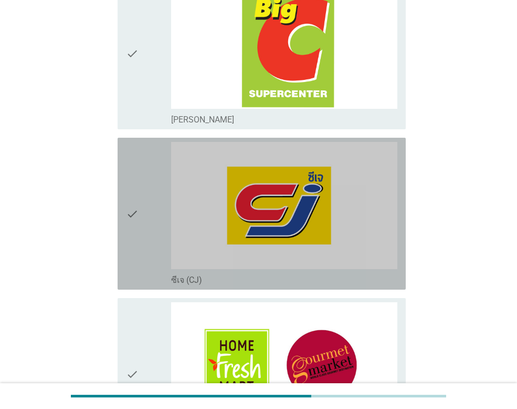
click at [122, 199] on div "check check_box_outline_blank ซีเจ (CJ)" at bounding box center [262, 214] width 288 height 152
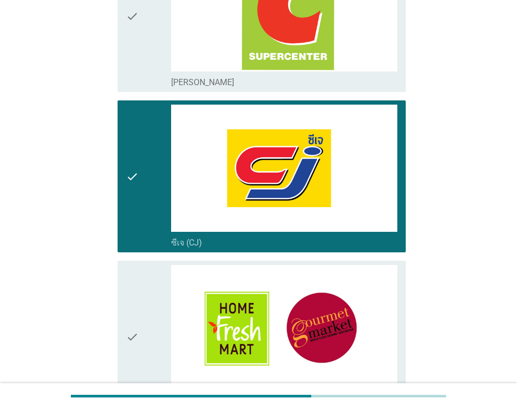
scroll to position [840, 0]
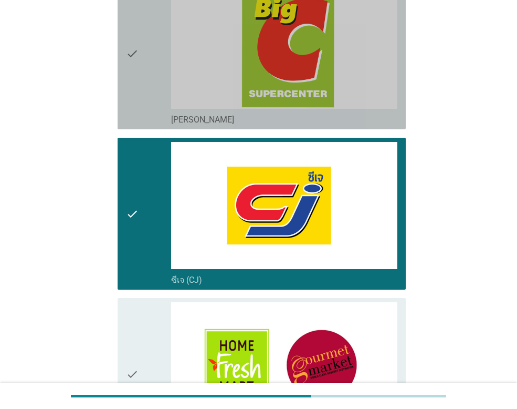
click at [126, 55] on div "check check_box_outline_blank [PERSON_NAME]" at bounding box center [262, 53] width 288 height 152
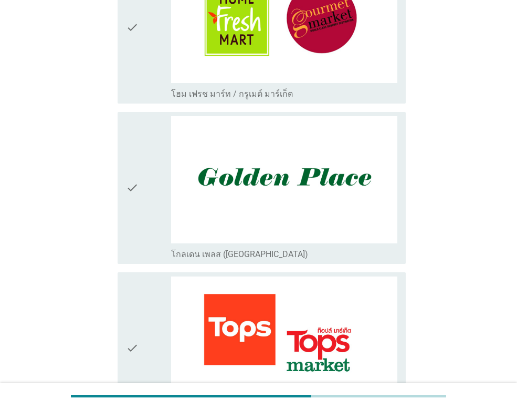
scroll to position [1156, 0]
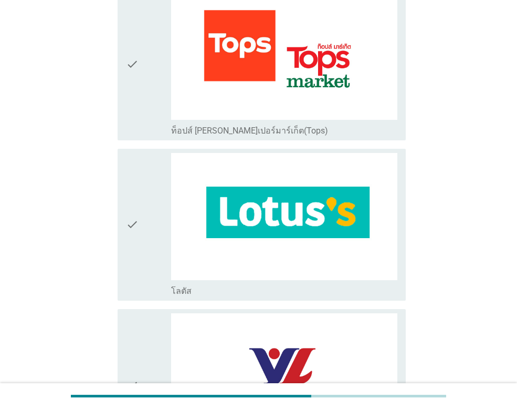
click at [137, 194] on icon "check" at bounding box center [132, 224] width 13 height 143
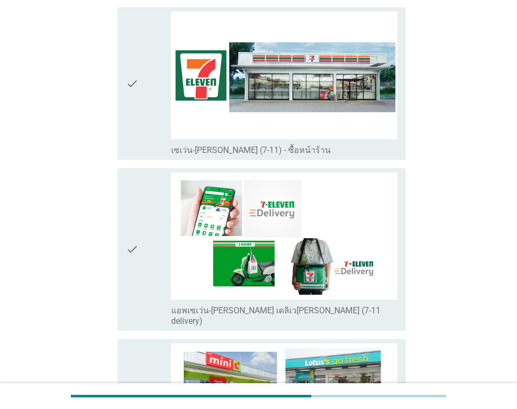
click at [132, 84] on icon "check" at bounding box center [132, 83] width 13 height 143
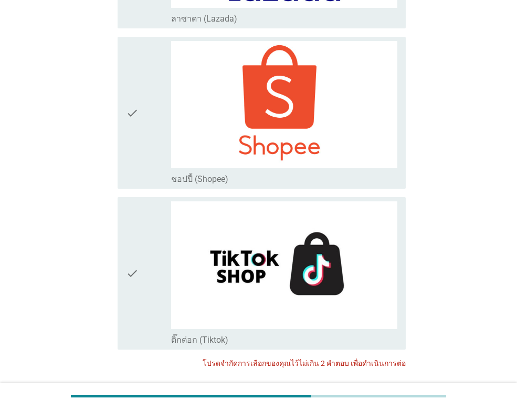
scroll to position [2794, 0]
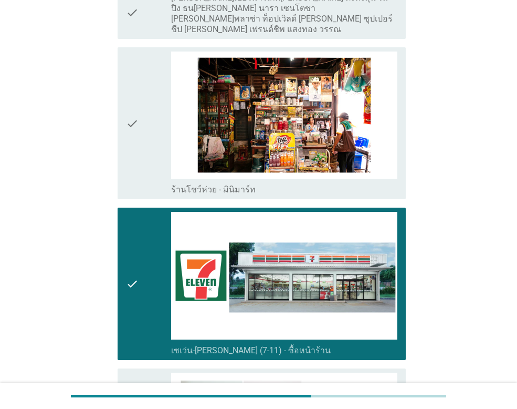
click at [127, 271] on icon "check" at bounding box center [132, 283] width 13 height 143
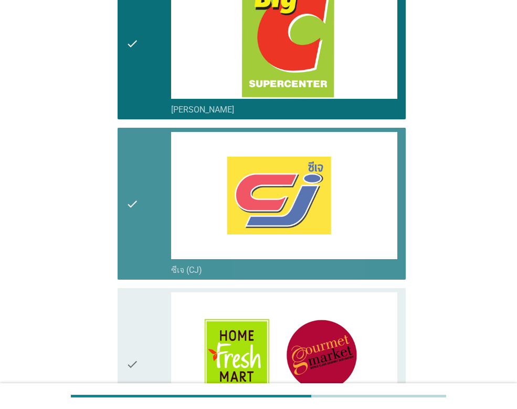
click at [129, 210] on icon "check" at bounding box center [132, 203] width 13 height 143
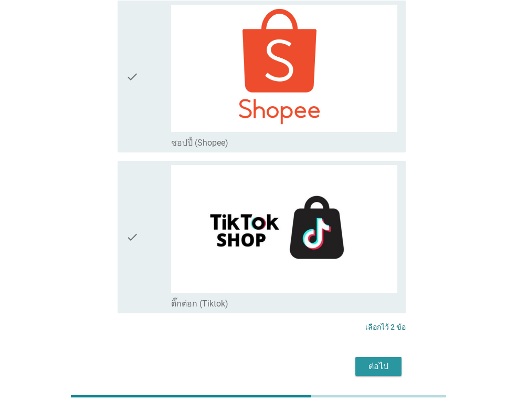
click at [378, 360] on div "ต่อไป" at bounding box center [378, 366] width 29 height 13
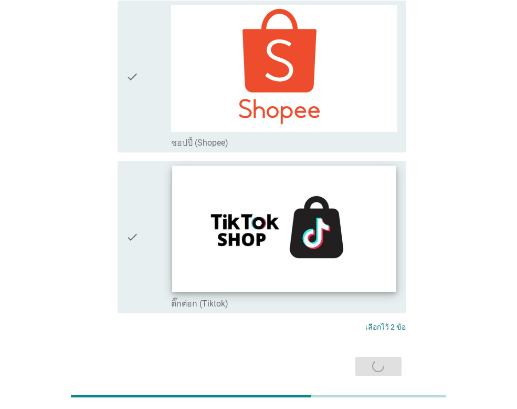
scroll to position [0, 0]
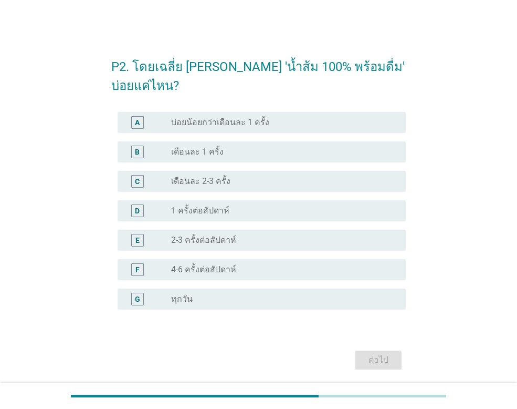
click at [215, 182] on label "เดือนละ 2-3 ครั้ง" at bounding box center [200, 181] width 59 height 11
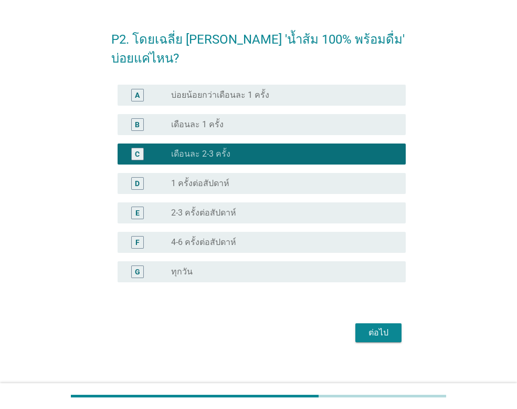
scroll to position [36, 0]
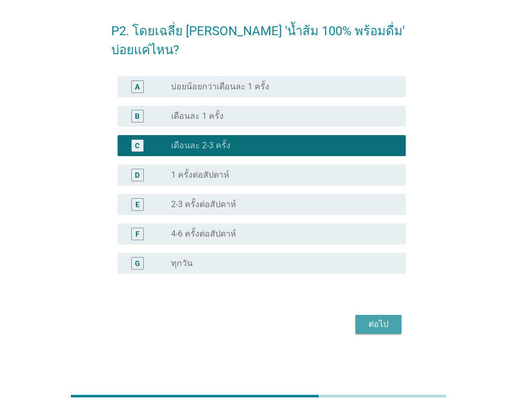
click at [376, 324] on div "ต่อไป" at bounding box center [378, 324] width 29 height 13
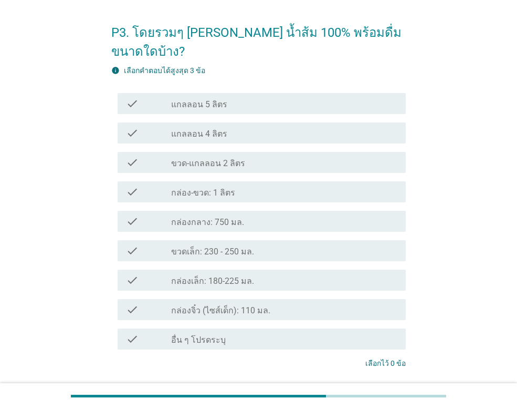
scroll to position [53, 0]
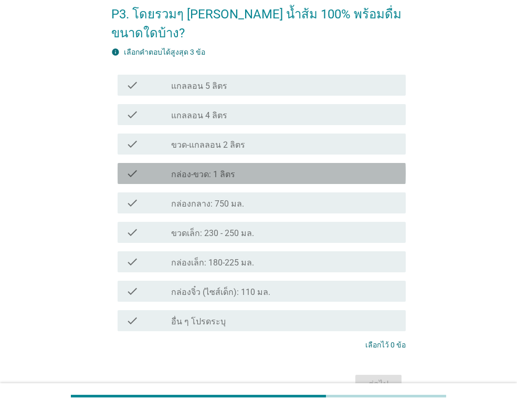
click at [220, 169] on label "กล่อง-ขวด: 1 ลิตร" at bounding box center [203, 174] width 64 height 11
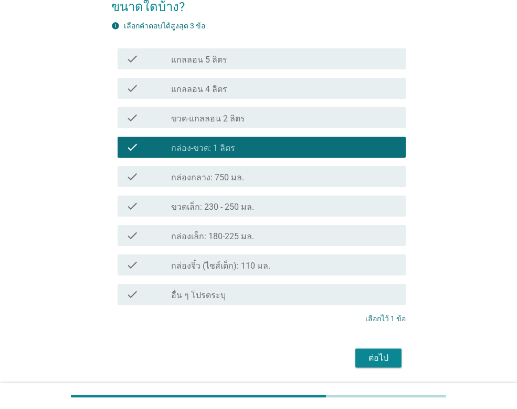
scroll to position [94, 0]
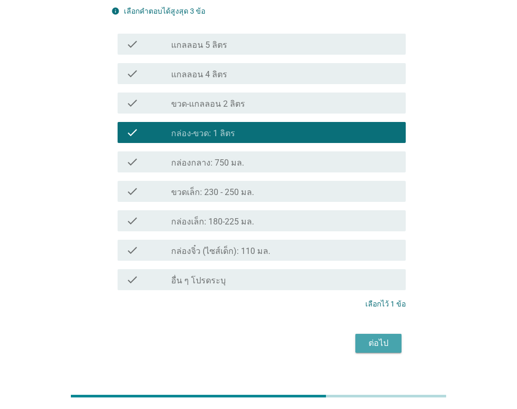
click at [382, 337] on div "ต่อไป" at bounding box center [378, 343] width 29 height 13
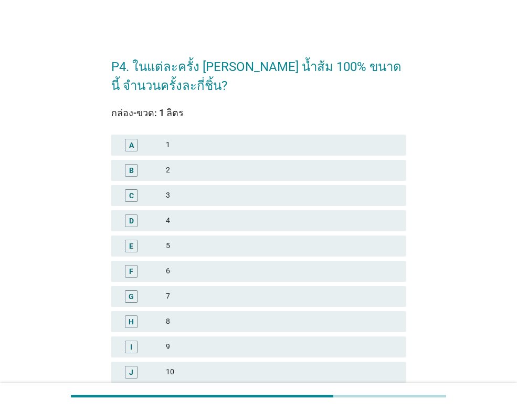
scroll to position [53, 0]
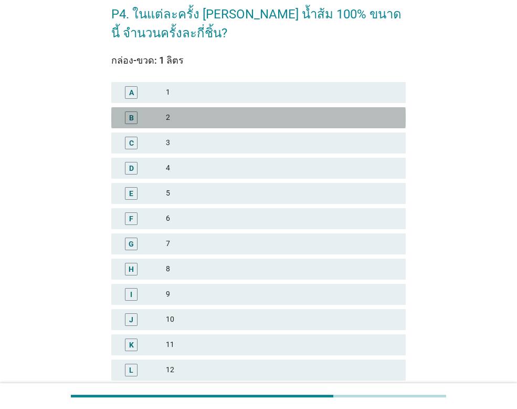
click at [184, 118] on div "2" at bounding box center [282, 117] width 232 height 13
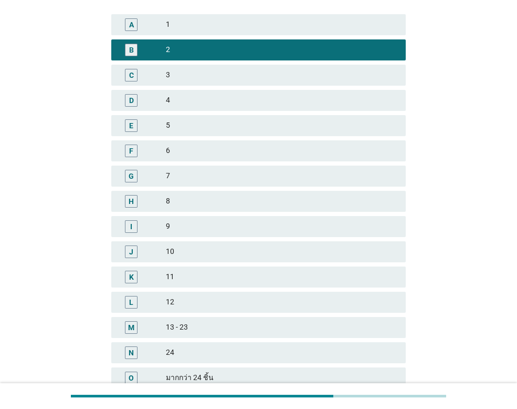
scroll to position [214, 0]
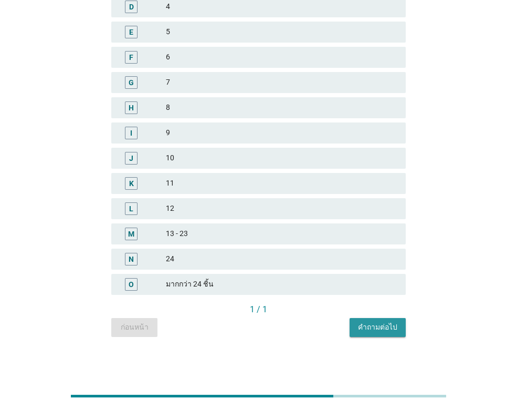
click at [376, 328] on div "คำถามต่อไป" at bounding box center [377, 326] width 39 height 11
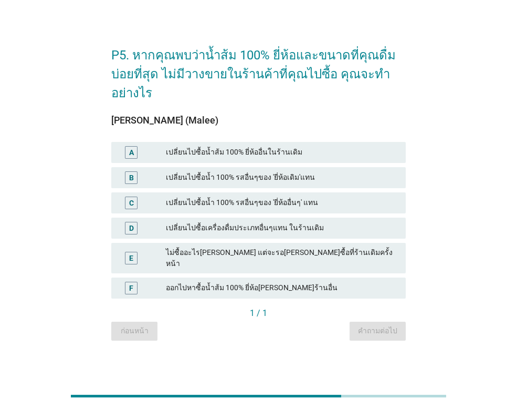
scroll to position [26, 0]
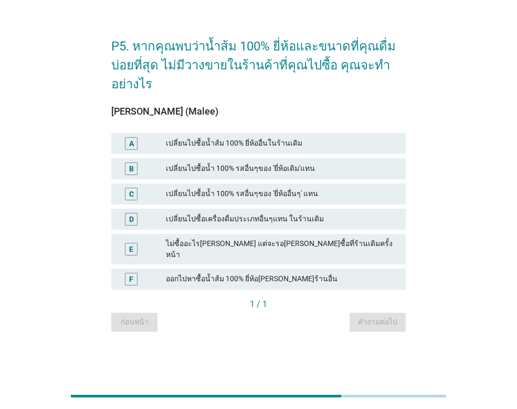
click at [338, 148] on div "เปลี่ยนไปซื้อน้ำส้ม 100% ยี่ห้ออื่นในร้านเดิม" at bounding box center [282, 143] width 232 height 13
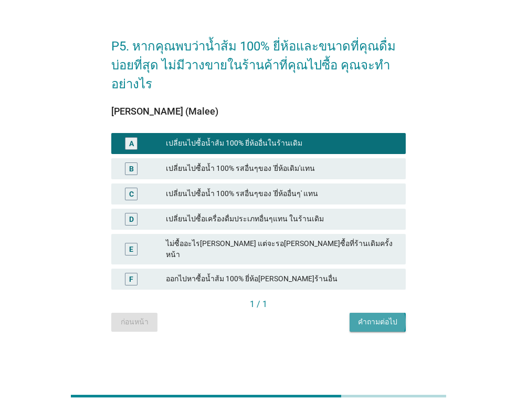
click at [371, 317] on div "คำถามต่อไป" at bounding box center [377, 321] width 39 height 11
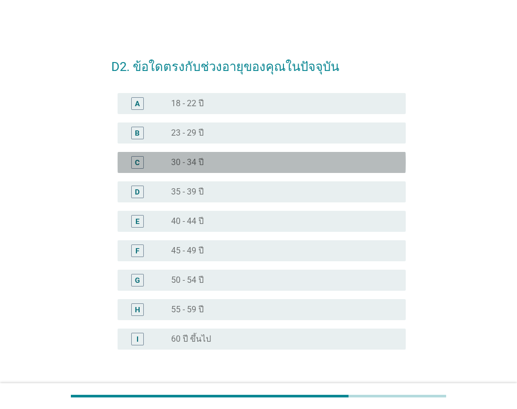
click at [233, 152] on div "C radio_button_unchecked 30 - 34 ปี" at bounding box center [262, 162] width 288 height 21
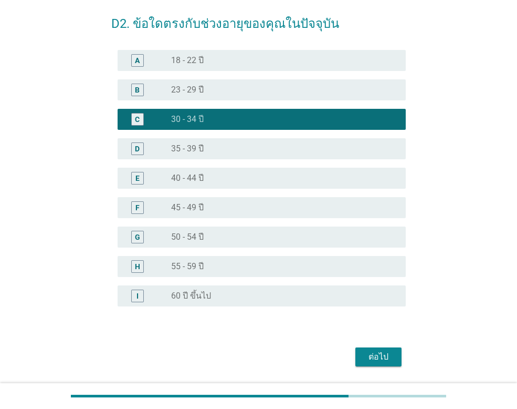
scroll to position [76, 0]
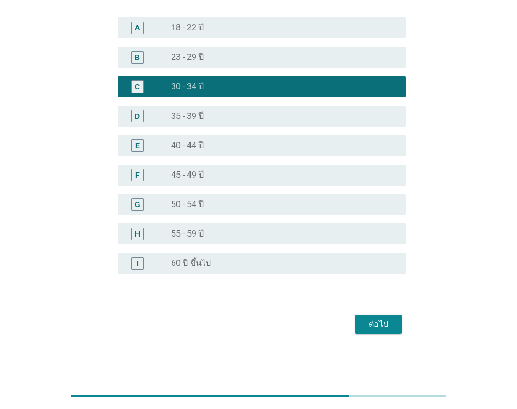
click at [378, 329] on div "ต่อไป" at bounding box center [378, 324] width 29 height 13
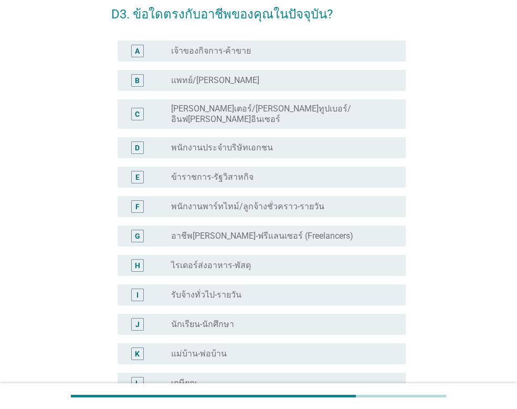
scroll to position [105, 0]
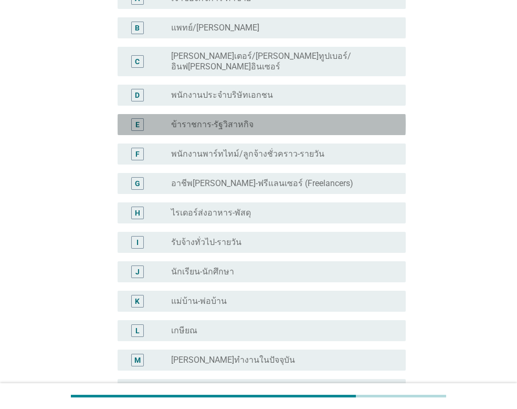
click at [284, 123] on div "E radio_button_unchecked ข้าราชการ-รัฐวิสาหกิจ" at bounding box center [262, 124] width 288 height 21
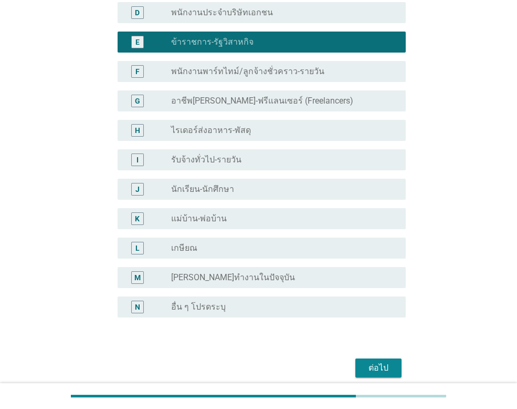
scroll to position [223, 0]
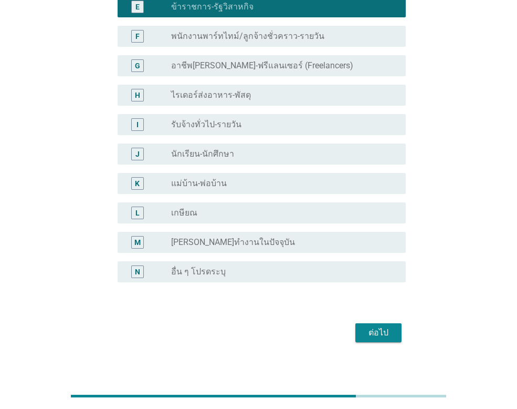
click at [387, 334] on div "ต่อไป" at bounding box center [258, 332] width 295 height 25
click at [385, 327] on div "ต่อไป" at bounding box center [378, 332] width 29 height 13
